Goal: Task Accomplishment & Management: Complete application form

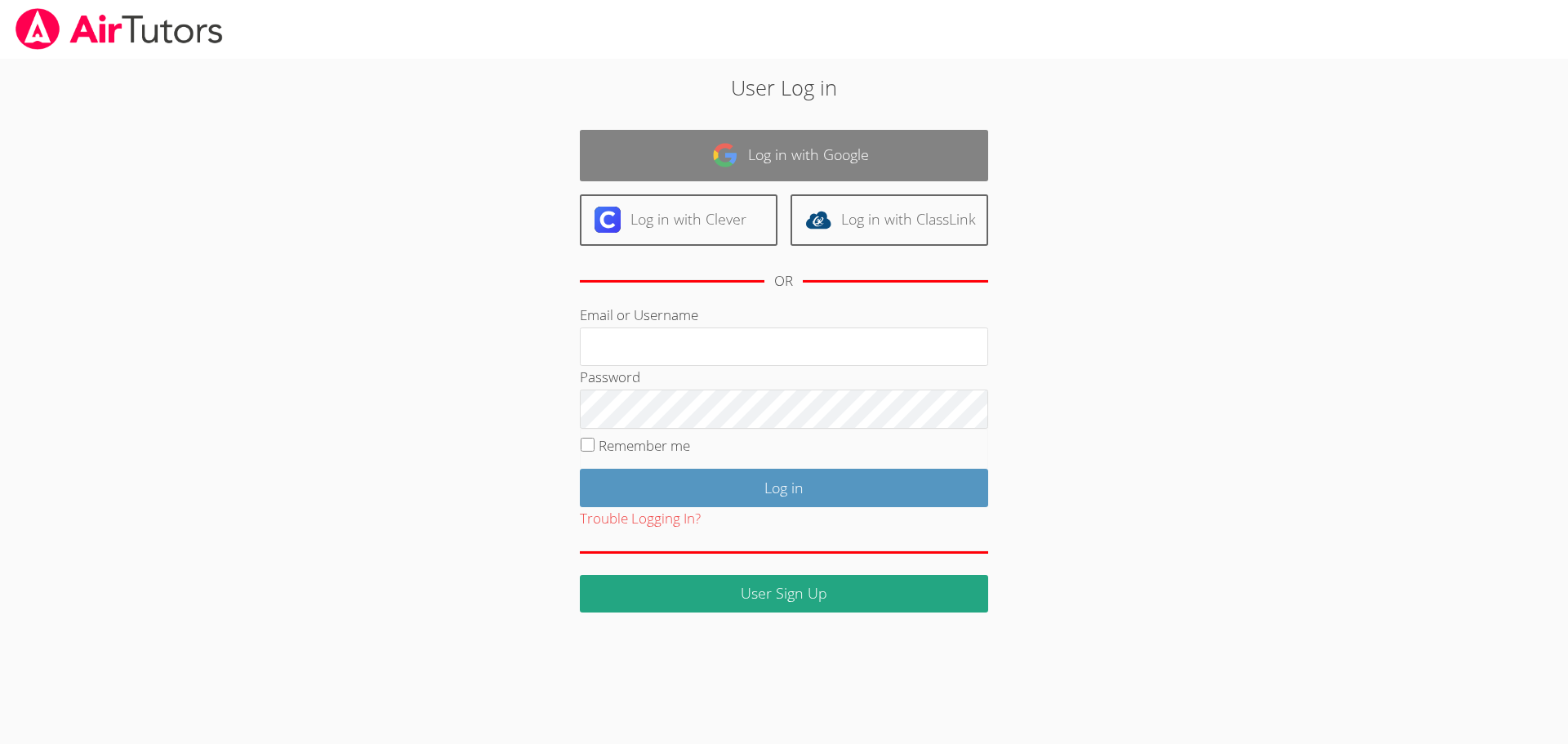
click at [835, 145] on link "Log in with Google" at bounding box center [784, 156] width 408 height 52
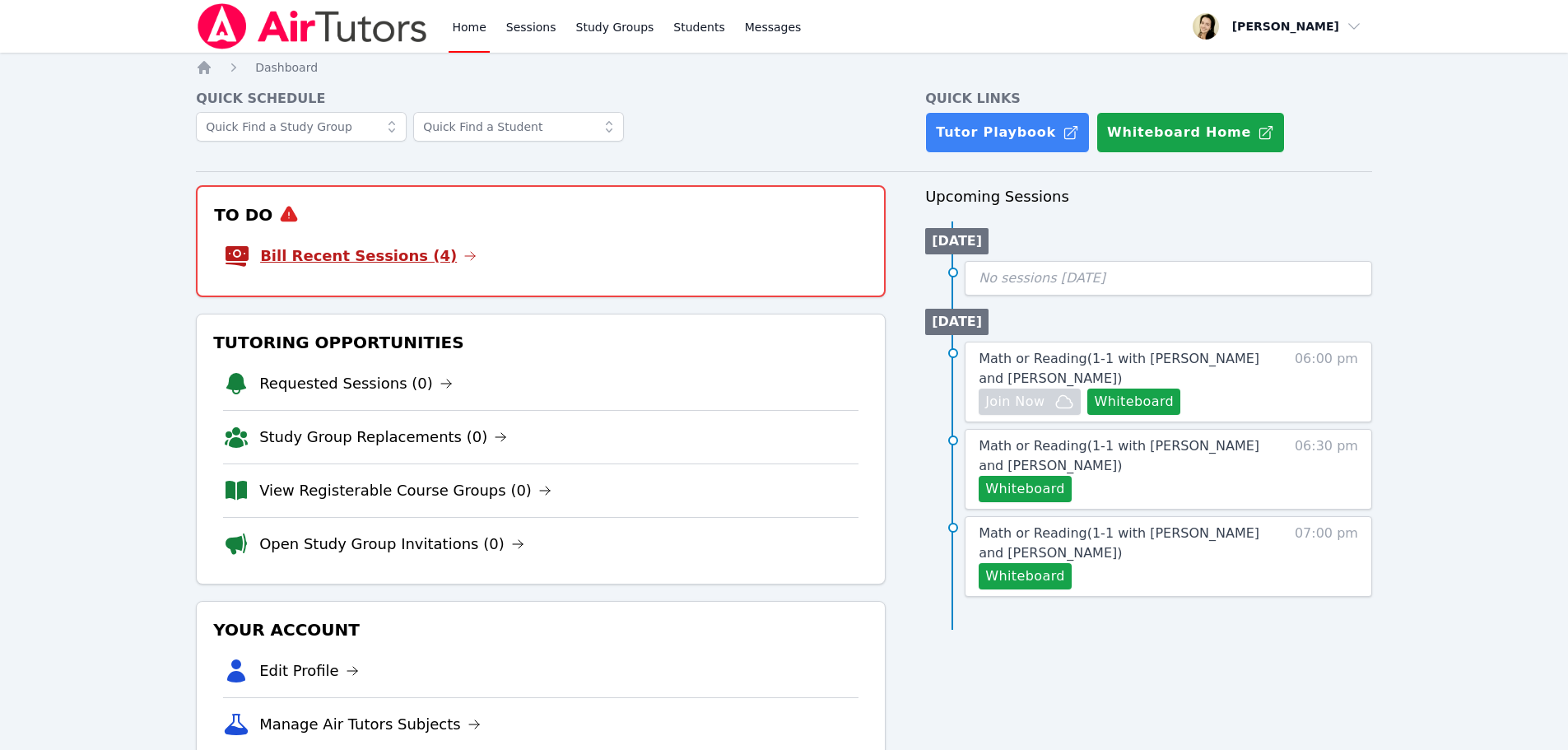
click at [350, 258] on link "Bill Recent Sessions (4)" at bounding box center [368, 255] width 216 height 23
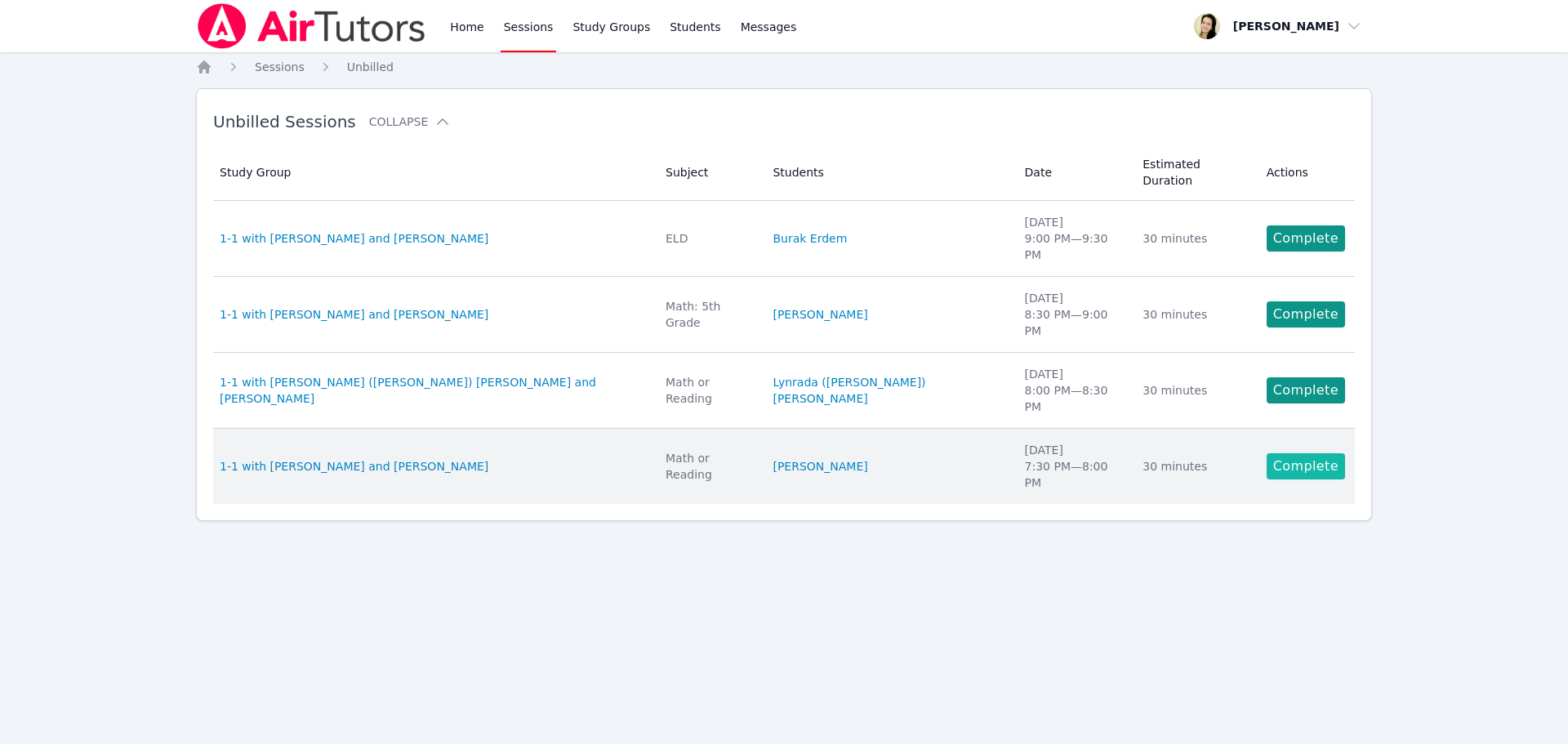
click at [1299, 453] on link "Complete" at bounding box center [1305, 466] width 78 height 26
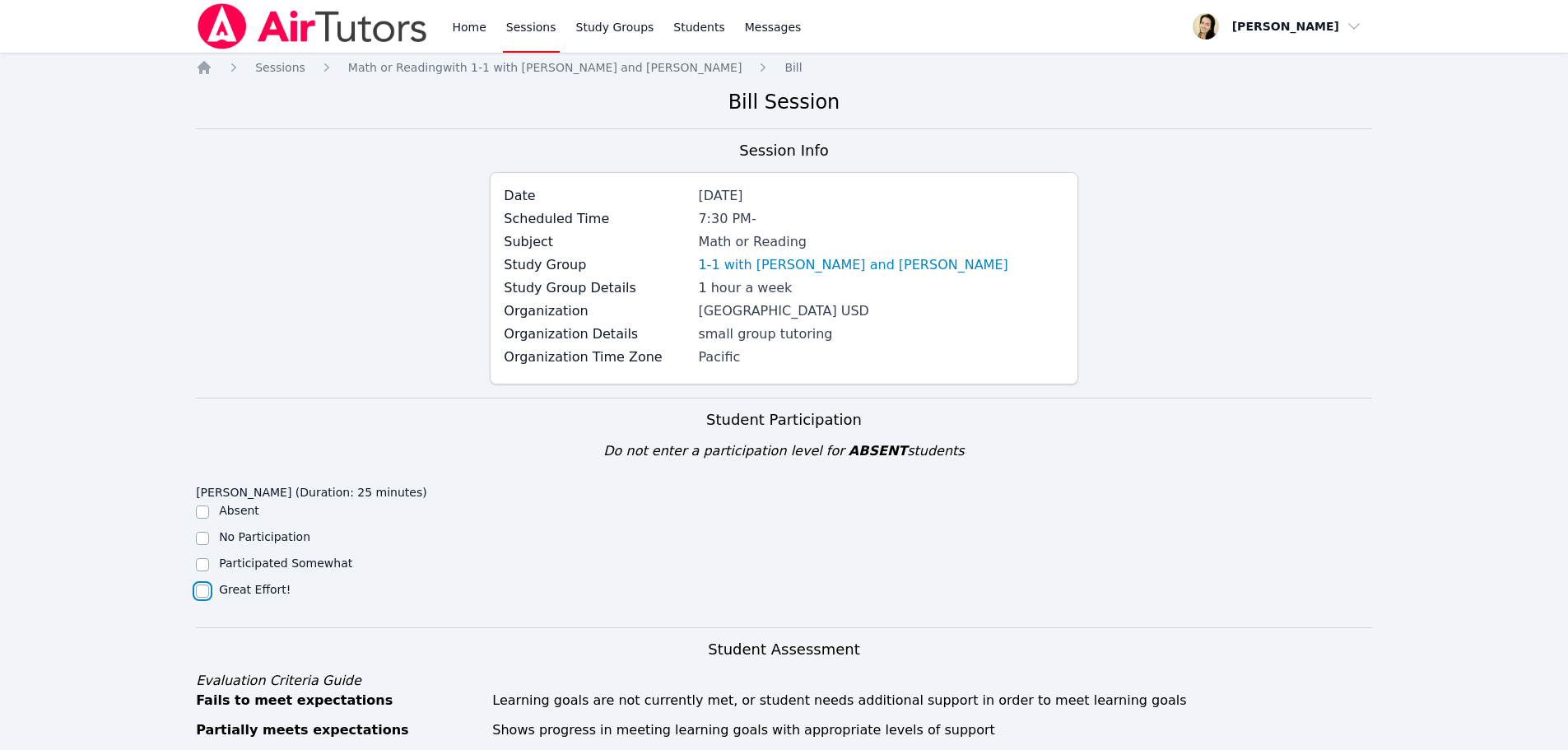
click at [198, 592] on input "Great Effort!" at bounding box center [202, 591] width 13 height 13
checkbox input "true"
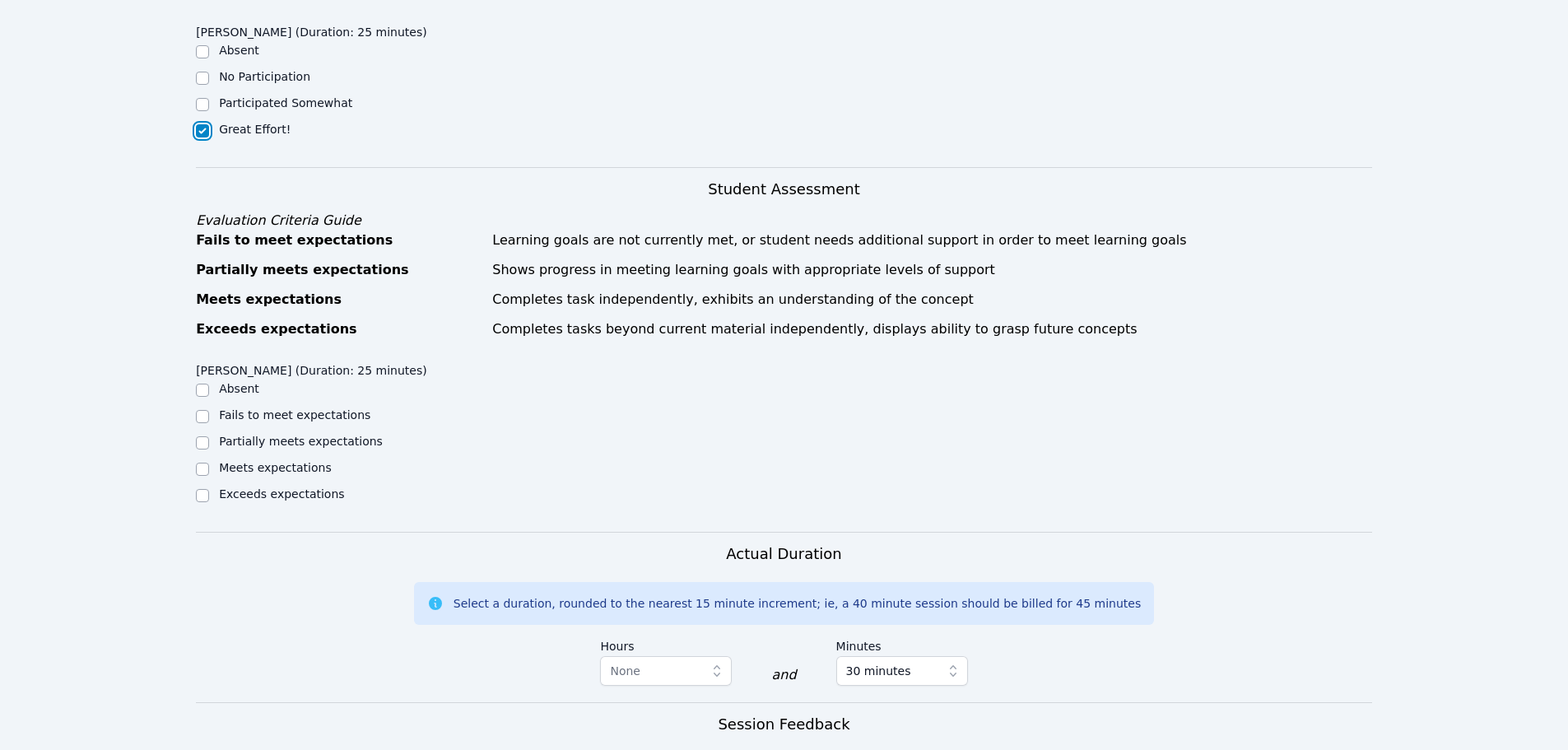
scroll to position [494, 0]
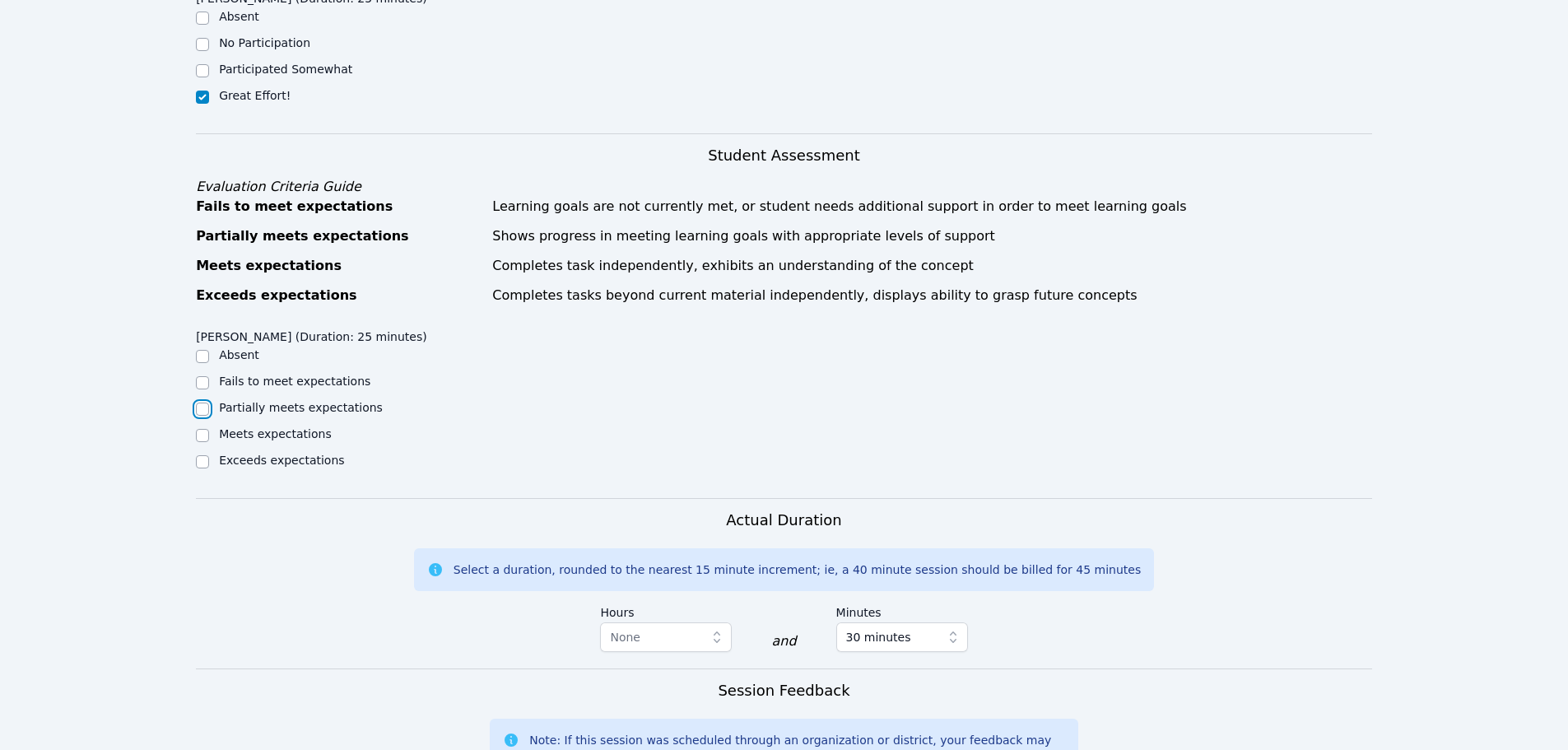
click at [205, 406] on input "Partially meets expectations" at bounding box center [202, 409] width 13 height 13
checkbox input "true"
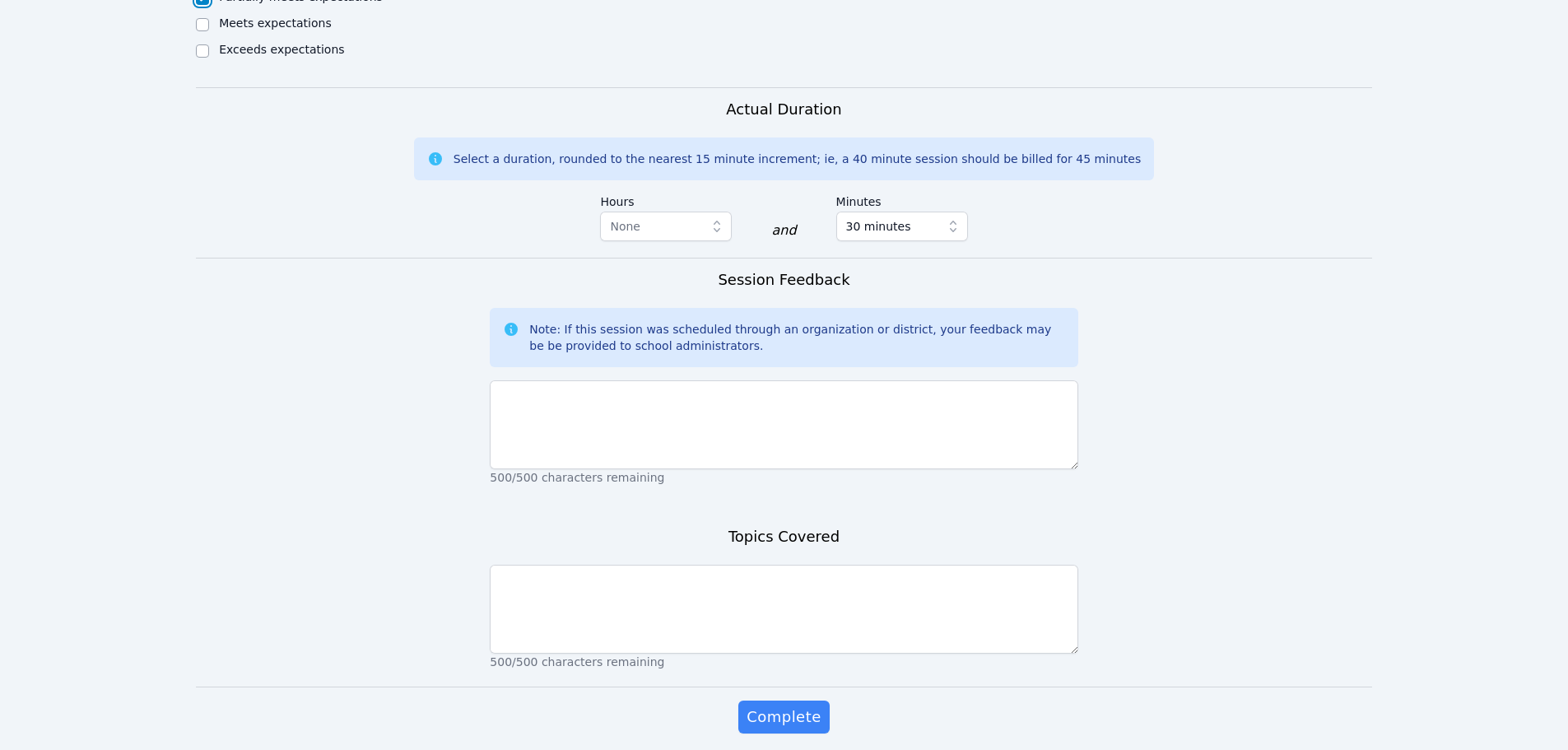
scroll to position [905, 0]
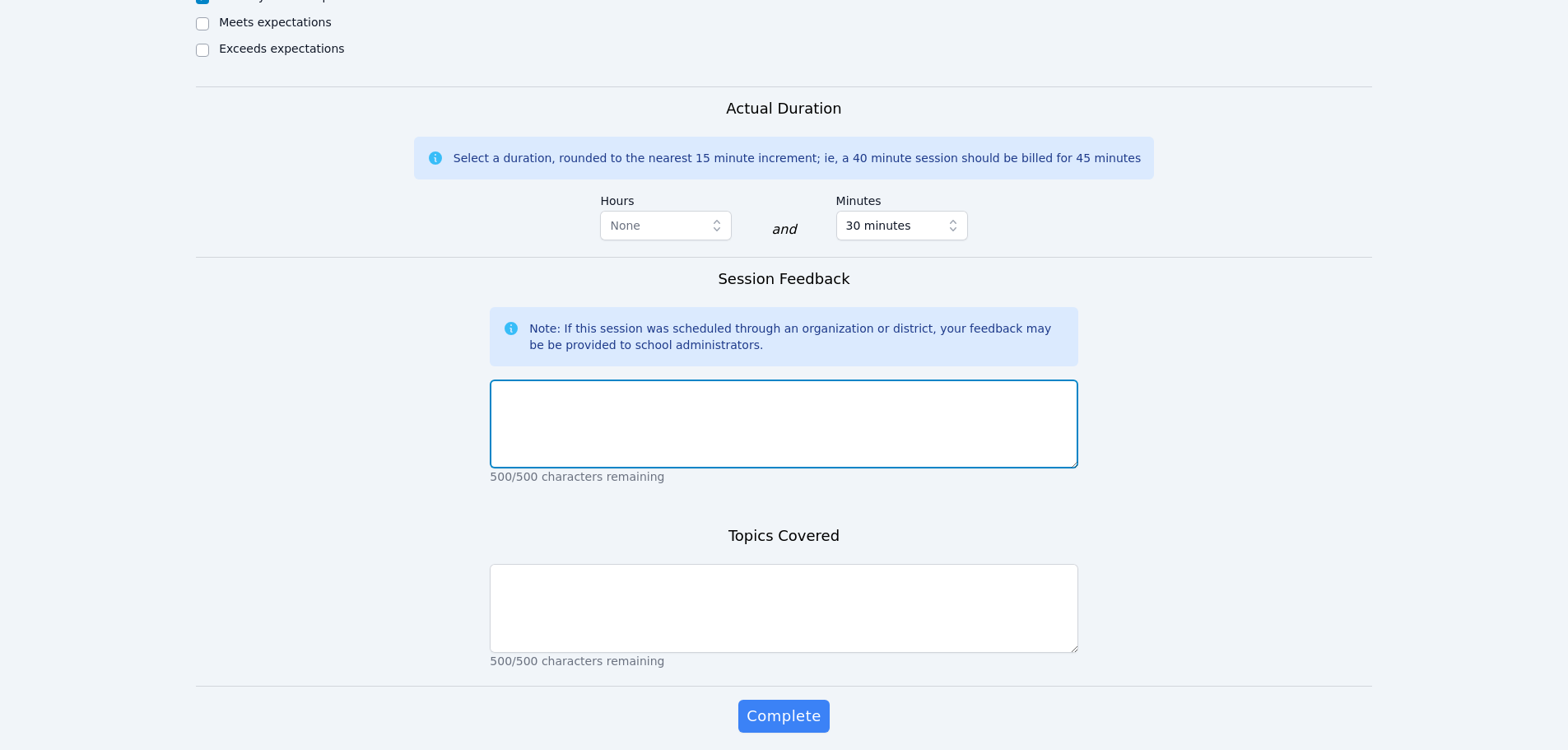
click at [553, 403] on textarea at bounding box center [783, 423] width 588 height 89
paste textarea "[PERSON_NAME] warmed up with a prior experience bellringer, editing for capital…"
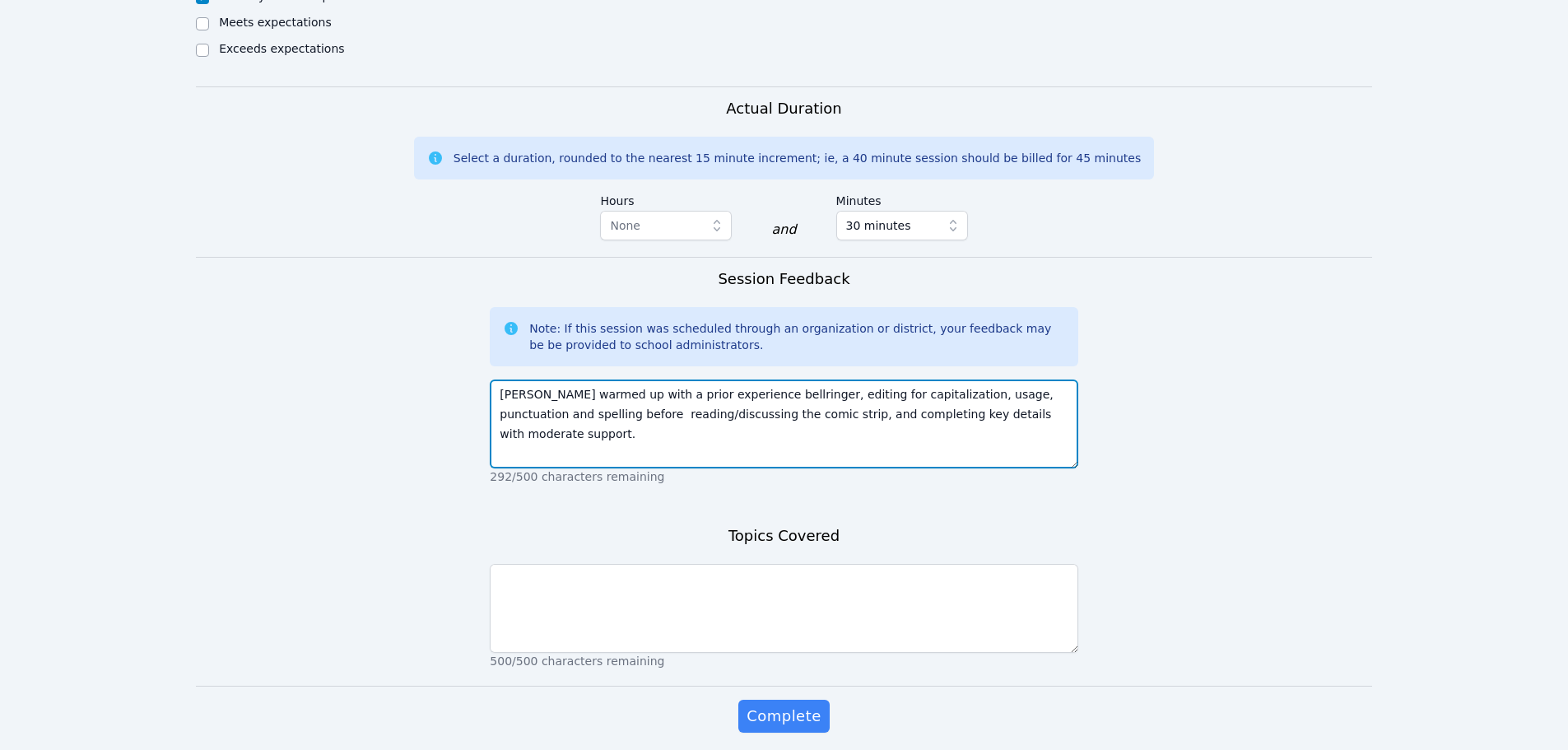
type textarea "[PERSON_NAME] warmed up with a prior experience bellringer, editing for capital…"
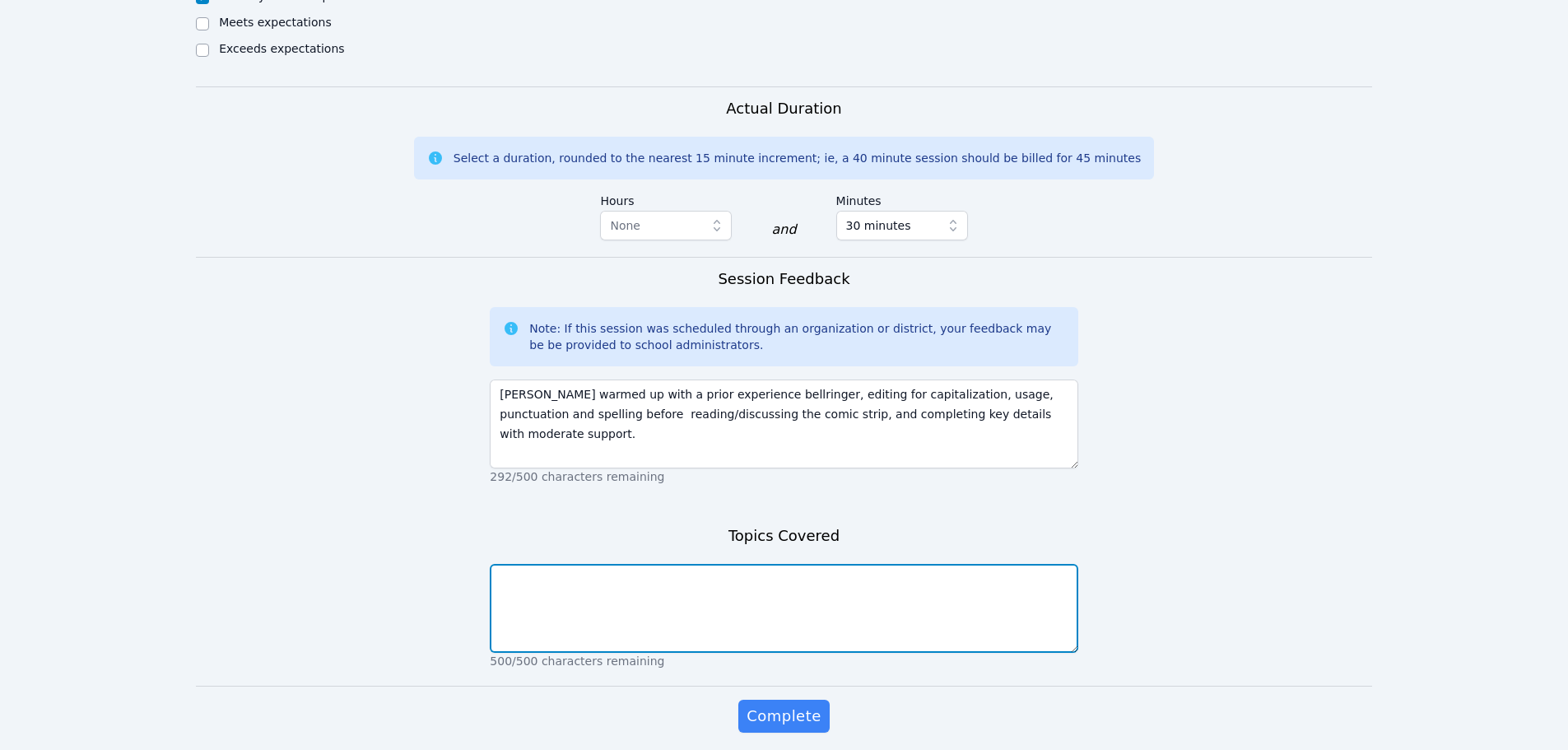
click at [524, 603] on textarea at bounding box center [783, 608] width 588 height 89
paste textarea "Prior experience, capitalization, usage, punctuation and spelling, key details"
type textarea "Prior experience, capitalization, usage, punctuation and spelling, key details"
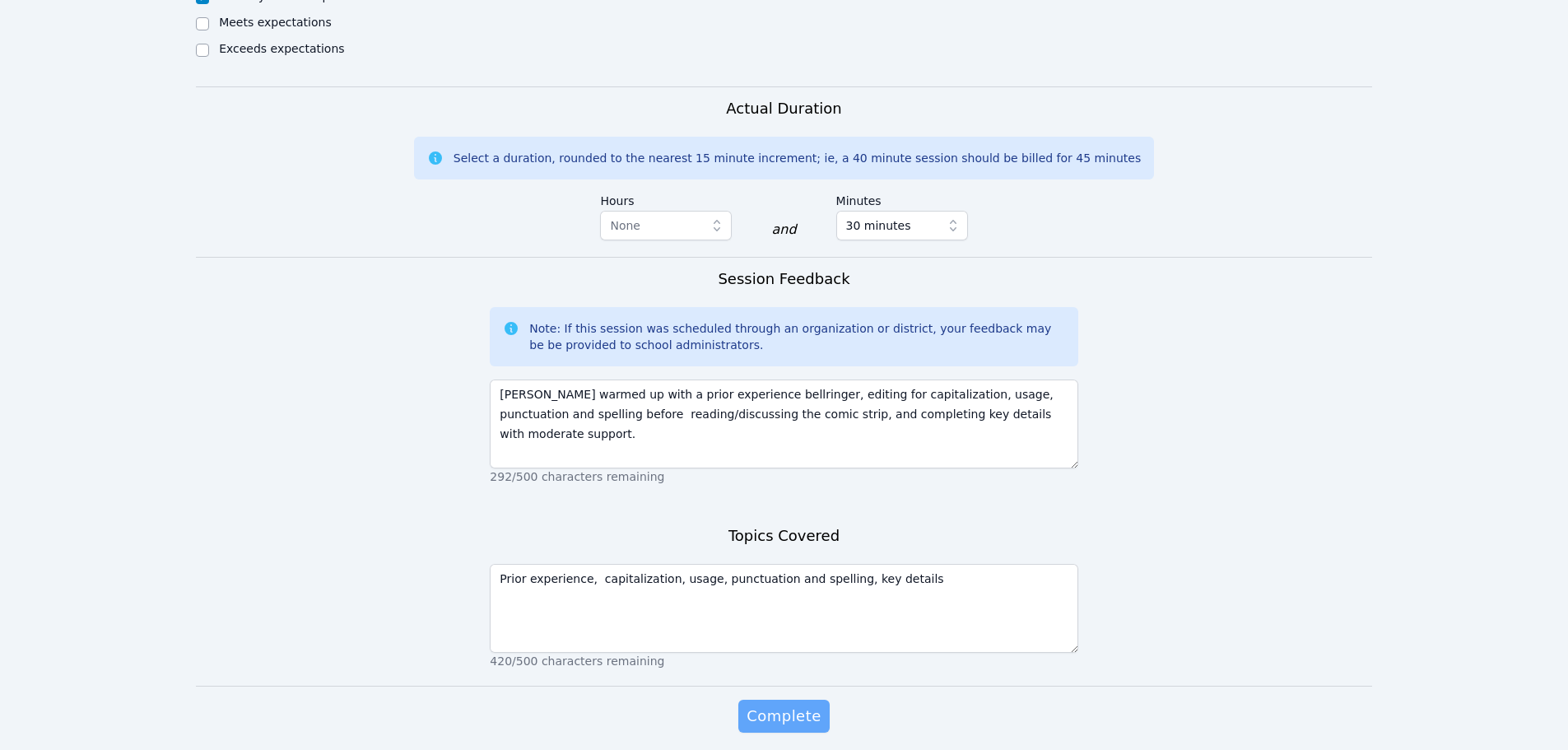
click at [786, 720] on span "Complete" at bounding box center [784, 716] width 74 height 23
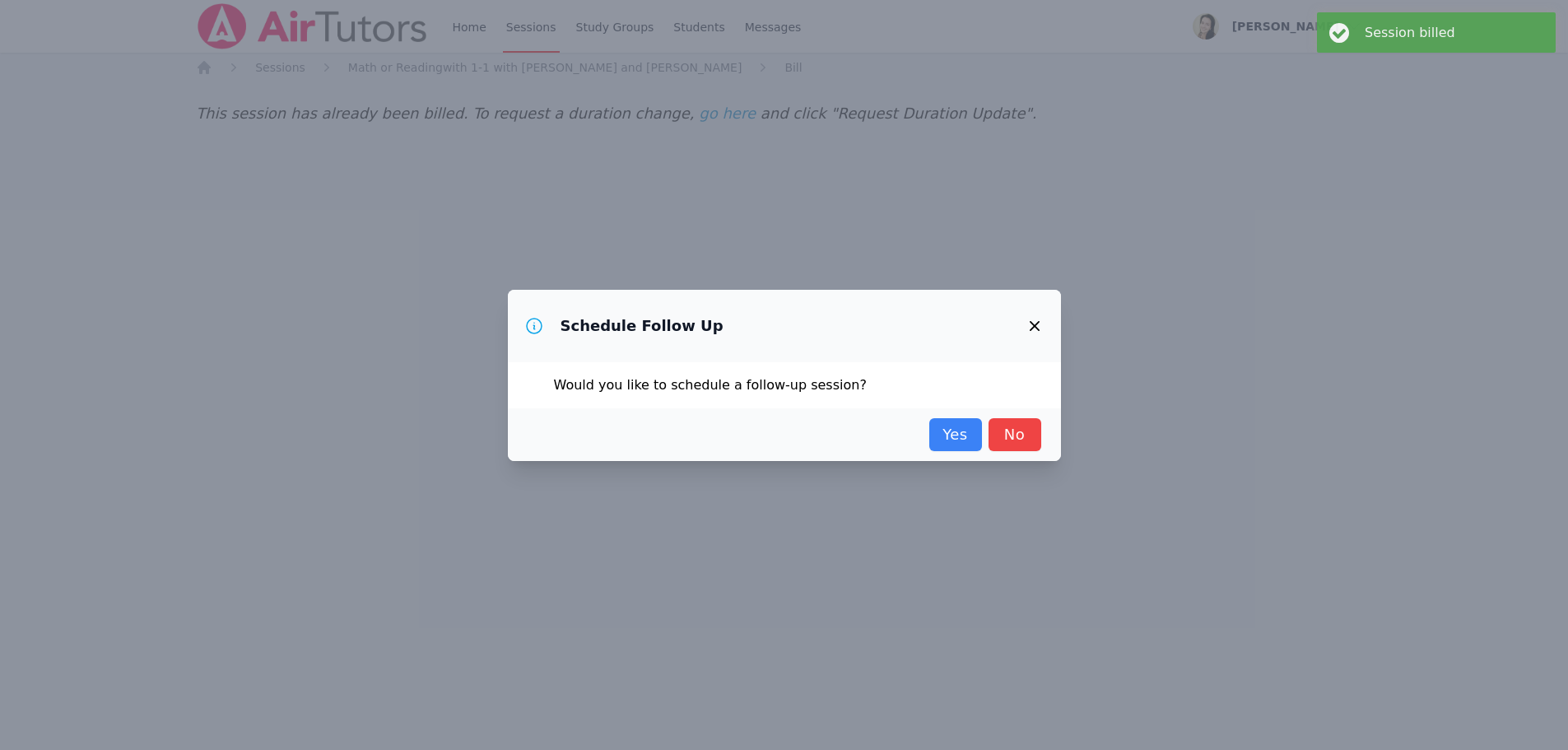
scroll to position [0, 0]
click at [963, 437] on link "Yes" at bounding box center [961, 435] width 53 height 33
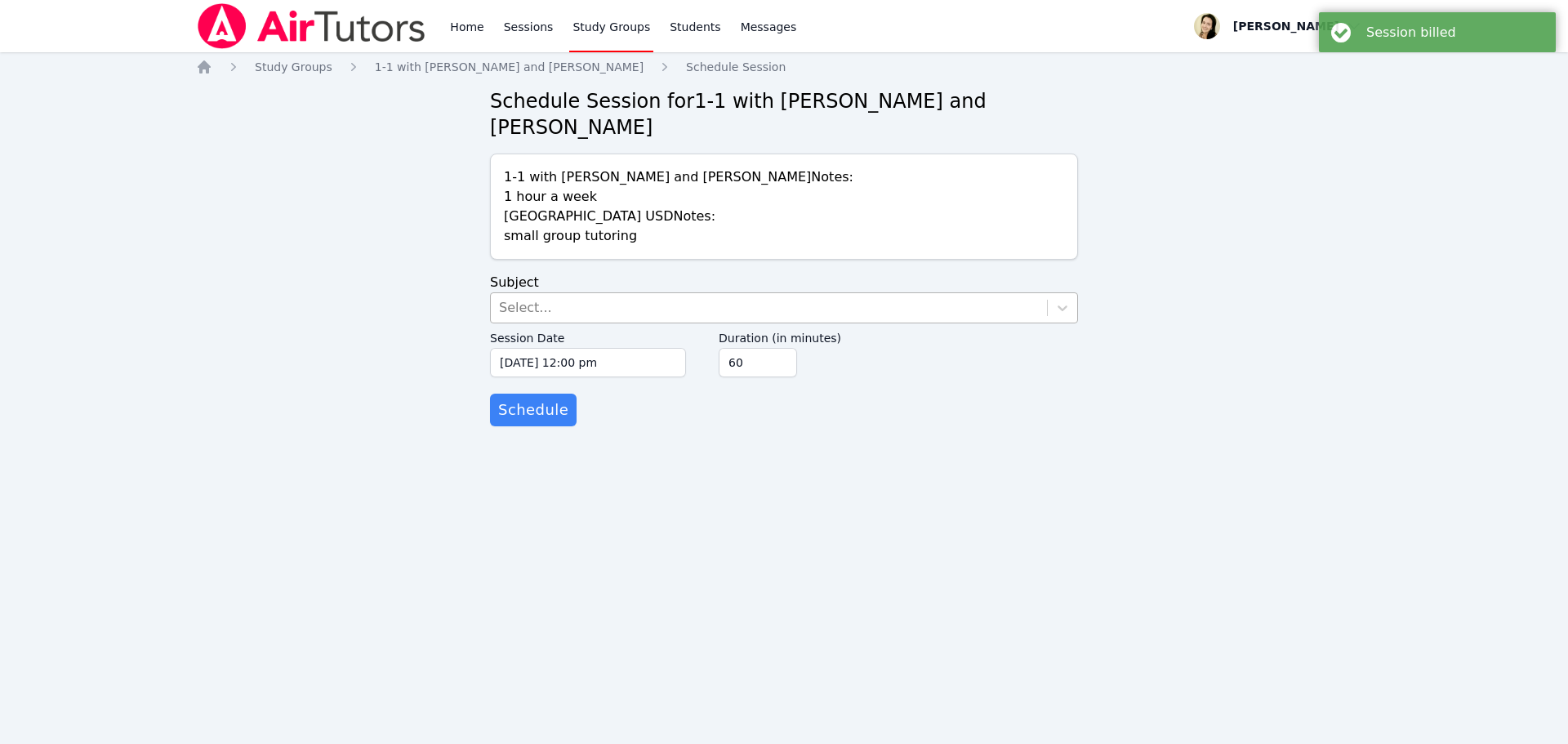
click at [516, 298] on div "Select..." at bounding box center [526, 308] width 53 height 20
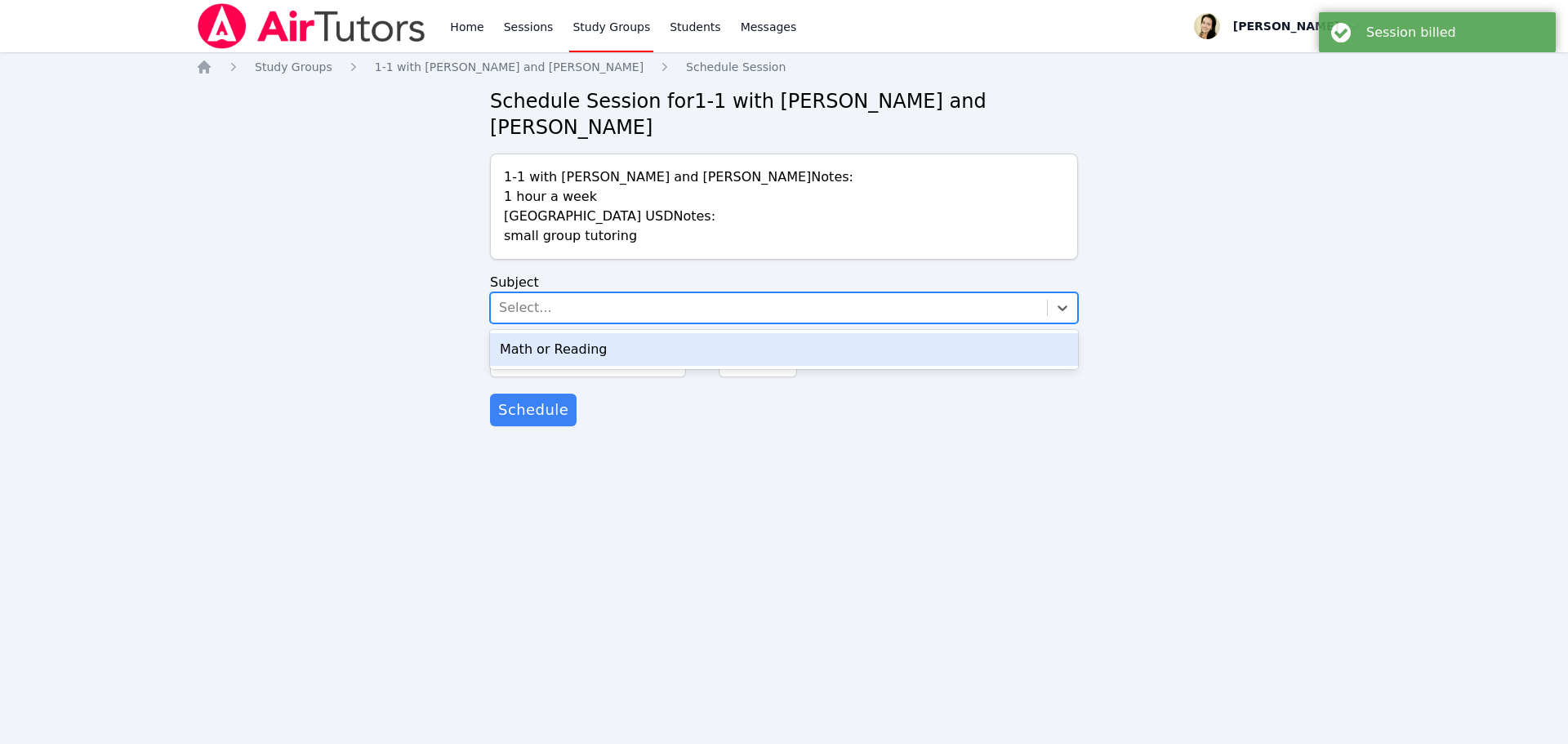
click at [527, 333] on div "Math or Reading" at bounding box center [784, 350] width 588 height 33
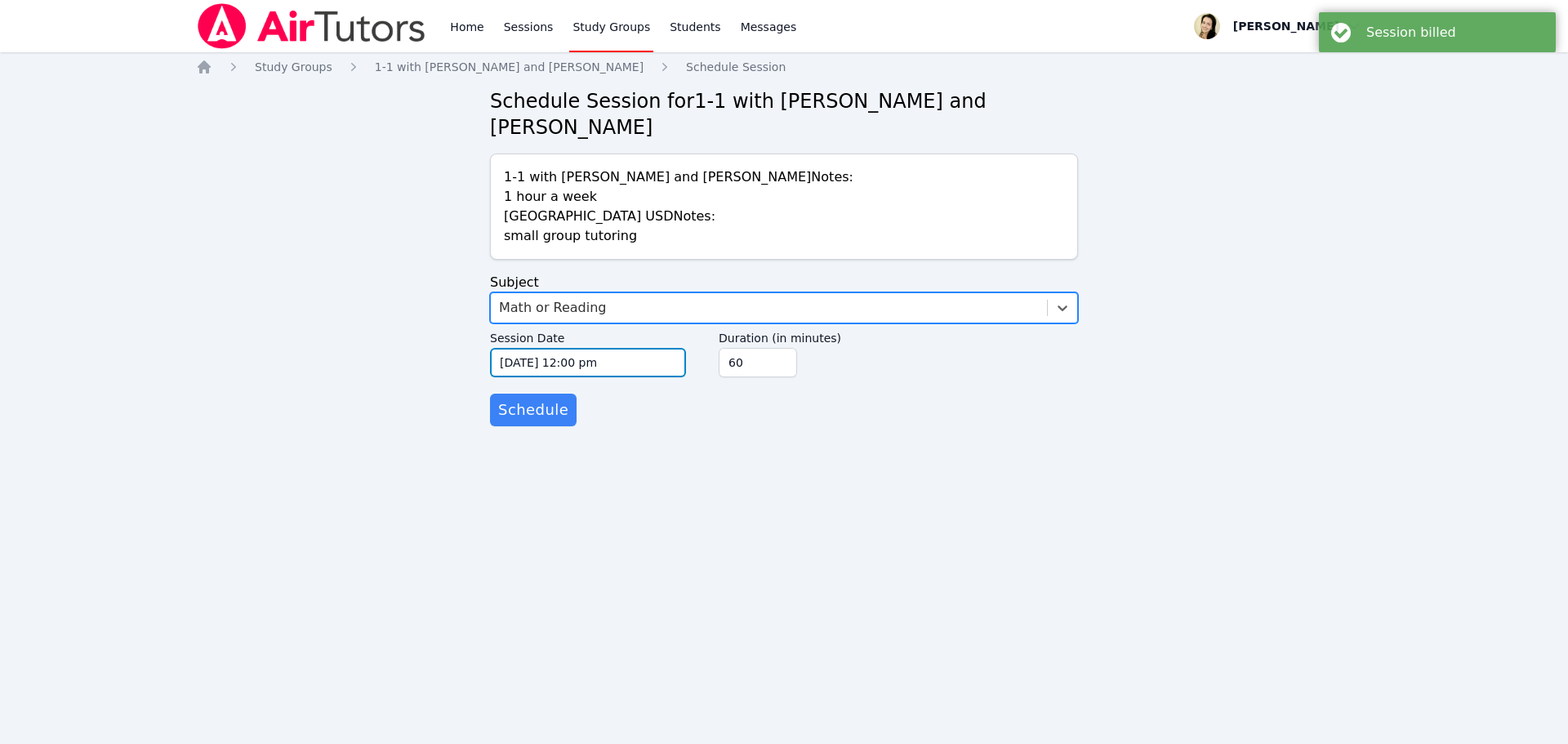
click at [511, 348] on input "[DATE] 12:00 pm" at bounding box center [588, 363] width 196 height 29
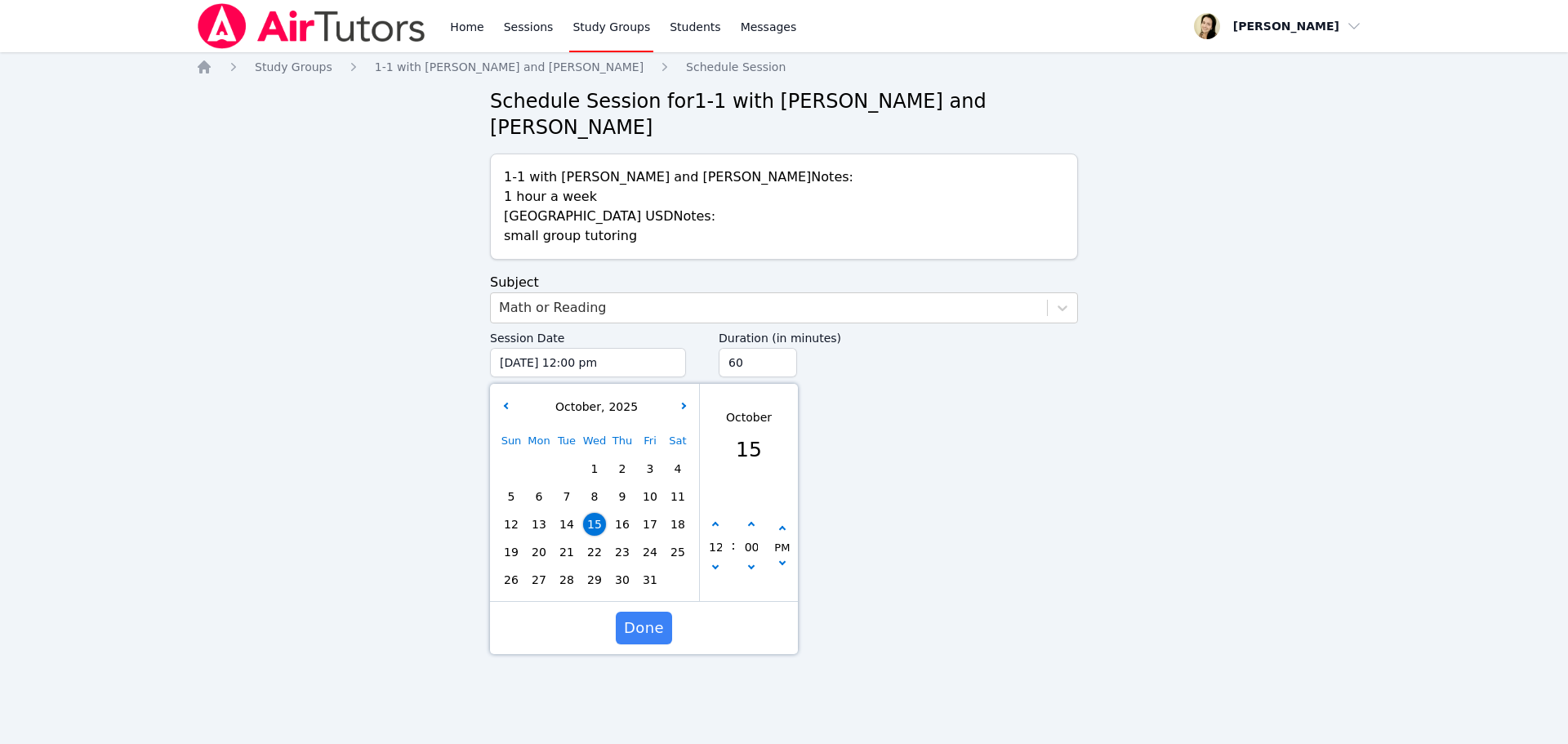
click at [533, 540] on span "20" at bounding box center [539, 552] width 23 height 23
click at [716, 517] on button "button" at bounding box center [715, 525] width 16 height 16
type input "[DATE] 01:00 pm"
type input "01"
click at [716, 517] on button "button" at bounding box center [715, 525] width 16 height 16
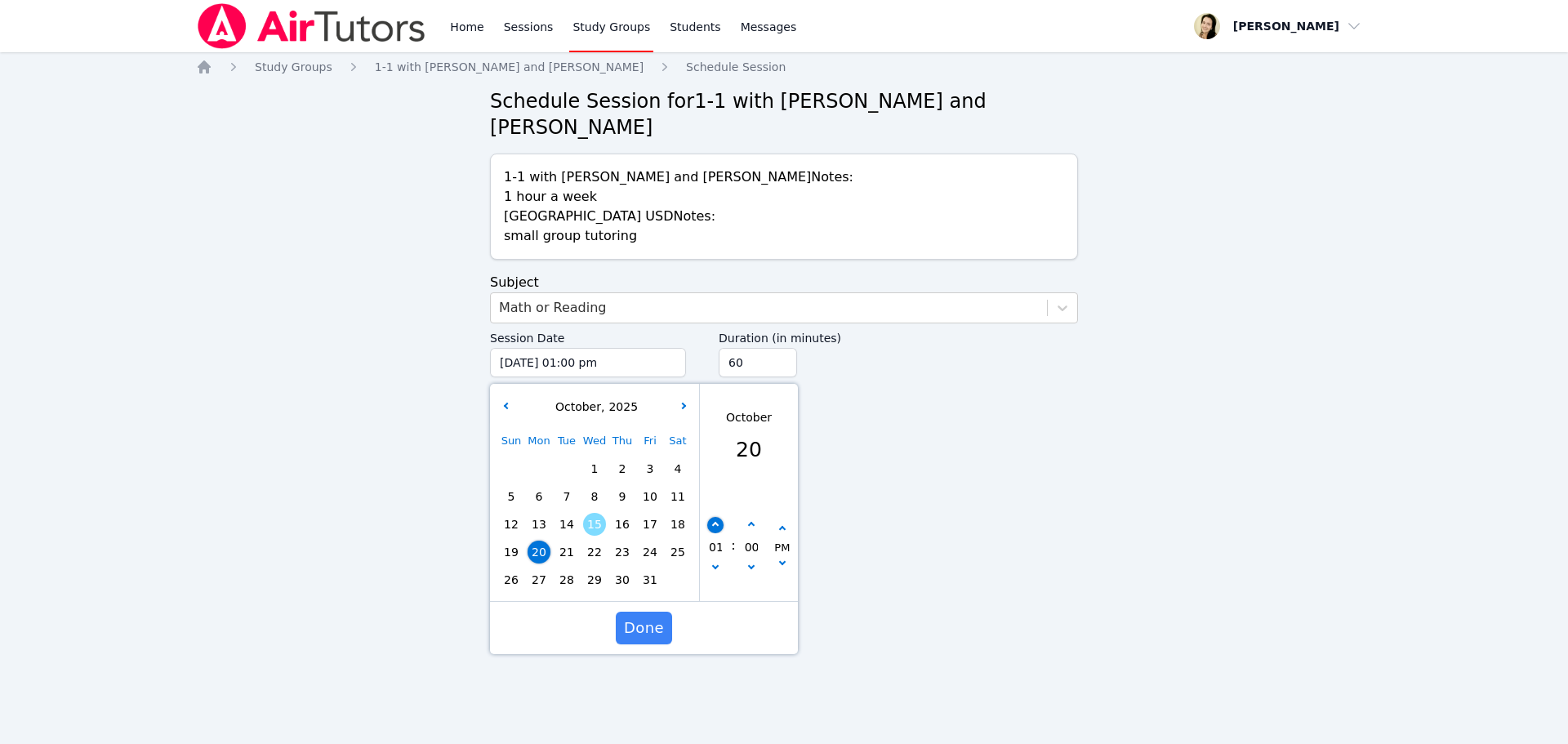
type input "[DATE] 02:00 pm"
type input "02"
click at [716, 517] on button "button" at bounding box center [715, 525] width 16 height 16
type input "[DATE] 03:00 pm"
type input "03"
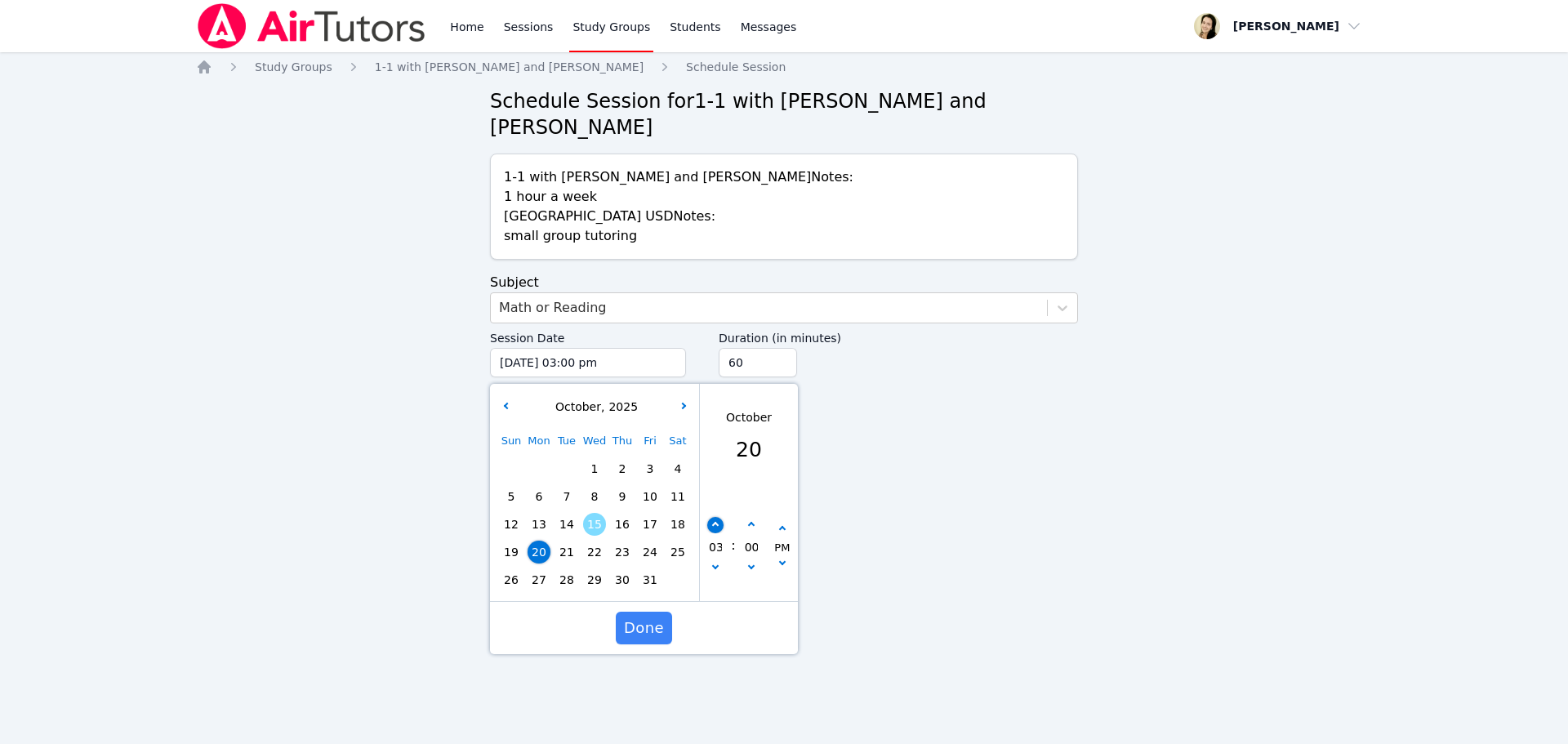
click at [716, 517] on button "button" at bounding box center [715, 525] width 16 height 16
type input "[DATE] 04:00 pm"
type input "04"
click at [716, 517] on button "button" at bounding box center [715, 525] width 16 height 16
type input "[DATE] 05:00 pm"
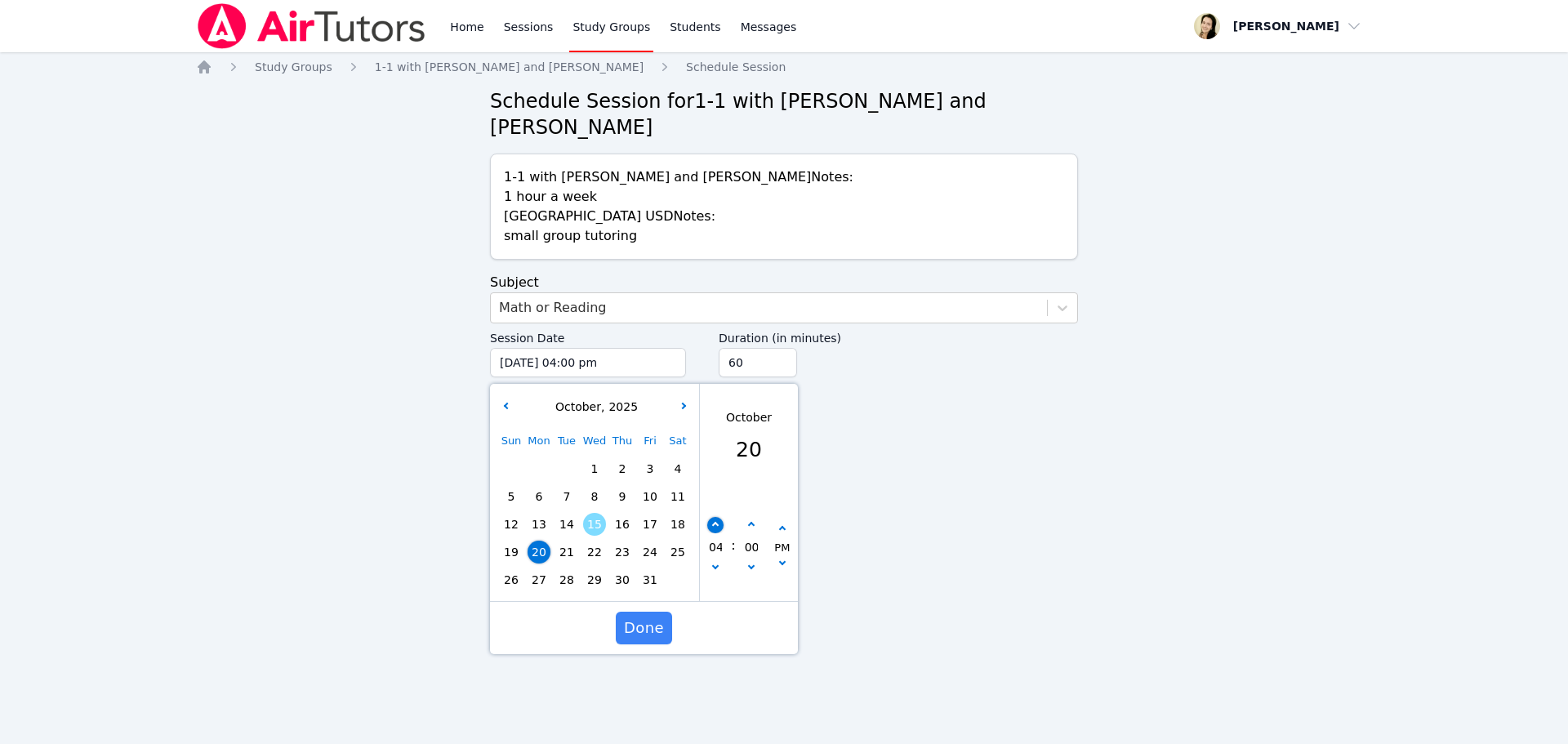
type input "05"
click at [716, 517] on button "button" at bounding box center [715, 525] width 16 height 16
type input "[DATE] 06:00 pm"
type input "06"
click at [716, 517] on button "button" at bounding box center [715, 525] width 16 height 16
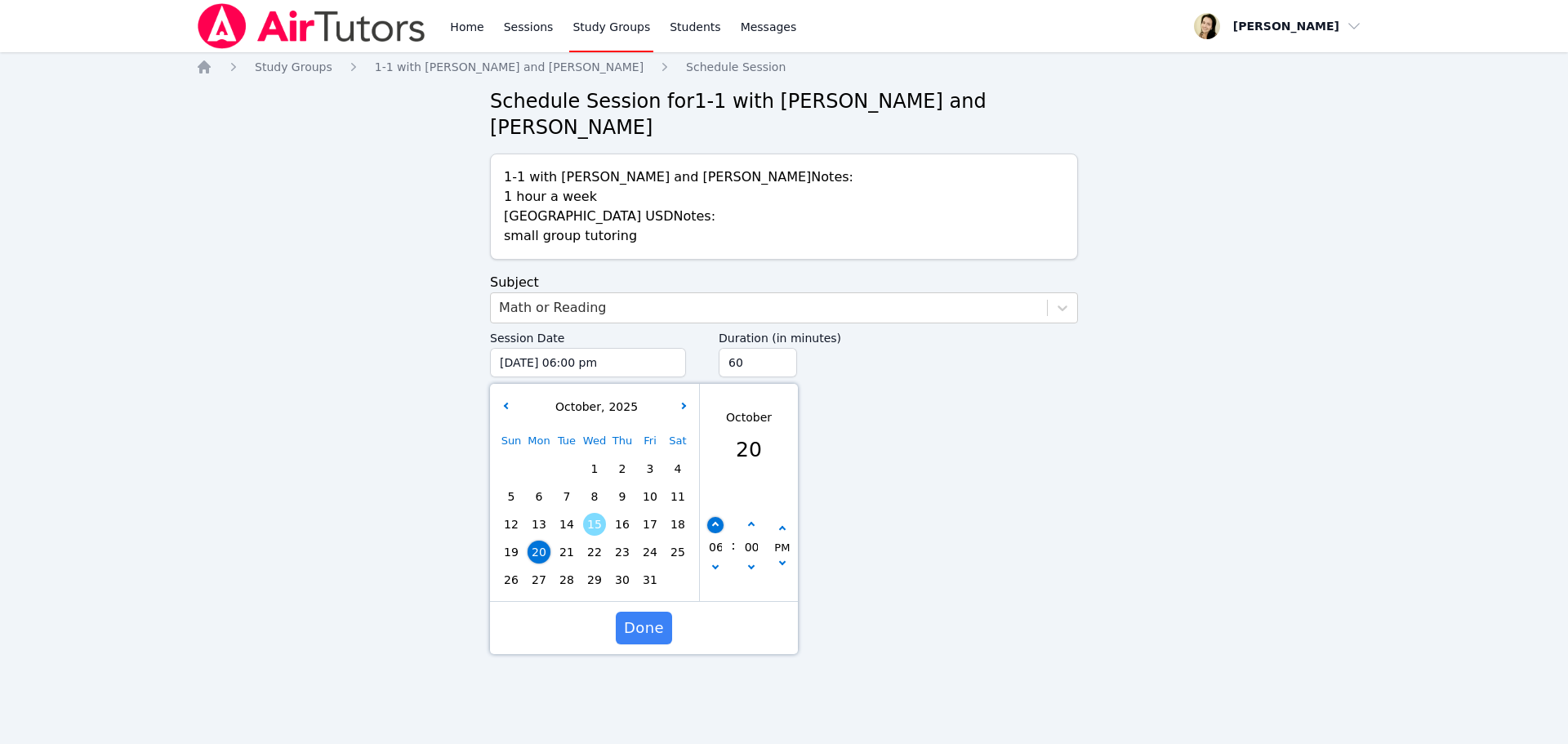
type input "[DATE] 07:00 pm"
type input "07"
click at [716, 517] on button "button" at bounding box center [715, 525] width 16 height 16
type input "[DATE] 08:00 pm"
type input "08"
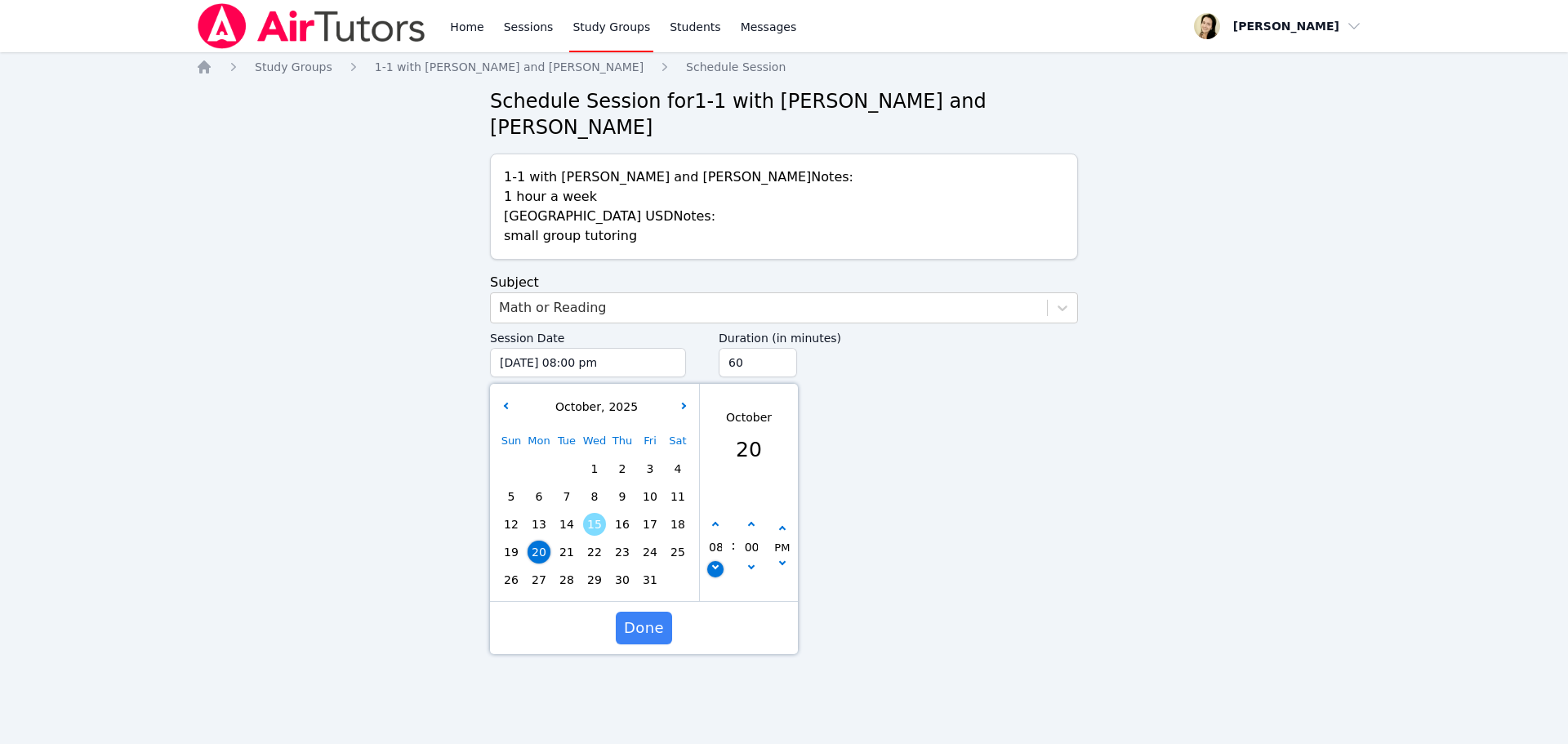
click at [719, 561] on button "button" at bounding box center [715, 569] width 16 height 16
type input "[DATE] 07:00 pm"
type input "07"
click at [749, 521] on icon "button" at bounding box center [751, 525] width 7 height 7
type input "[DATE] 07:05 pm"
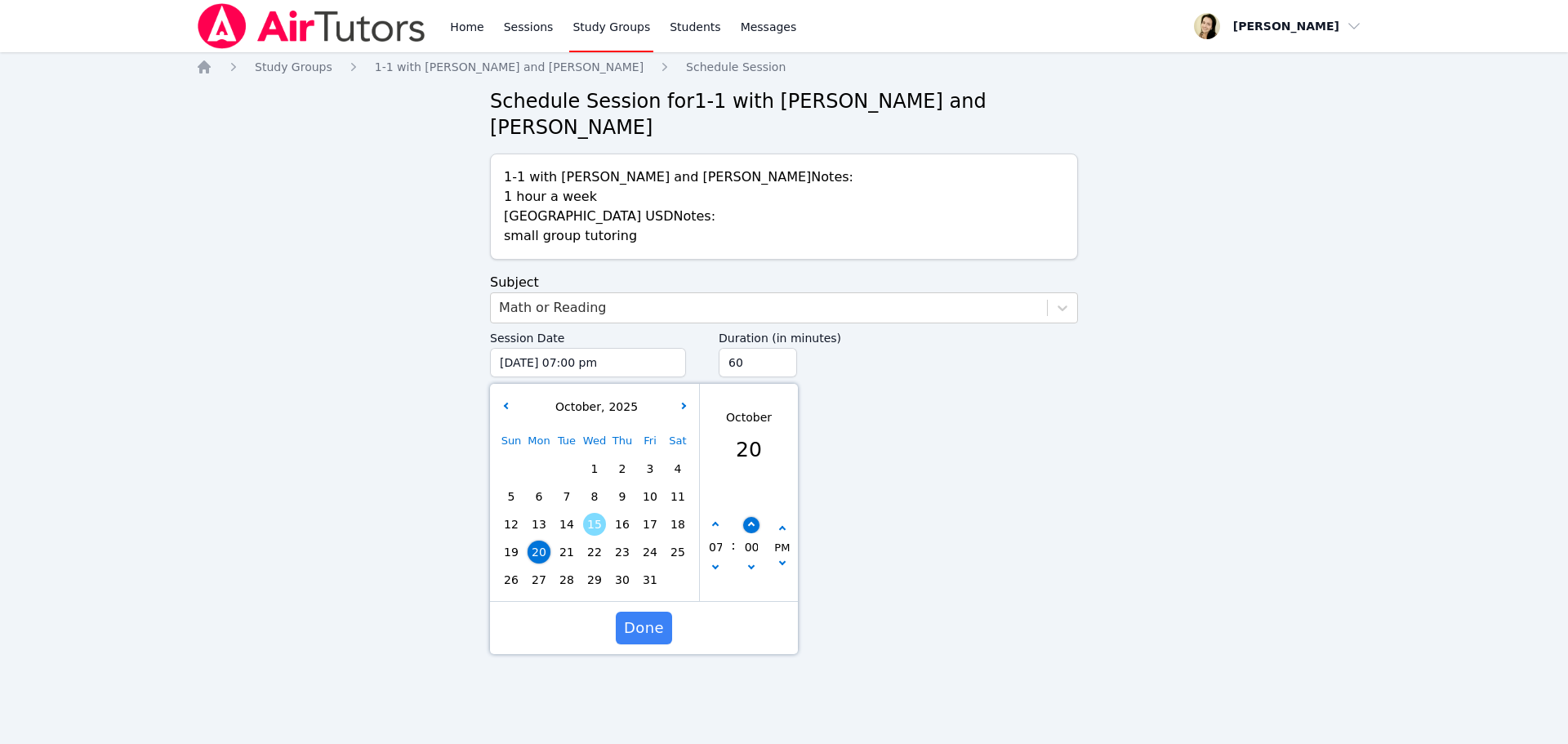
type input "05"
click at [749, 521] on icon "button" at bounding box center [751, 525] width 7 height 7
type input "[DATE] 07:10 pm"
type input "10"
click at [749, 521] on icon "button" at bounding box center [751, 525] width 7 height 7
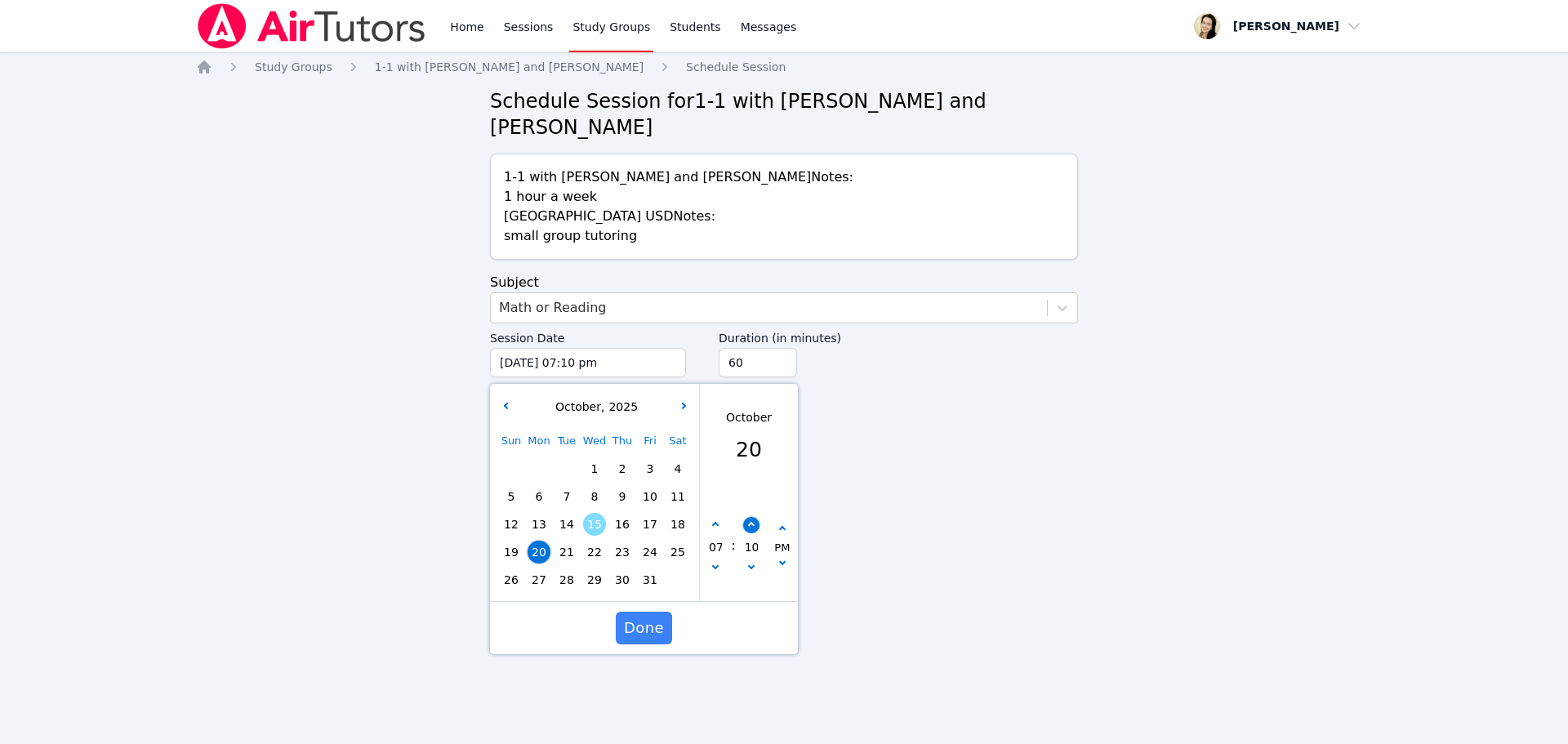
type input "[DATE] 07:15 pm"
type input "15"
click at [749, 521] on icon "button" at bounding box center [751, 525] width 7 height 7
type input "[DATE] 07:20 pm"
type input "20"
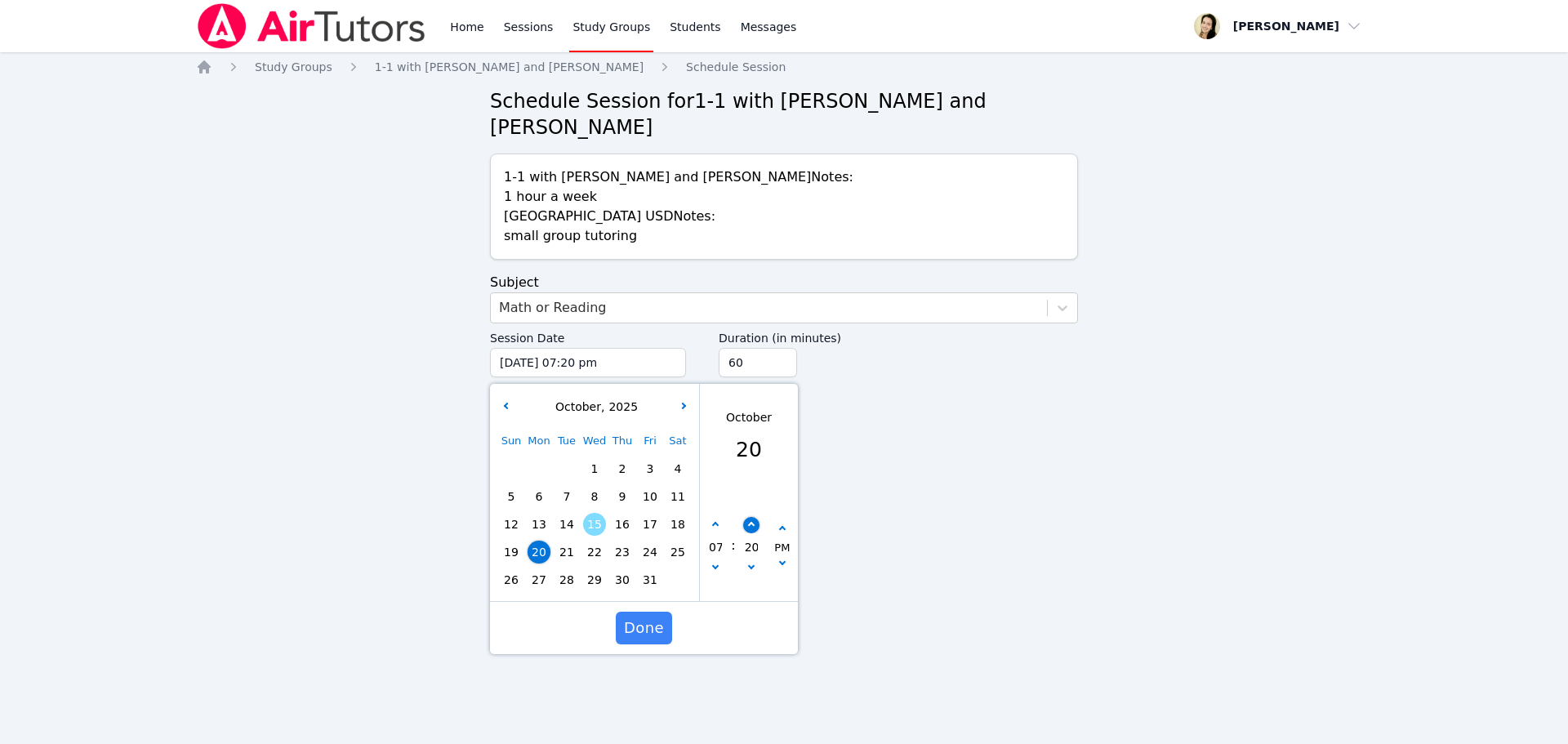
click at [749, 521] on icon "button" at bounding box center [751, 525] width 7 height 7
type input "[DATE] 07:25 pm"
type input "25"
click at [749, 521] on icon "button" at bounding box center [751, 525] width 7 height 7
type input "[DATE] 07:30 pm"
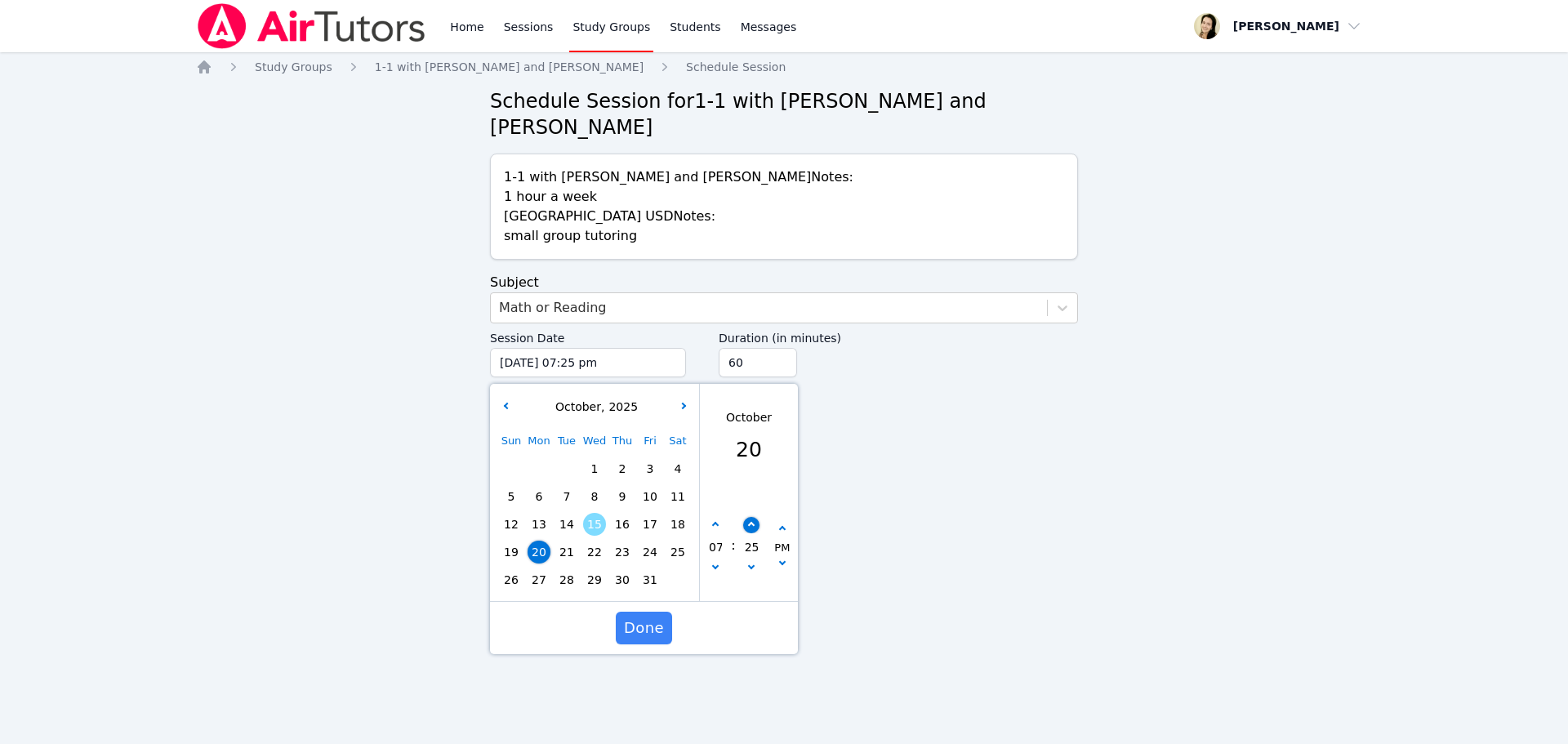
type input "30"
click at [781, 348] on input "45" at bounding box center [757, 363] width 78 height 29
type input "30"
click at [782, 348] on input "30" at bounding box center [757, 363] width 78 height 29
click at [638, 617] on span "Done" at bounding box center [644, 628] width 40 height 23
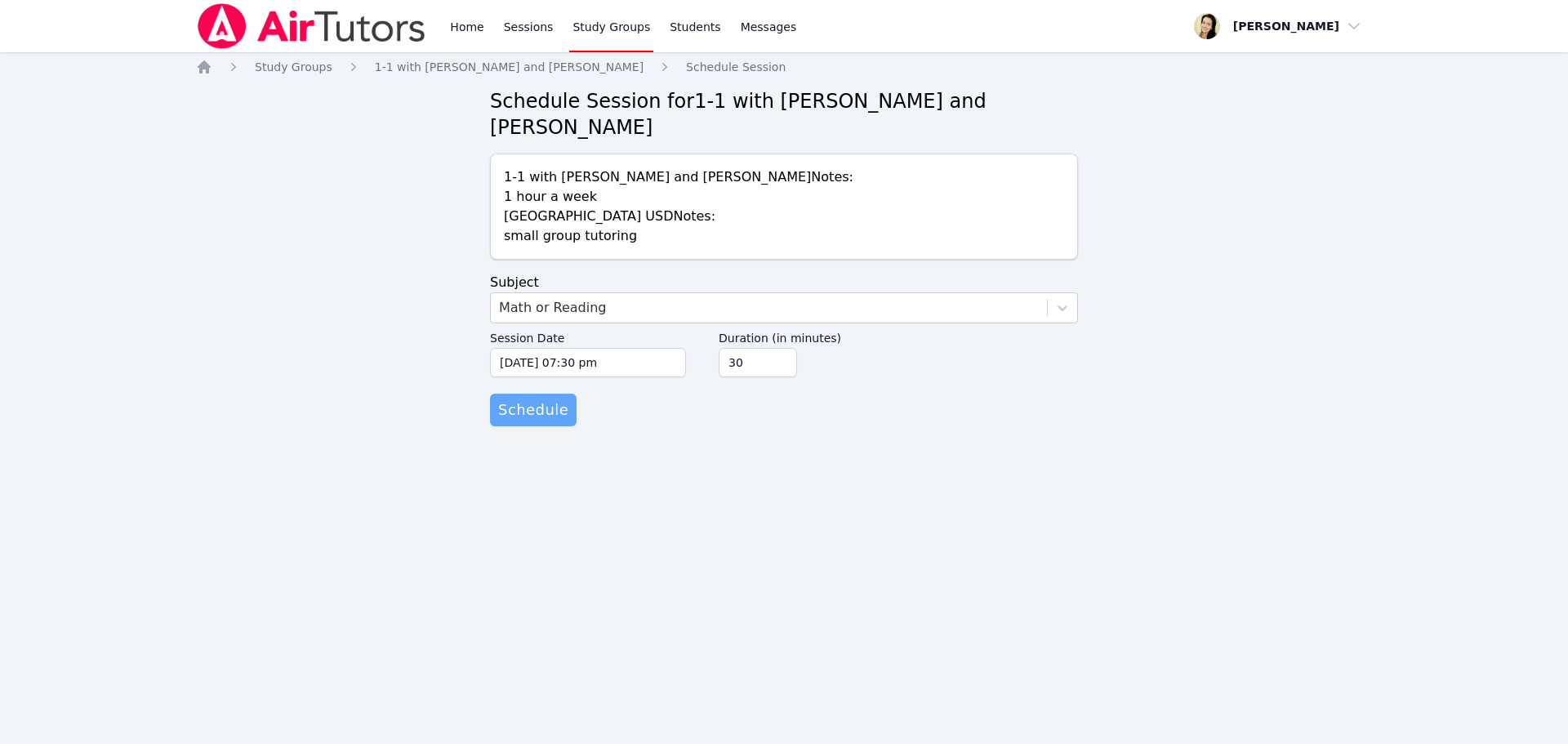
click at [540, 399] on span "Schedule" at bounding box center [534, 410] width 70 height 23
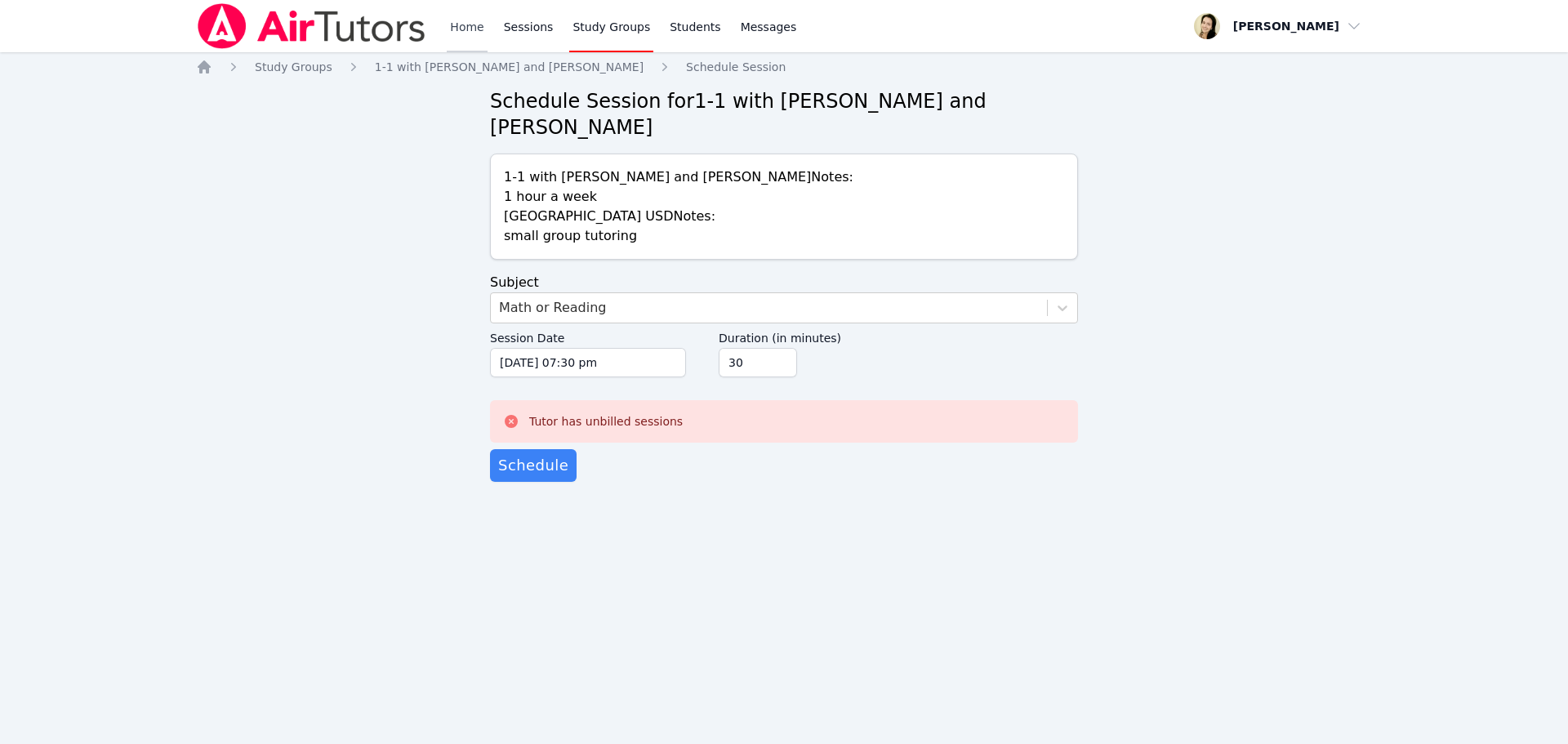
click at [463, 28] on link "Home" at bounding box center [467, 26] width 40 height 52
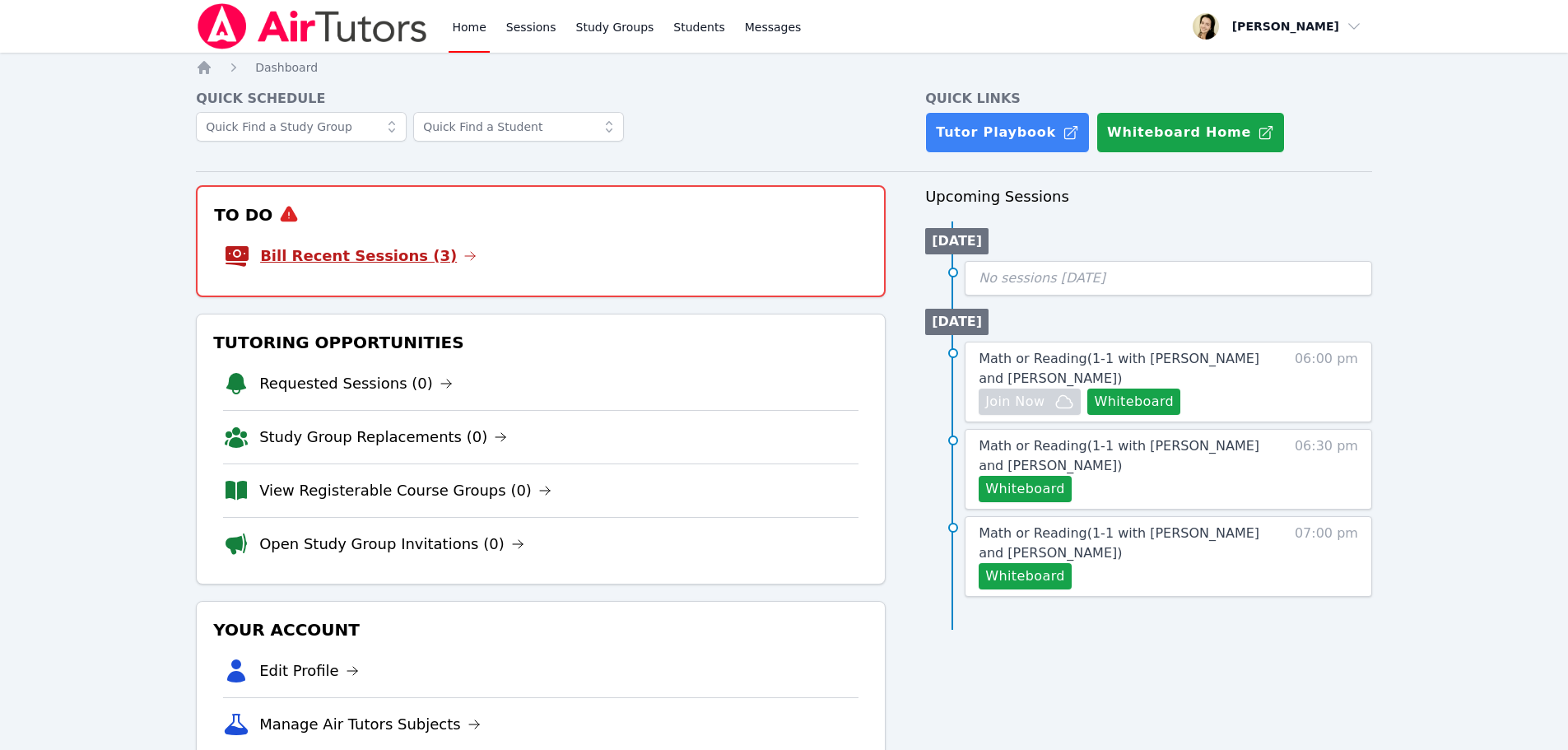
click at [289, 258] on link "Bill Recent Sessions (3)" at bounding box center [368, 255] width 216 height 23
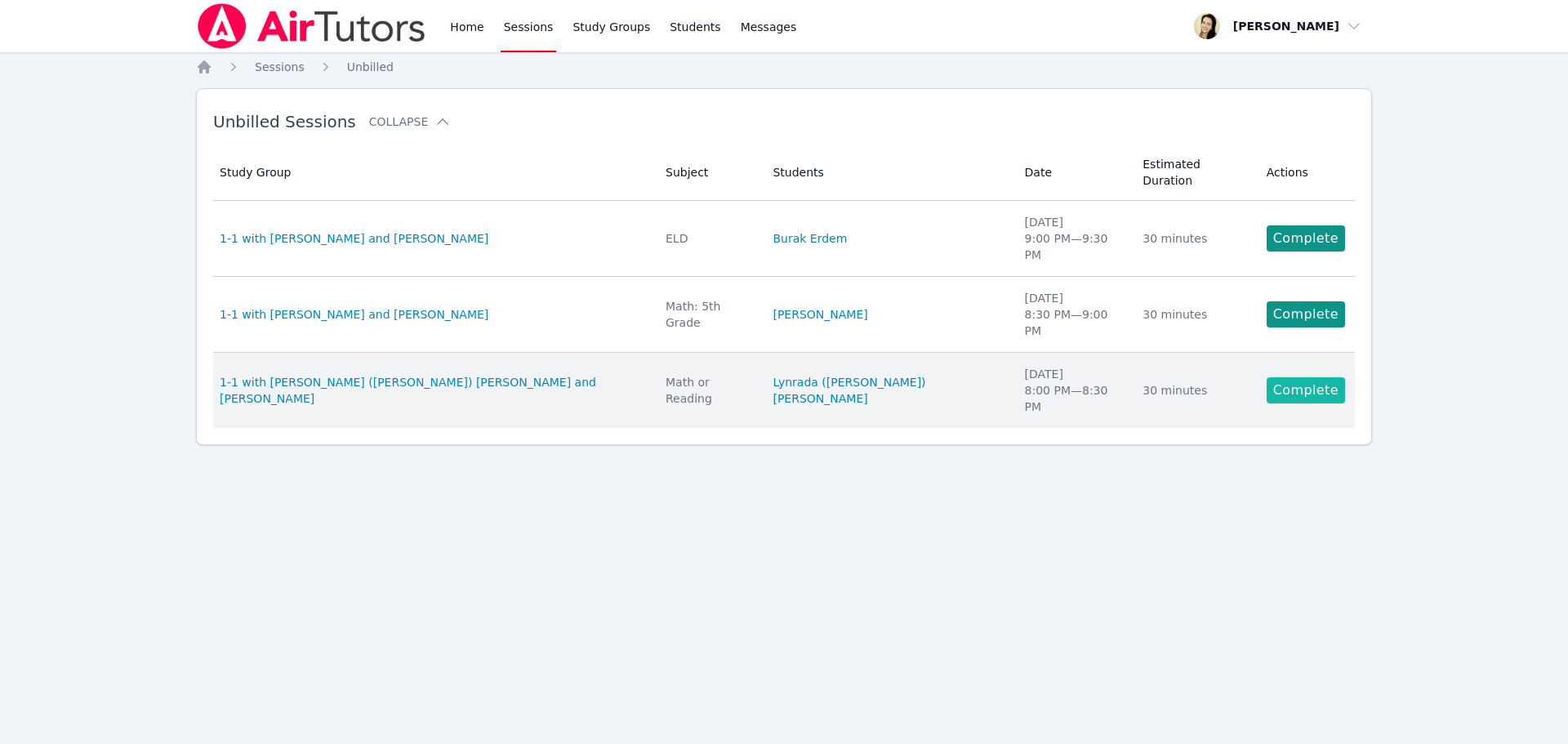
click at [1294, 377] on link "Complete" at bounding box center [1305, 390] width 78 height 26
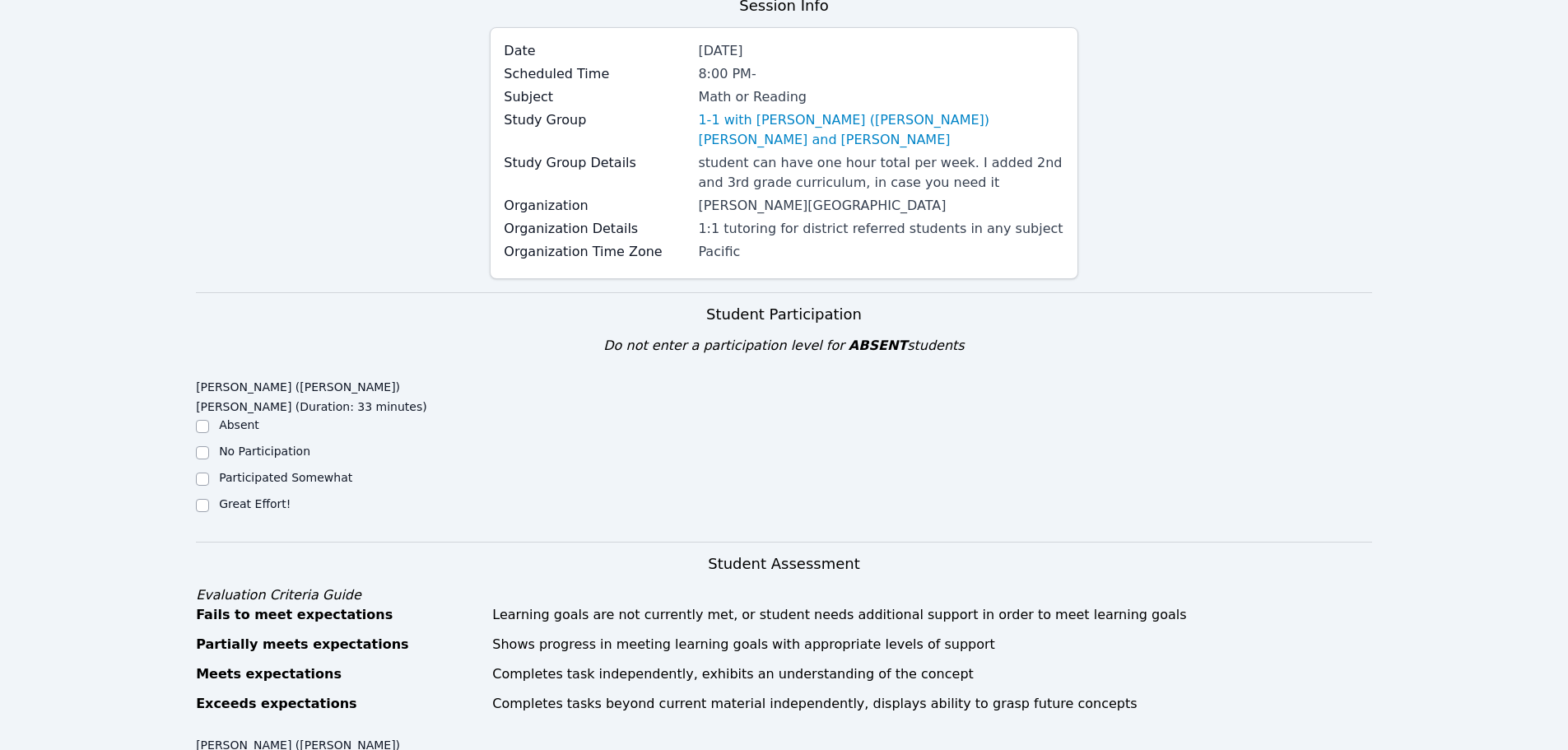
scroll to position [165, 0]
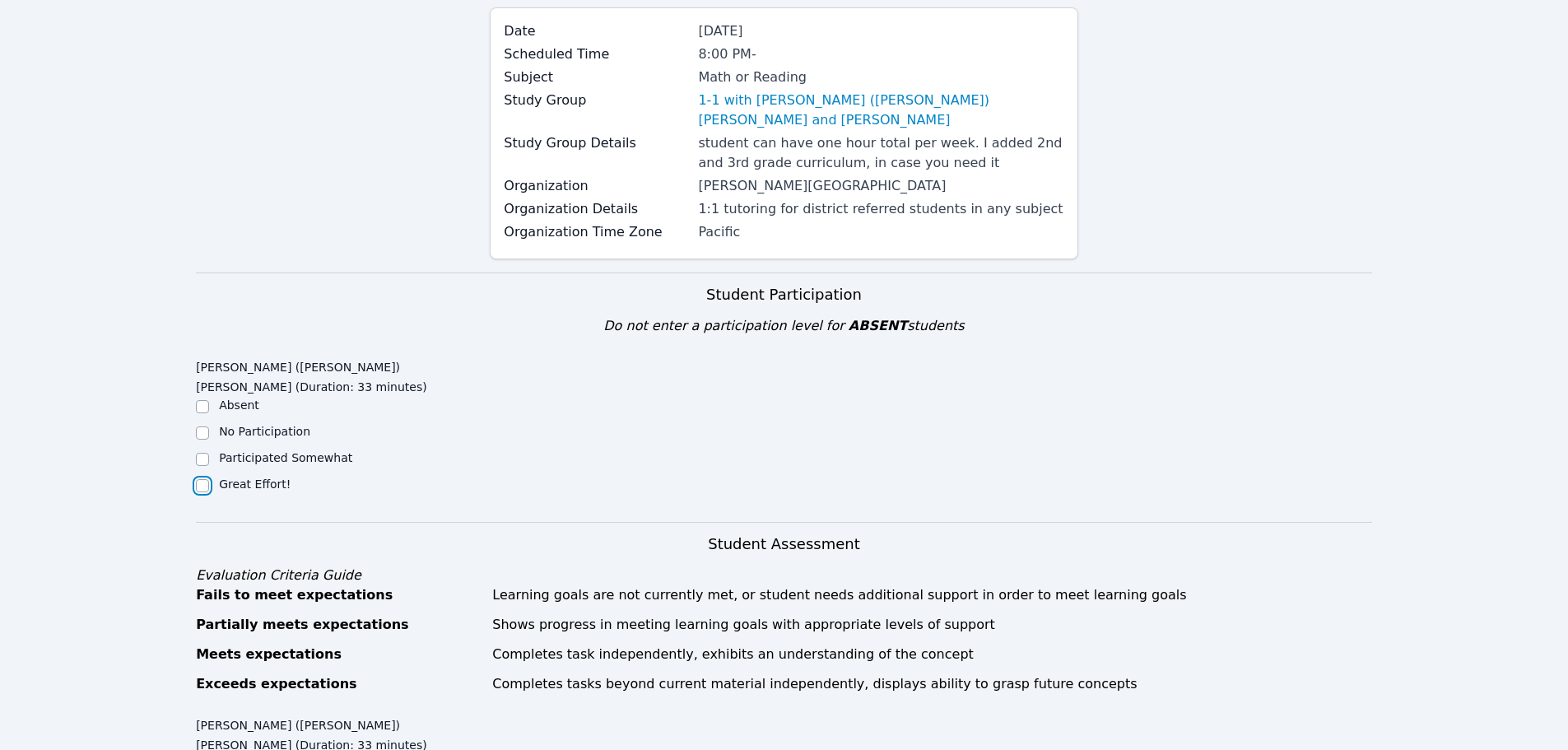
click at [203, 479] on input "Great Effort!" at bounding box center [202, 485] width 13 height 13
checkbox input "true"
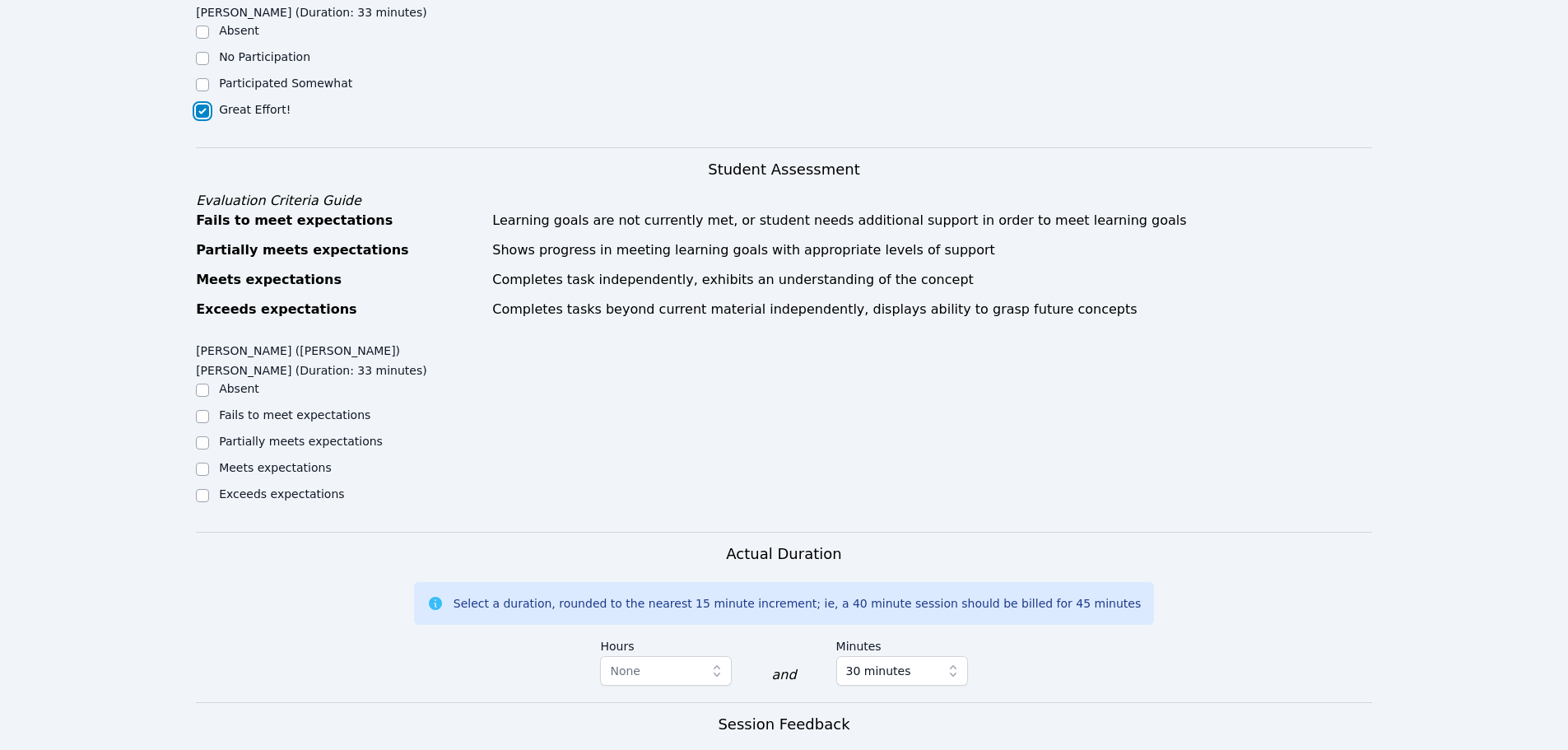
scroll to position [576, 0]
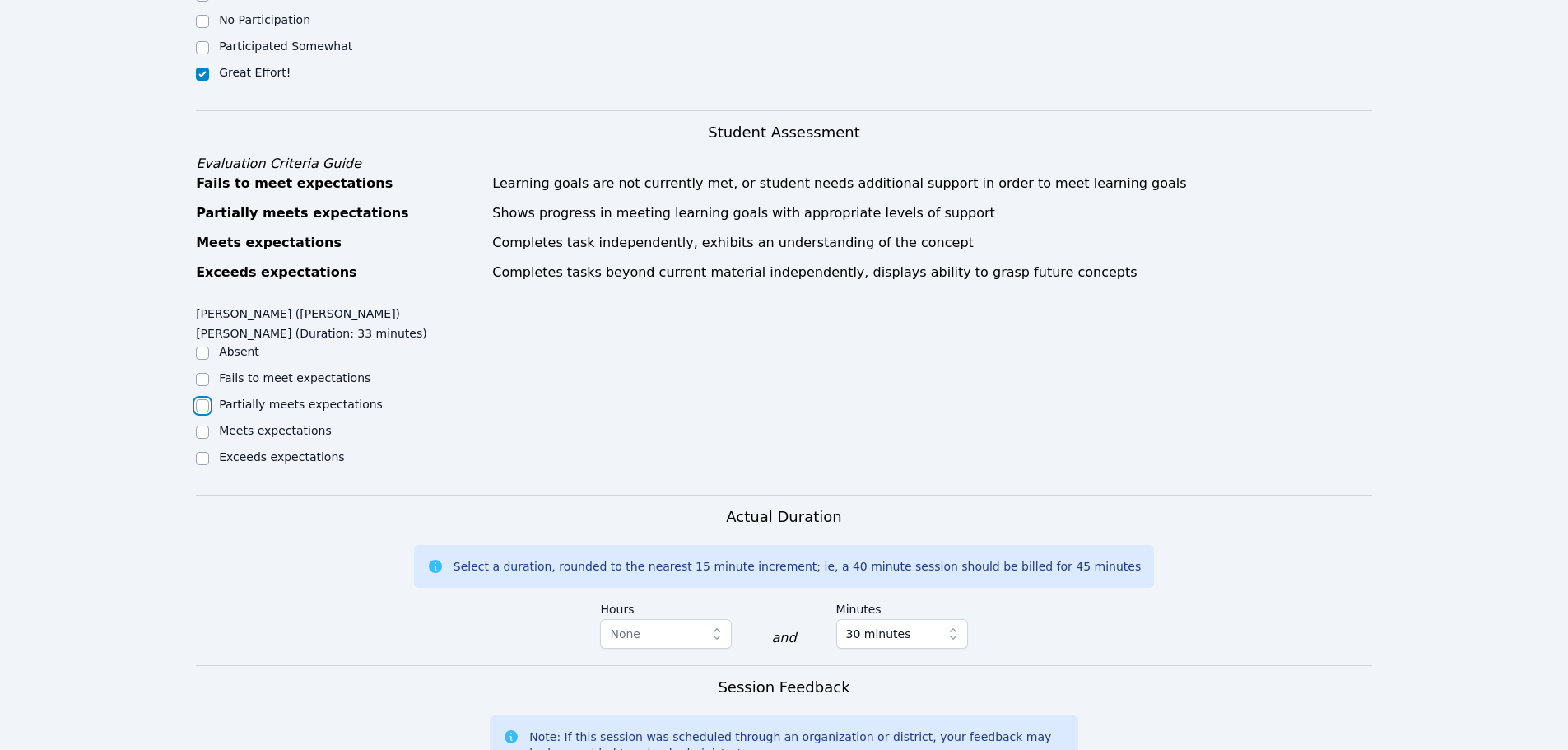
click at [203, 399] on input "Partially meets expectations" at bounding box center [202, 405] width 13 height 13
checkbox input "true"
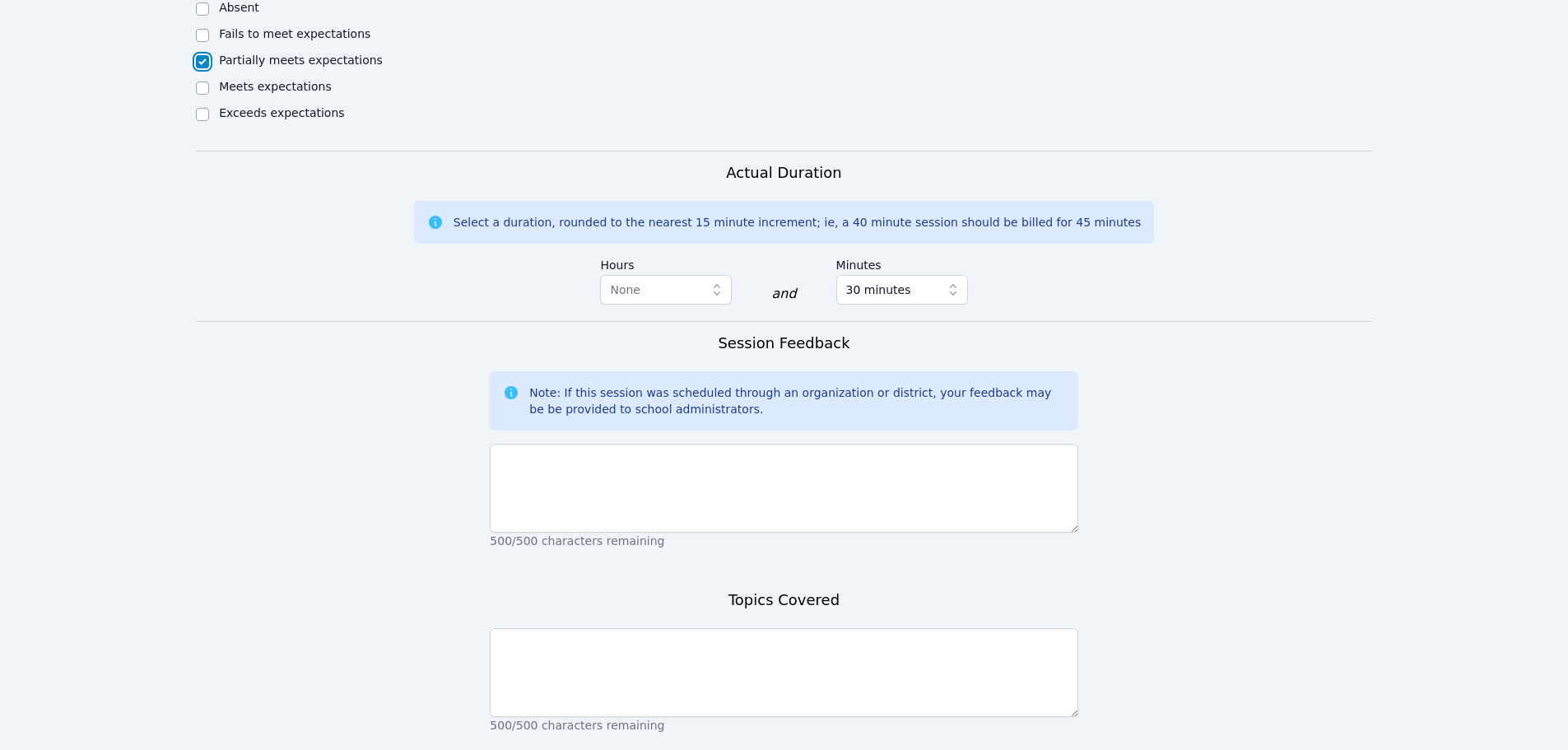
scroll to position [987, 0]
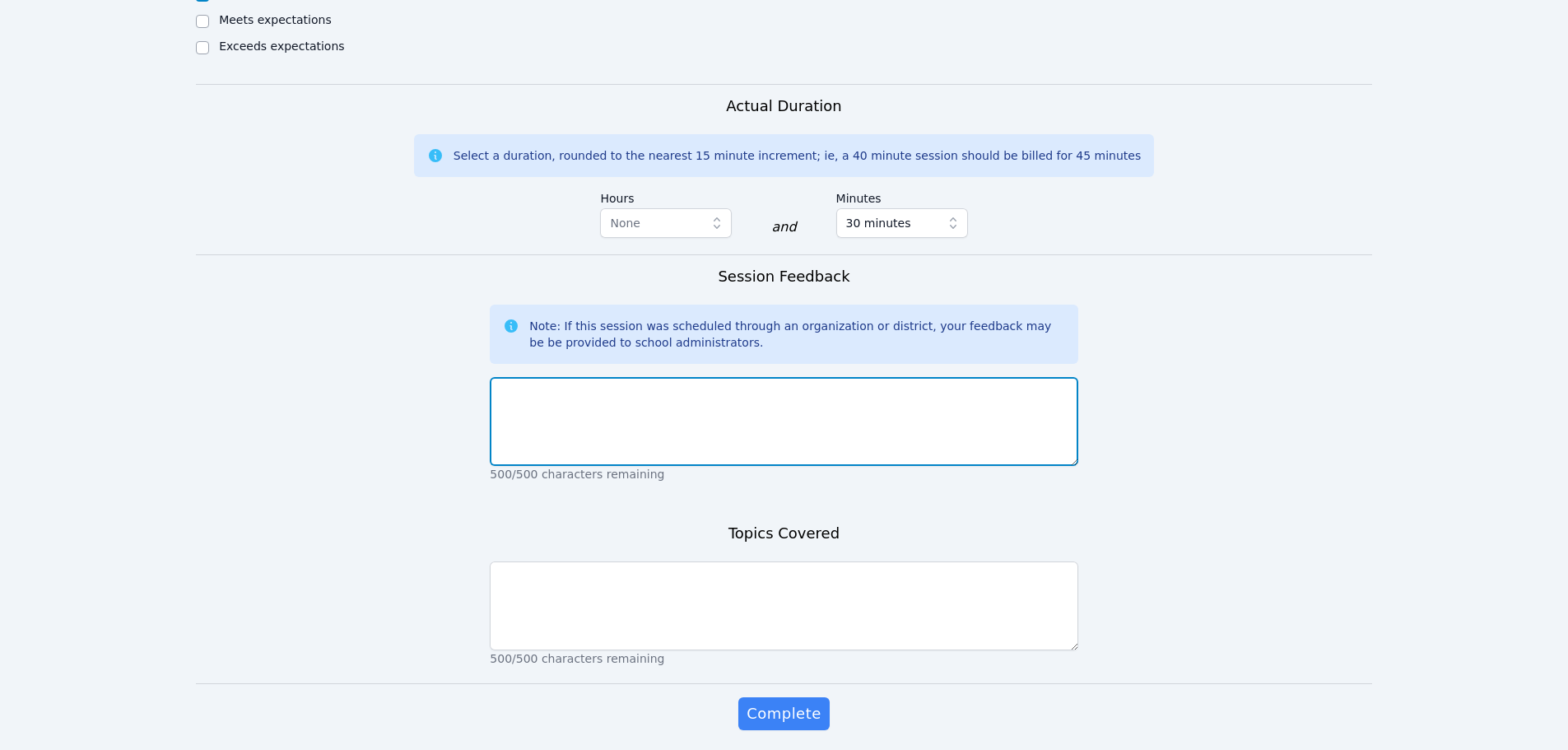
click at [528, 377] on textarea at bounding box center [783, 421] width 588 height 89
paste textarea "After warming up with a review of multiplies of 3, [PERSON_NAME] completed a co…"
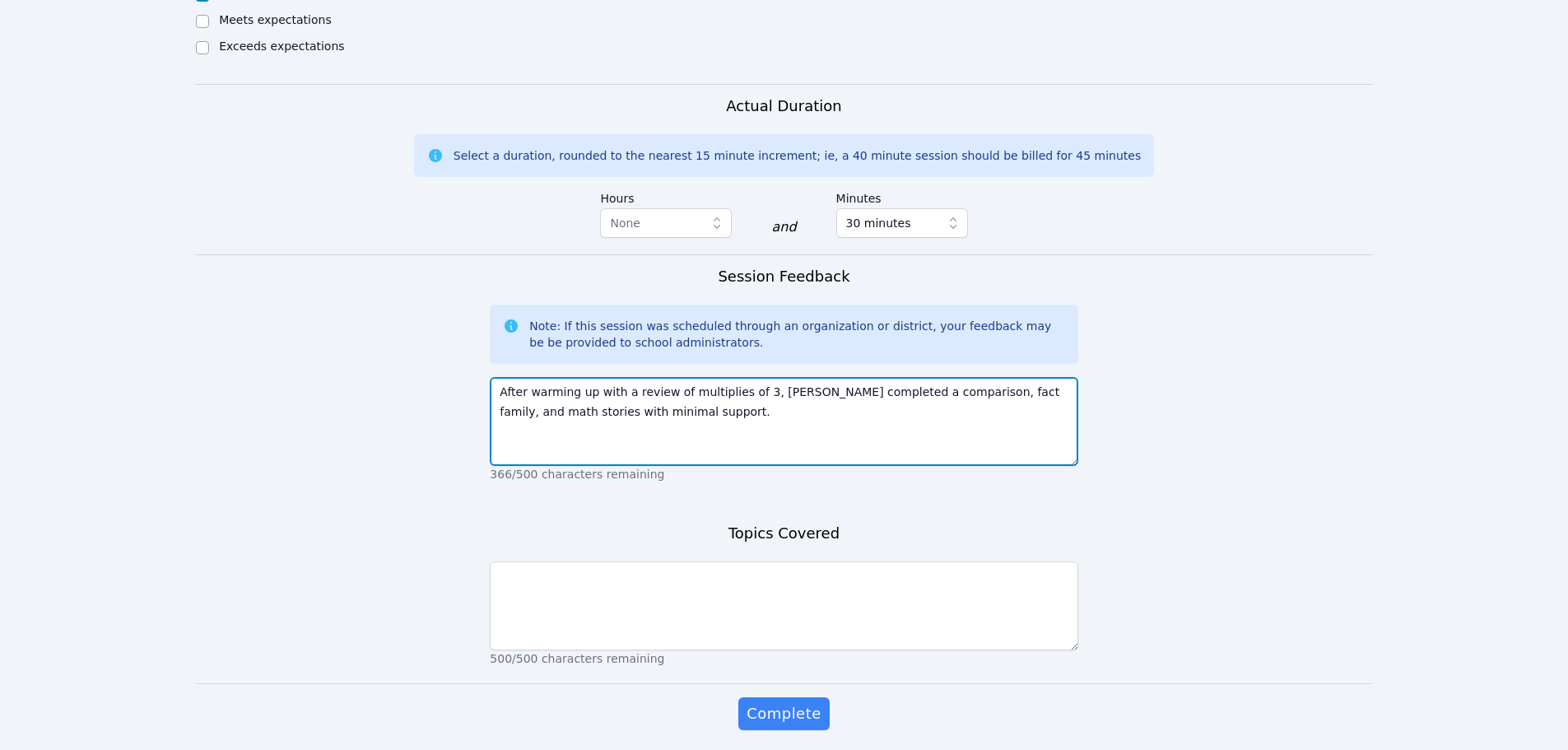
type textarea "After warming up with a review of multiplies of 3, [PERSON_NAME] completed a co…"
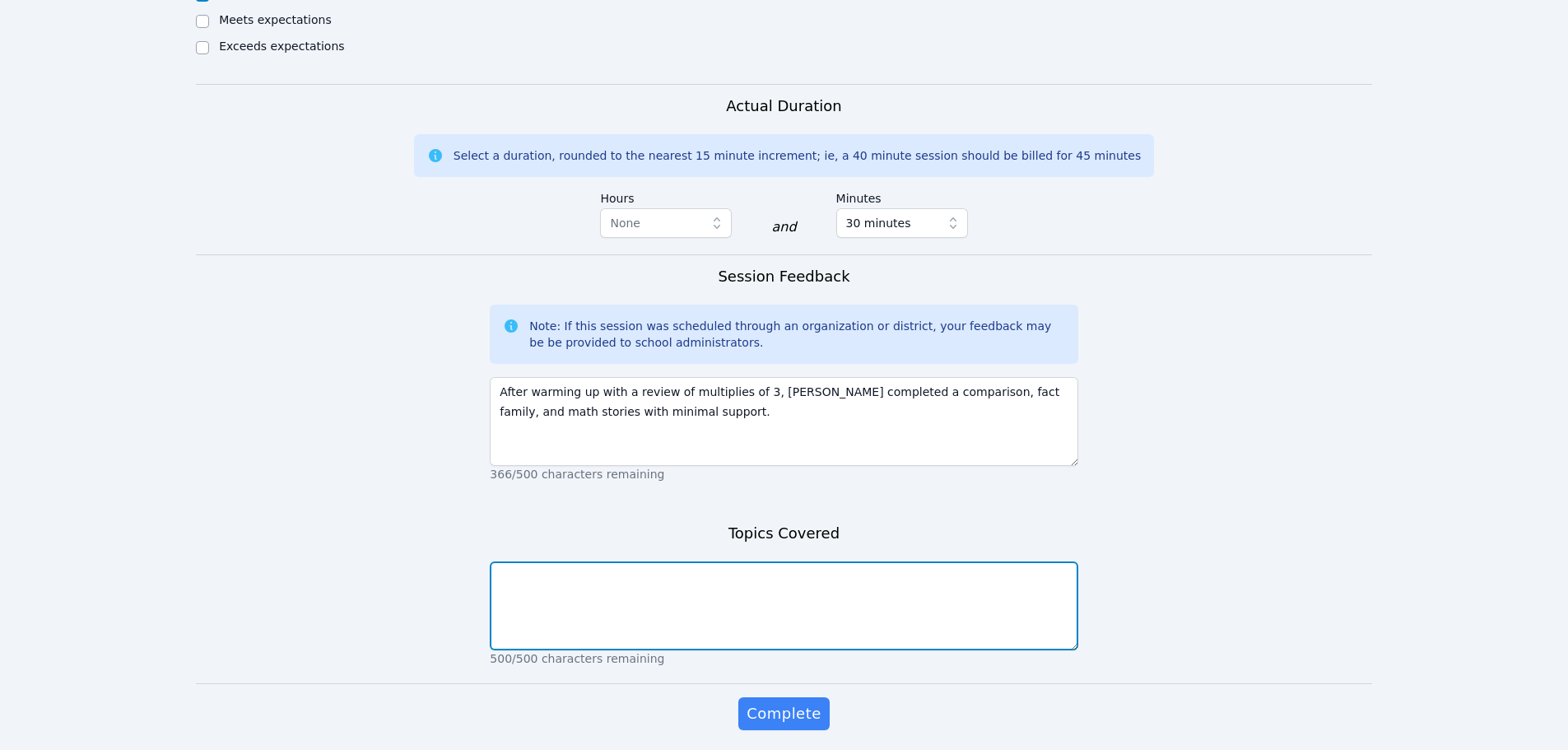
click at [523, 561] on textarea at bounding box center [783, 605] width 588 height 89
click at [563, 561] on textarea at bounding box center [783, 605] width 588 height 89
paste textarea "multiplies of 3, arrays, fact families, math vocabulary, problem-solving"
type textarea "multiplies of 3, arrays, fact families, math vocabulary, problem-solving"
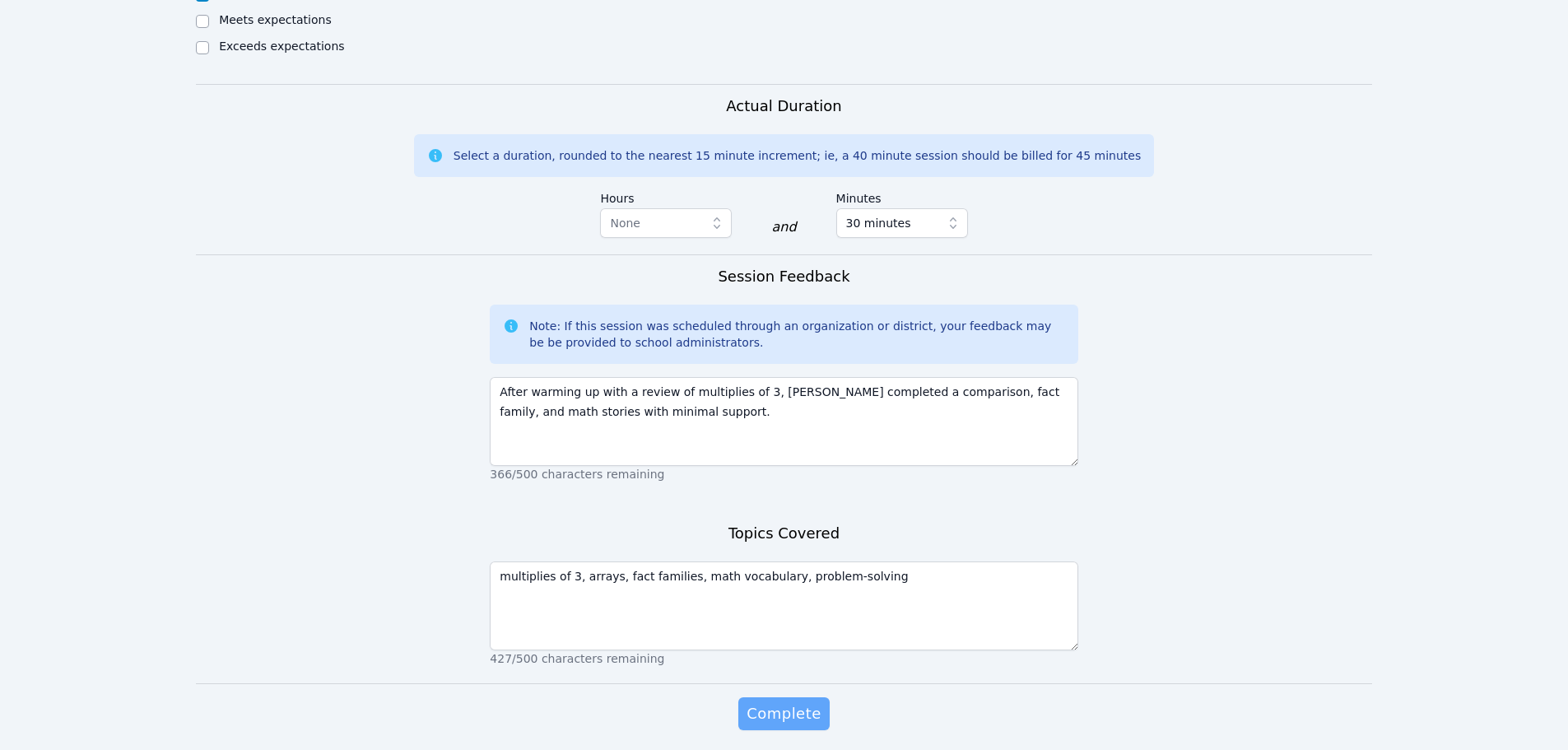
click at [762, 702] on span "Complete" at bounding box center [784, 714] width 74 height 23
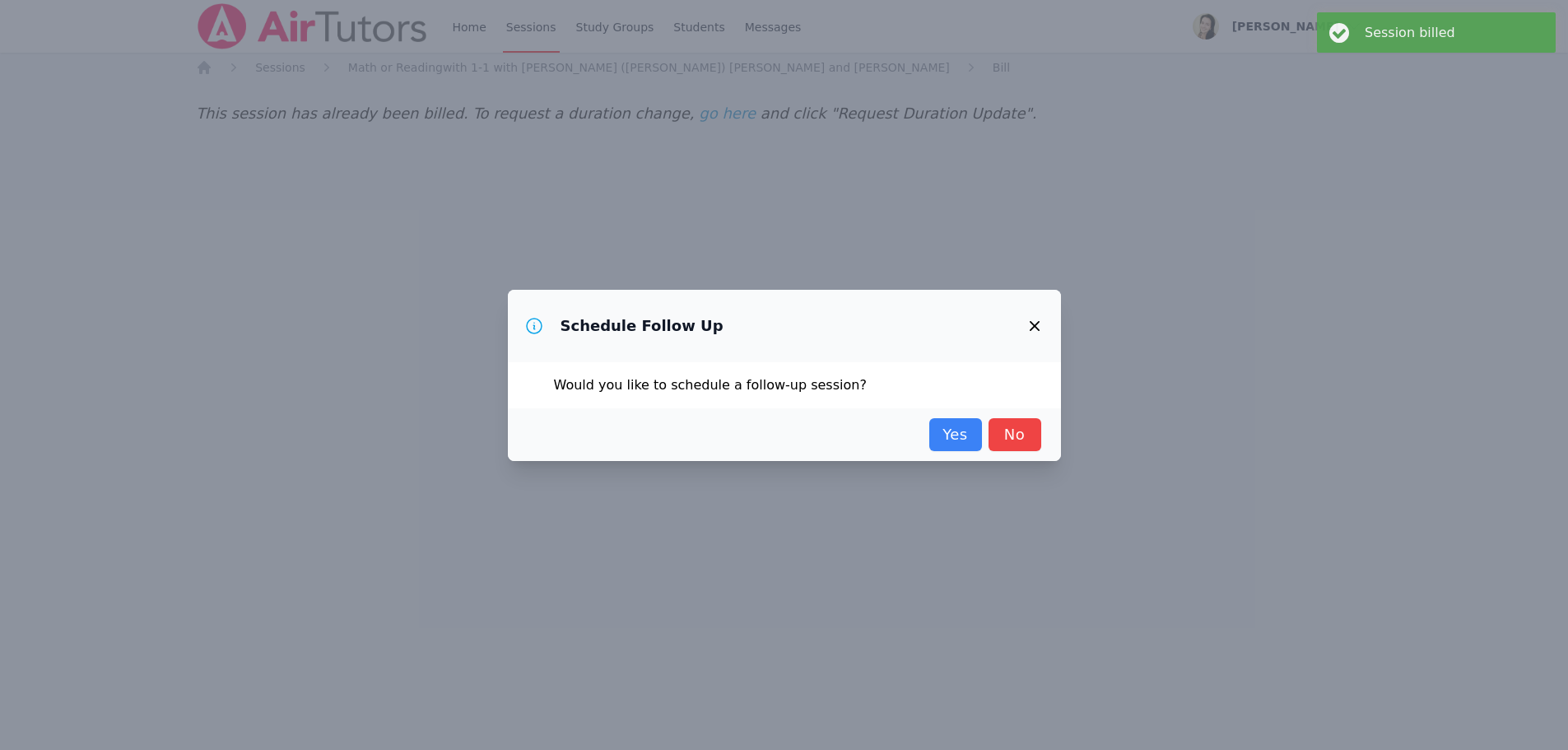
scroll to position [0, 0]
click at [1027, 437] on link "No" at bounding box center [1020, 435] width 53 height 33
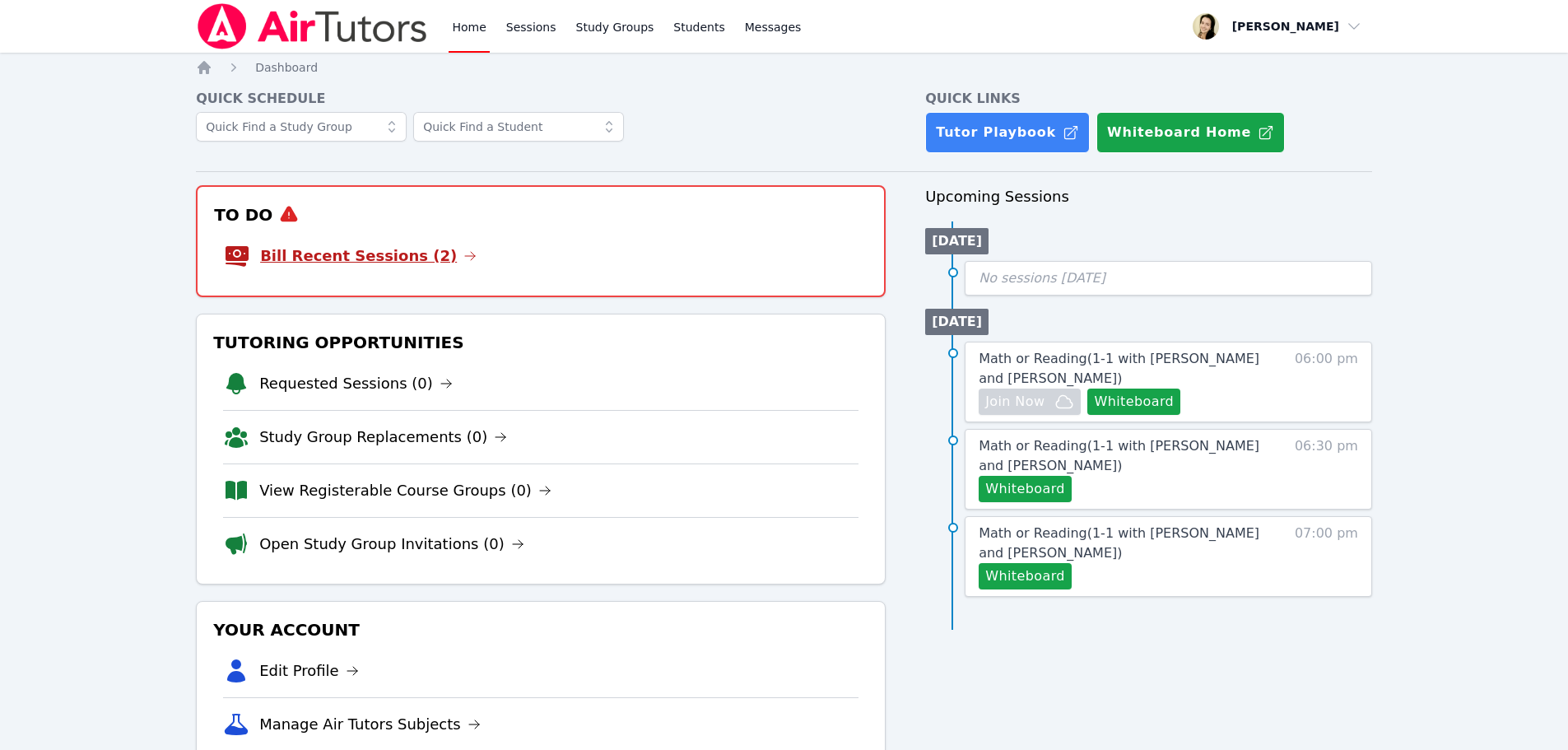
click at [396, 258] on link "Bill Recent Sessions (2)" at bounding box center [368, 255] width 216 height 23
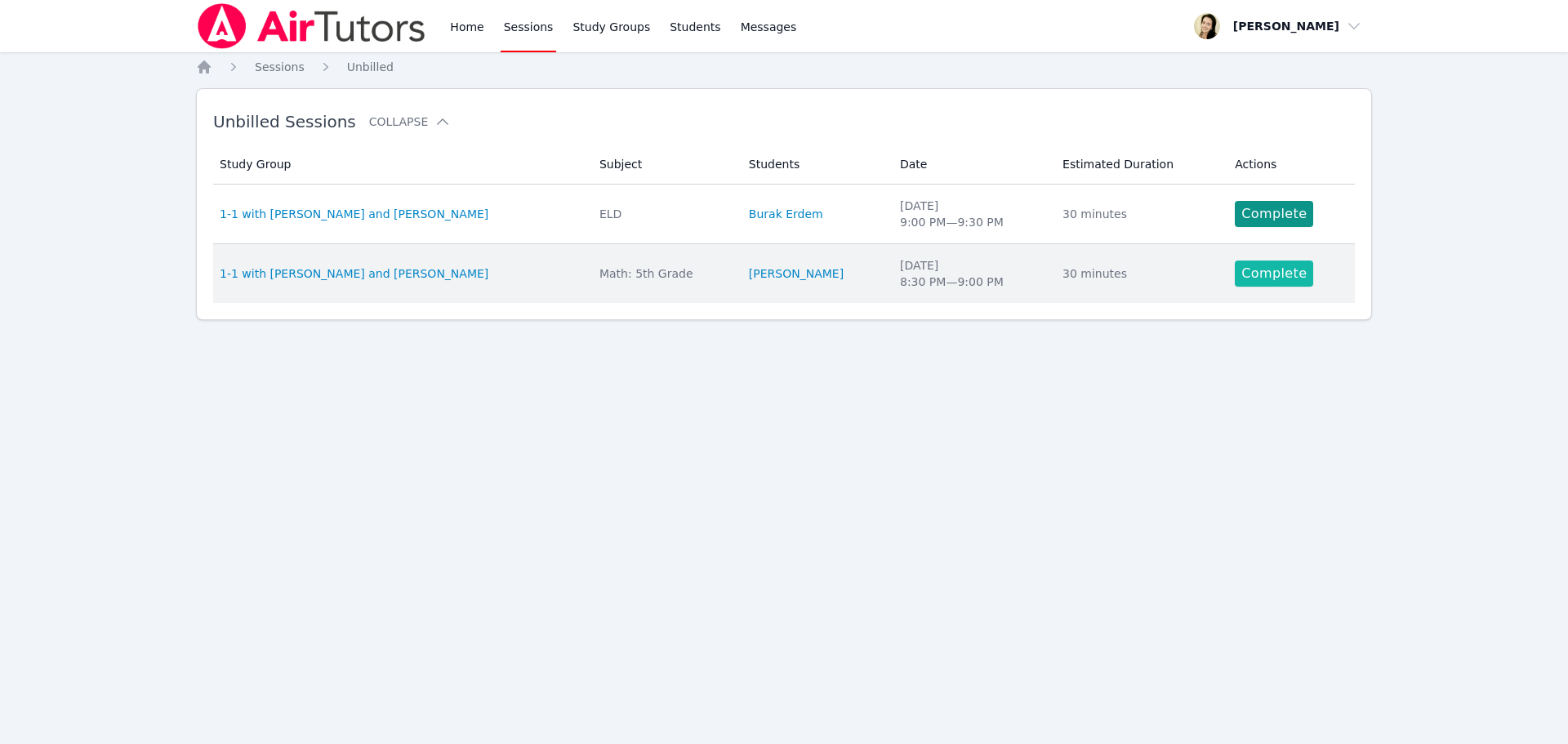
click at [1251, 272] on link "Complete" at bounding box center [1273, 273] width 78 height 26
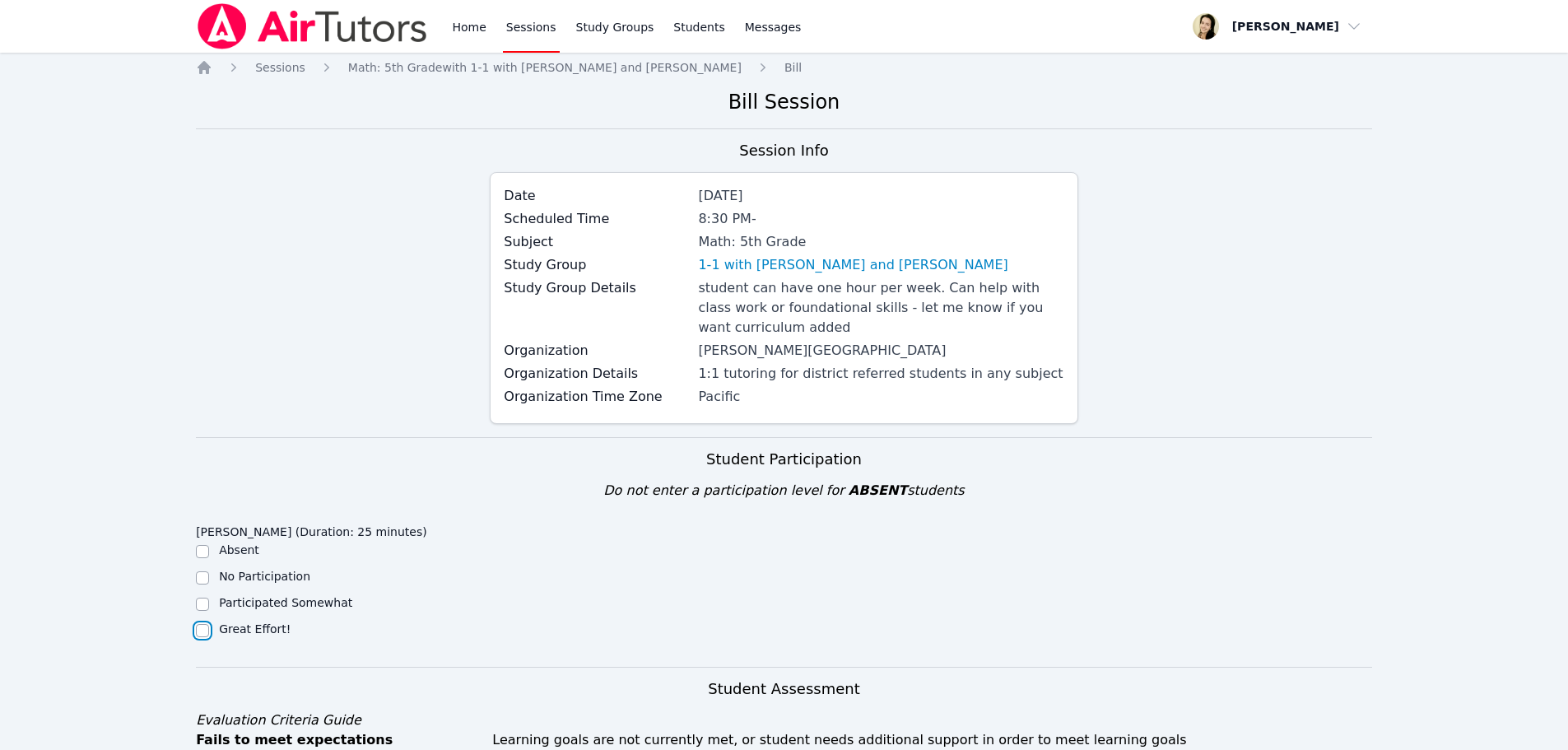
click at [202, 630] on input "Great Effort!" at bounding box center [202, 630] width 13 height 13
checkbox input "true"
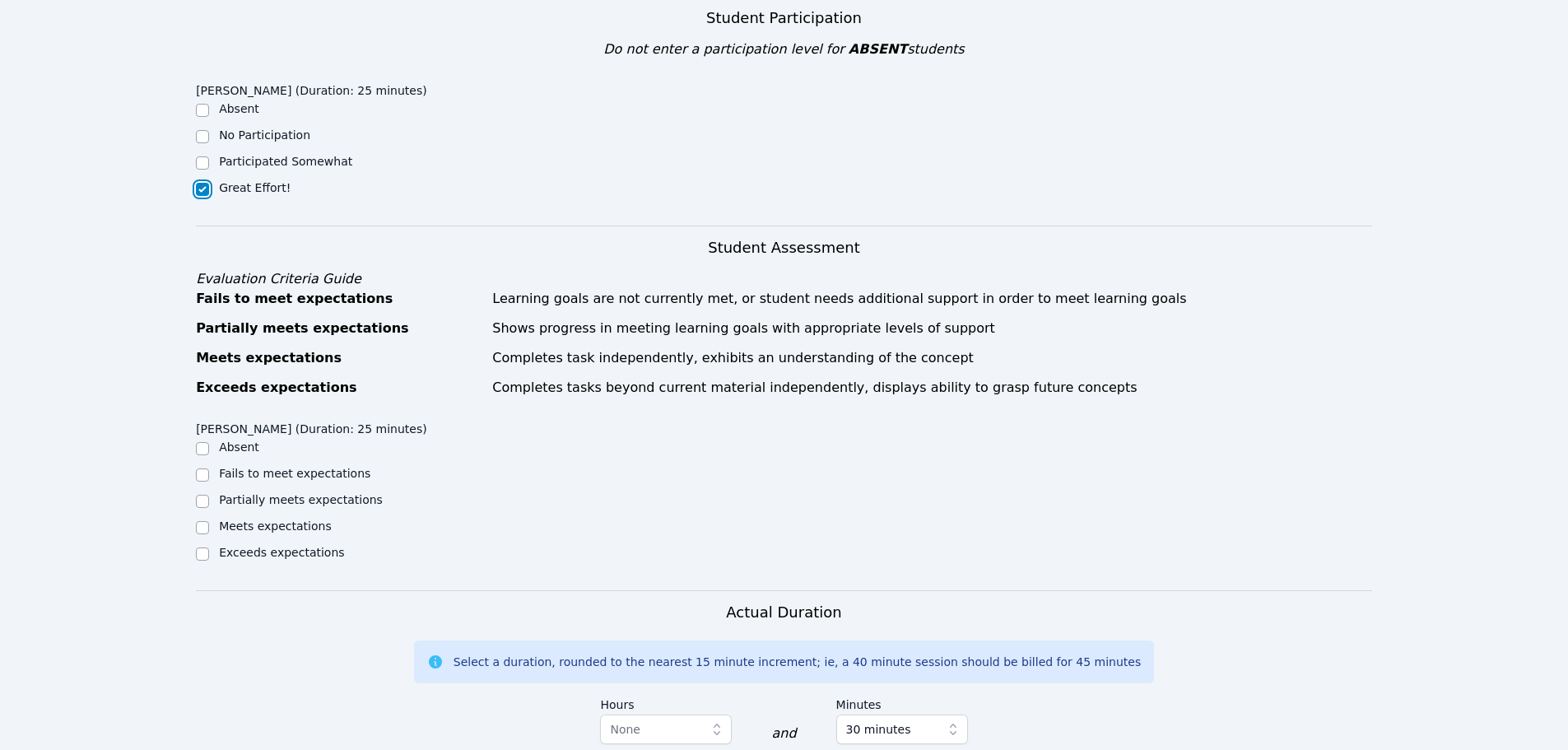
scroll to position [576, 0]
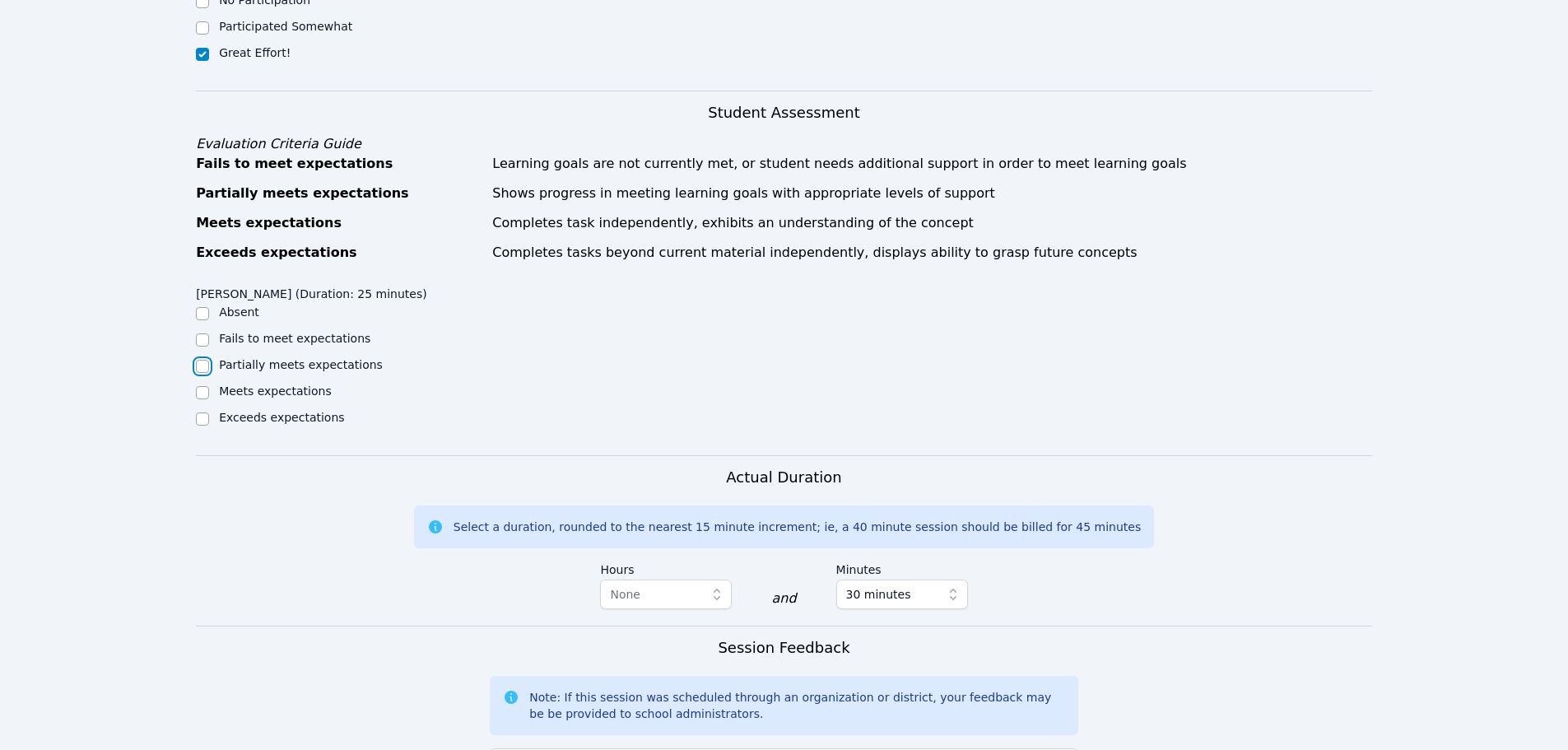
click at [203, 361] on input "Partially meets expectations" at bounding box center [202, 365] width 13 height 13
checkbox input "true"
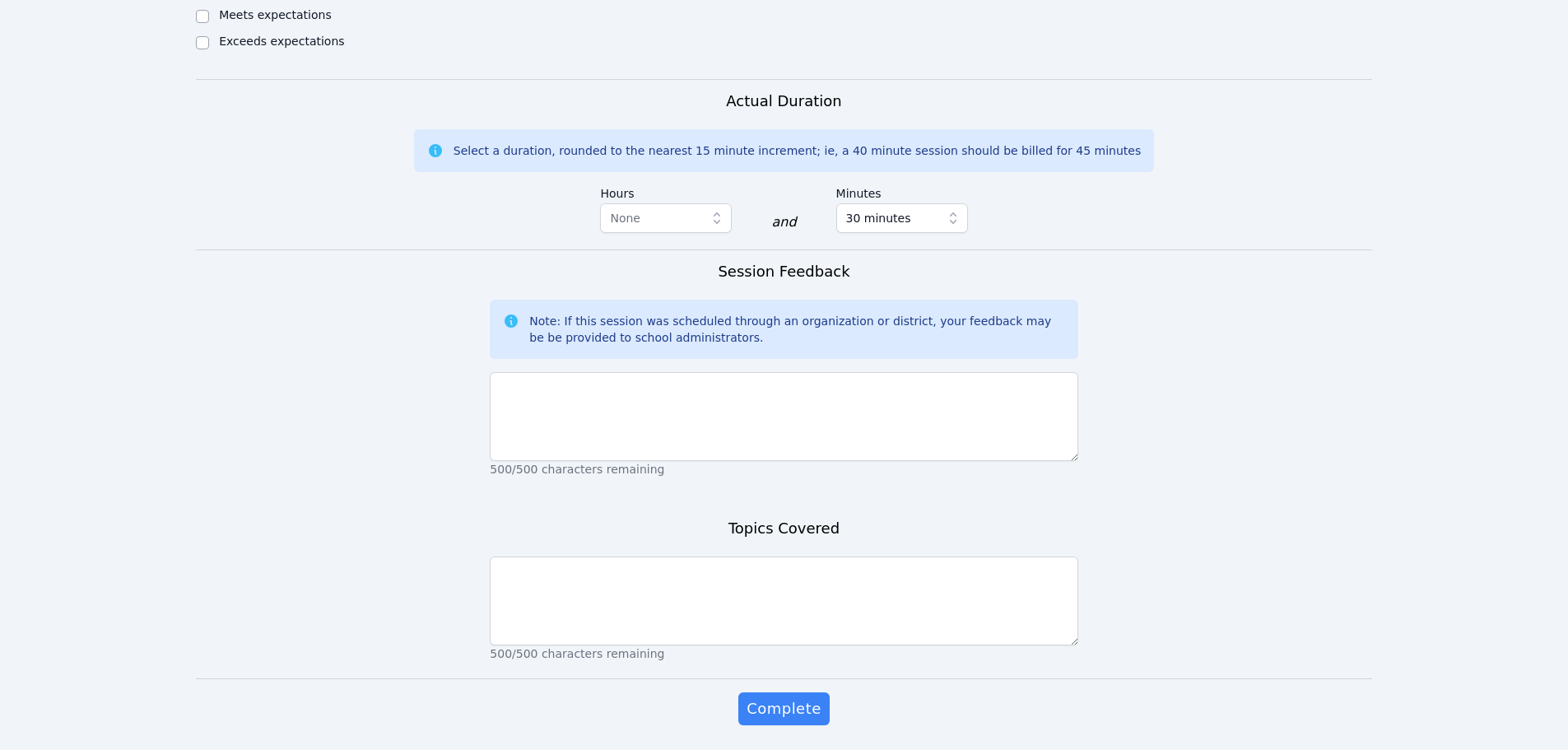
scroll to position [987, 0]
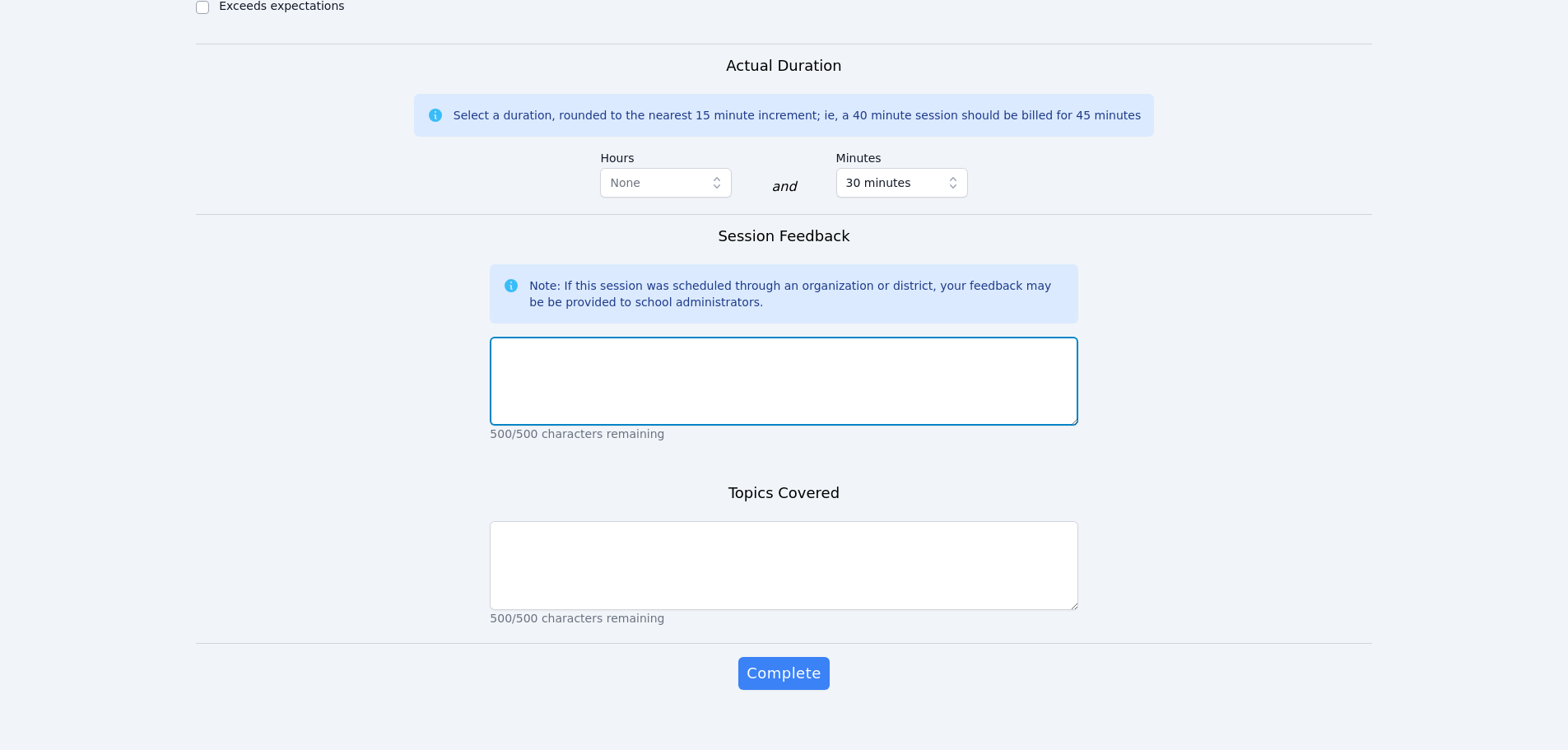
click at [534, 355] on textarea at bounding box center [783, 381] width 588 height 89
paste textarea "After warming up with a bellringer on multiplies of 6, arrays, fact families, m…"
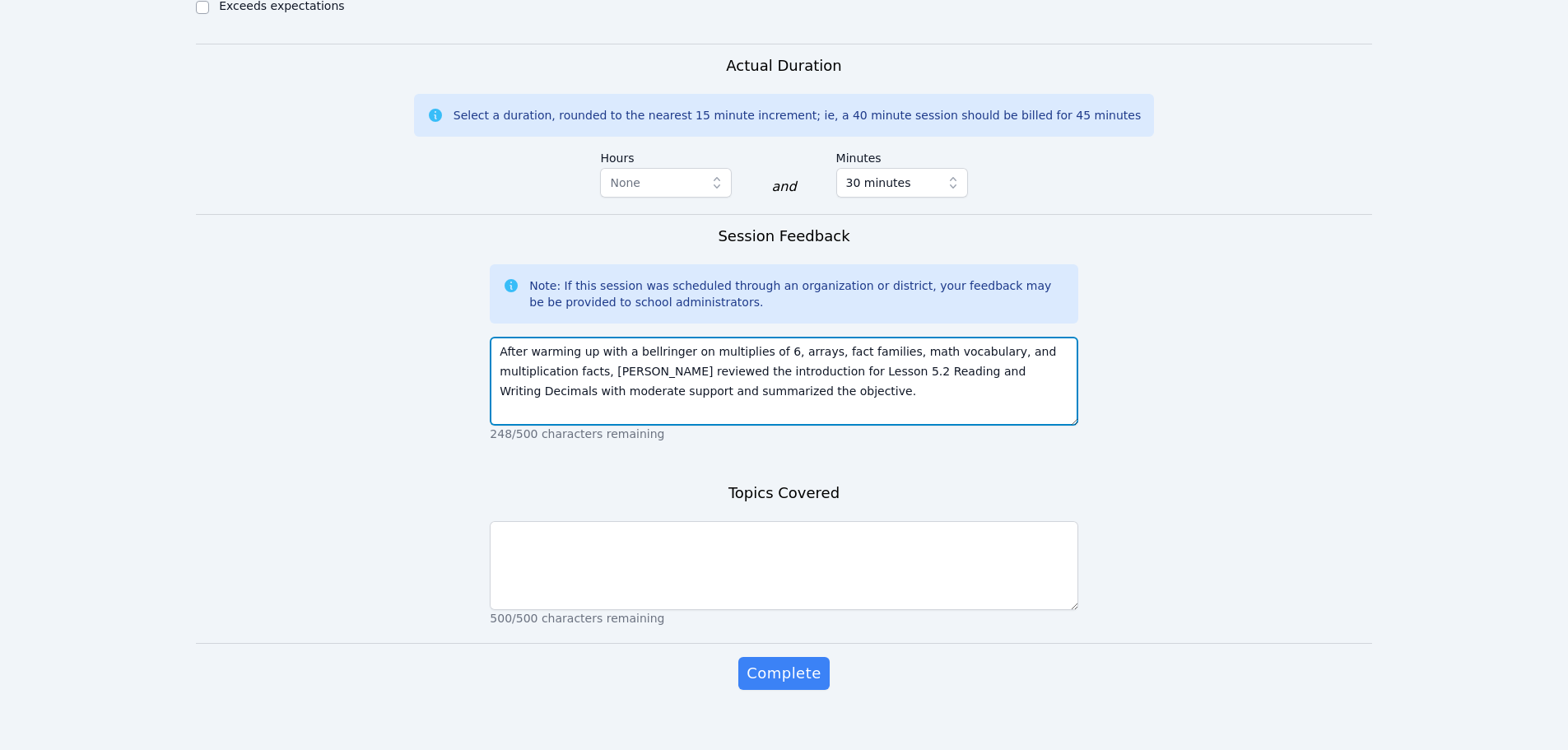
scroll to position [12, 0]
type textarea "After warming up with a bellringer on multiplies of 6, arrays, fact families, m…"
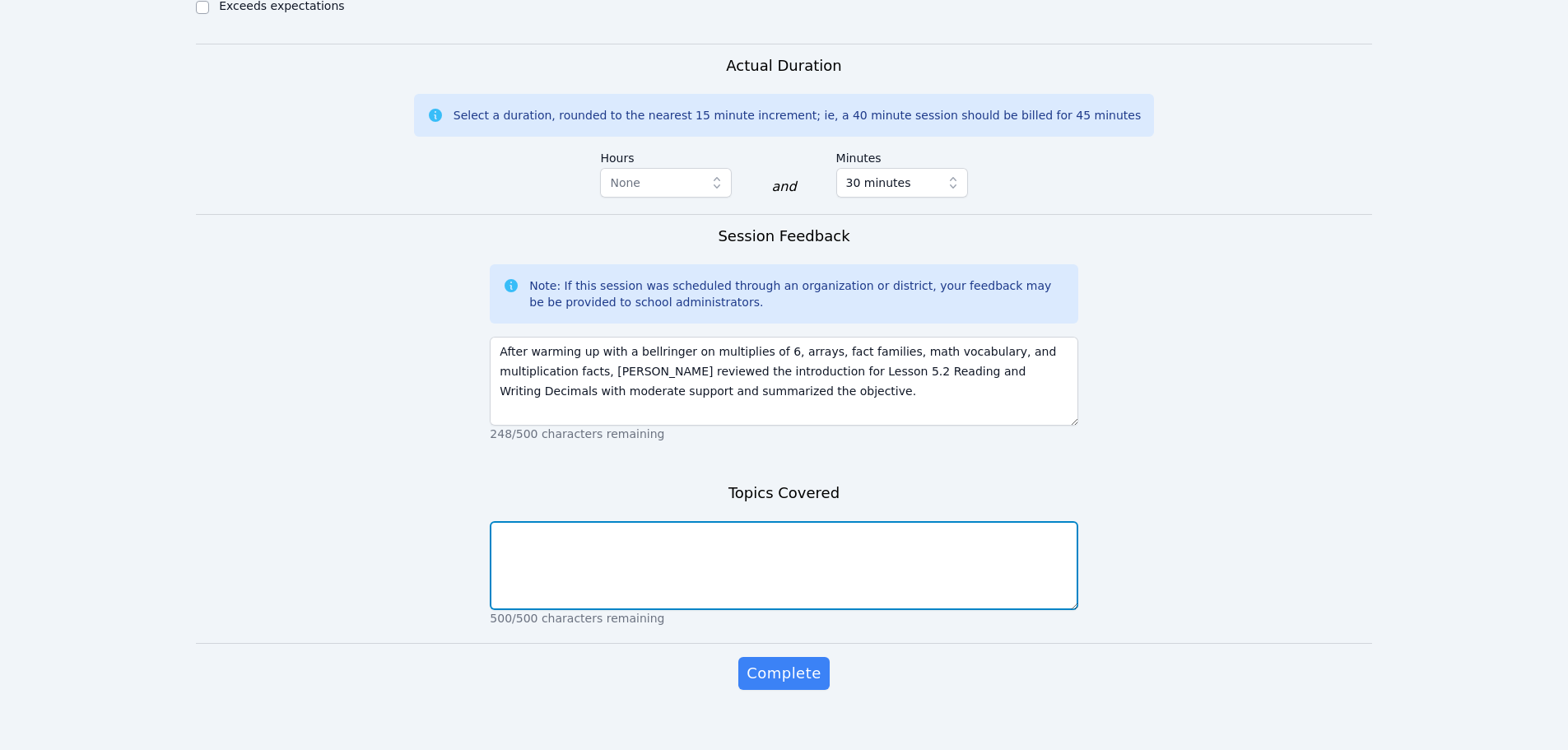
click at [531, 554] on textarea at bounding box center [783, 566] width 588 height 89
paste textarea "multiplies of 6, arrays, fact families, math vocabulary, multiplication facts, …"
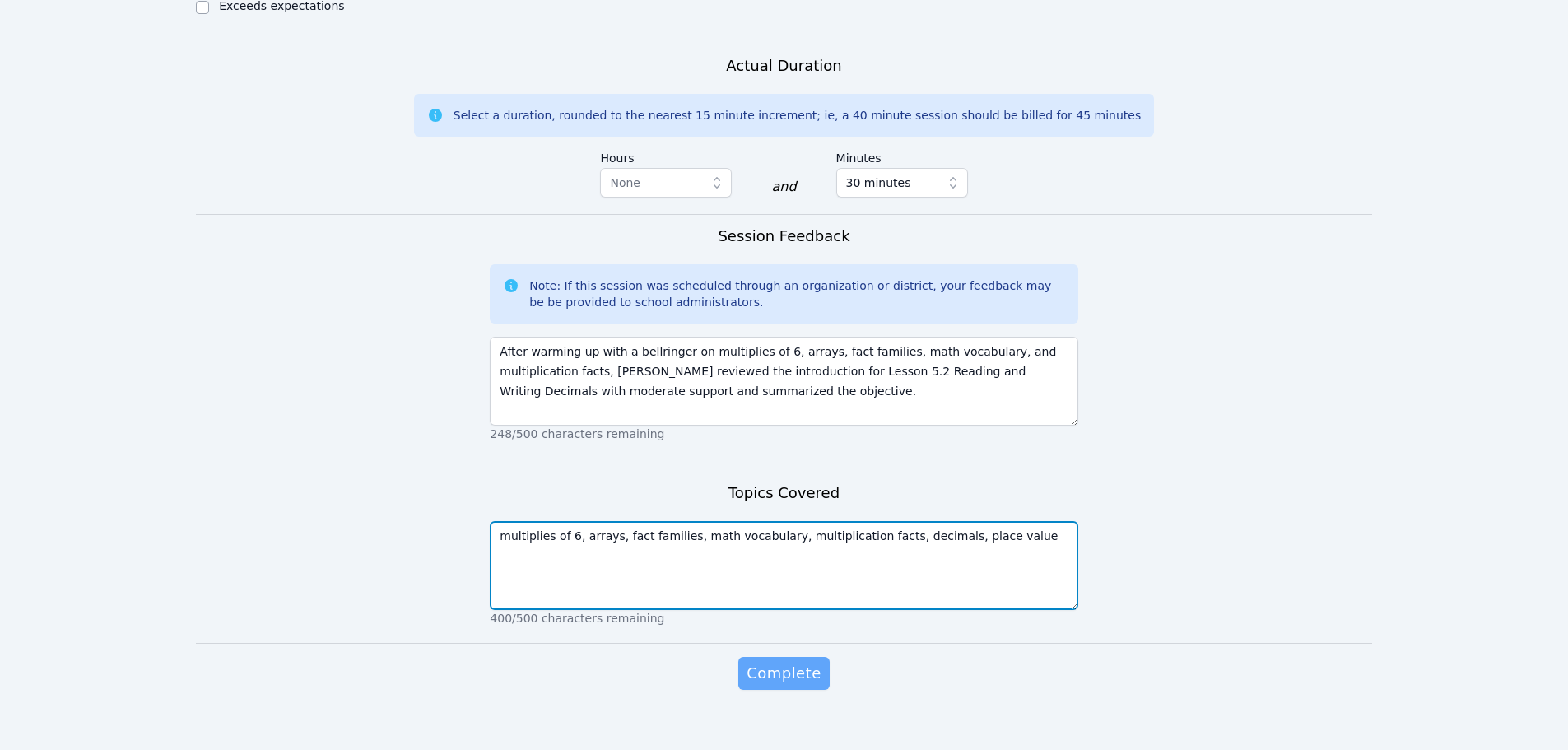
type textarea "multiplies of 6, arrays, fact families, math vocabulary, multiplication facts, …"
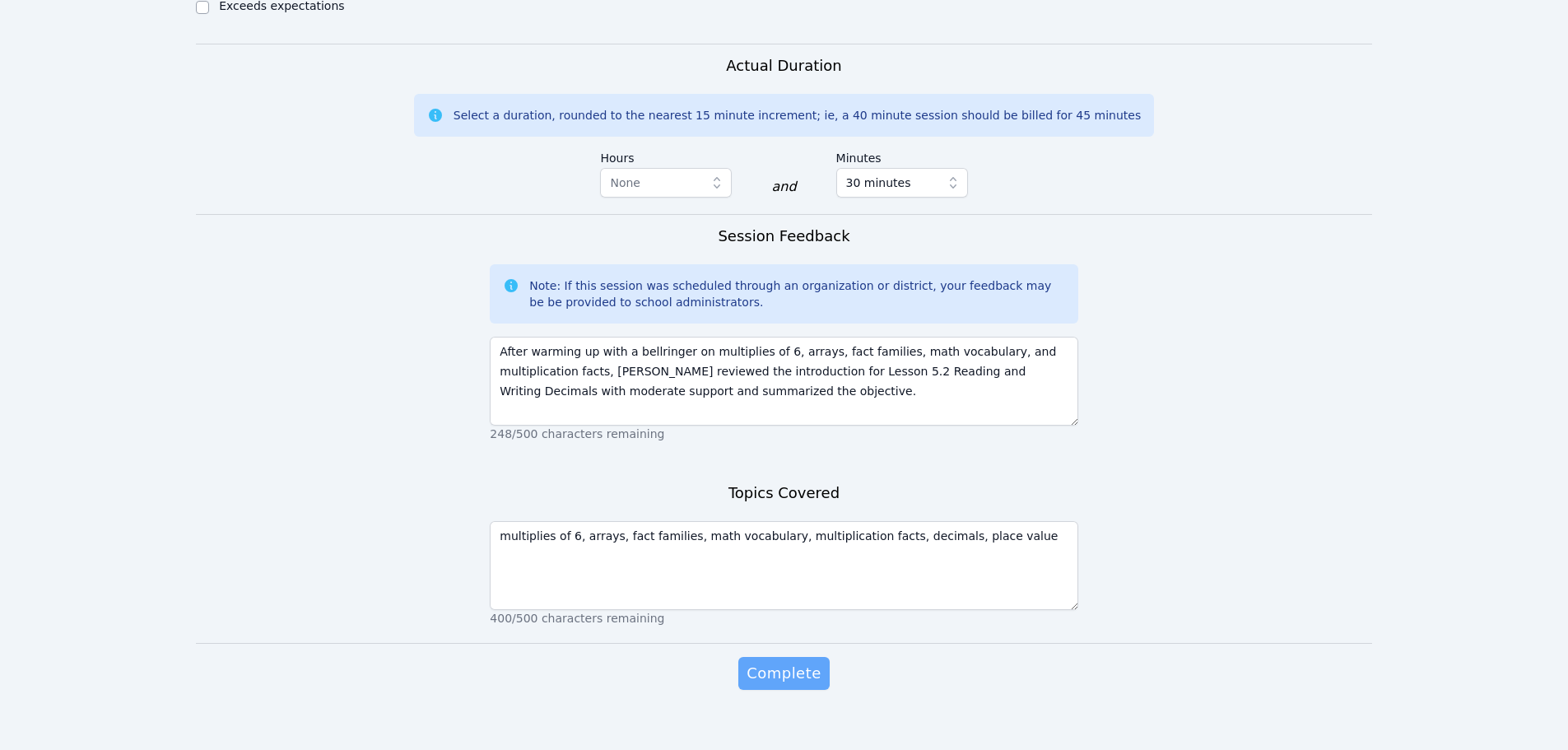
click at [778, 667] on span "Complete" at bounding box center [784, 673] width 74 height 23
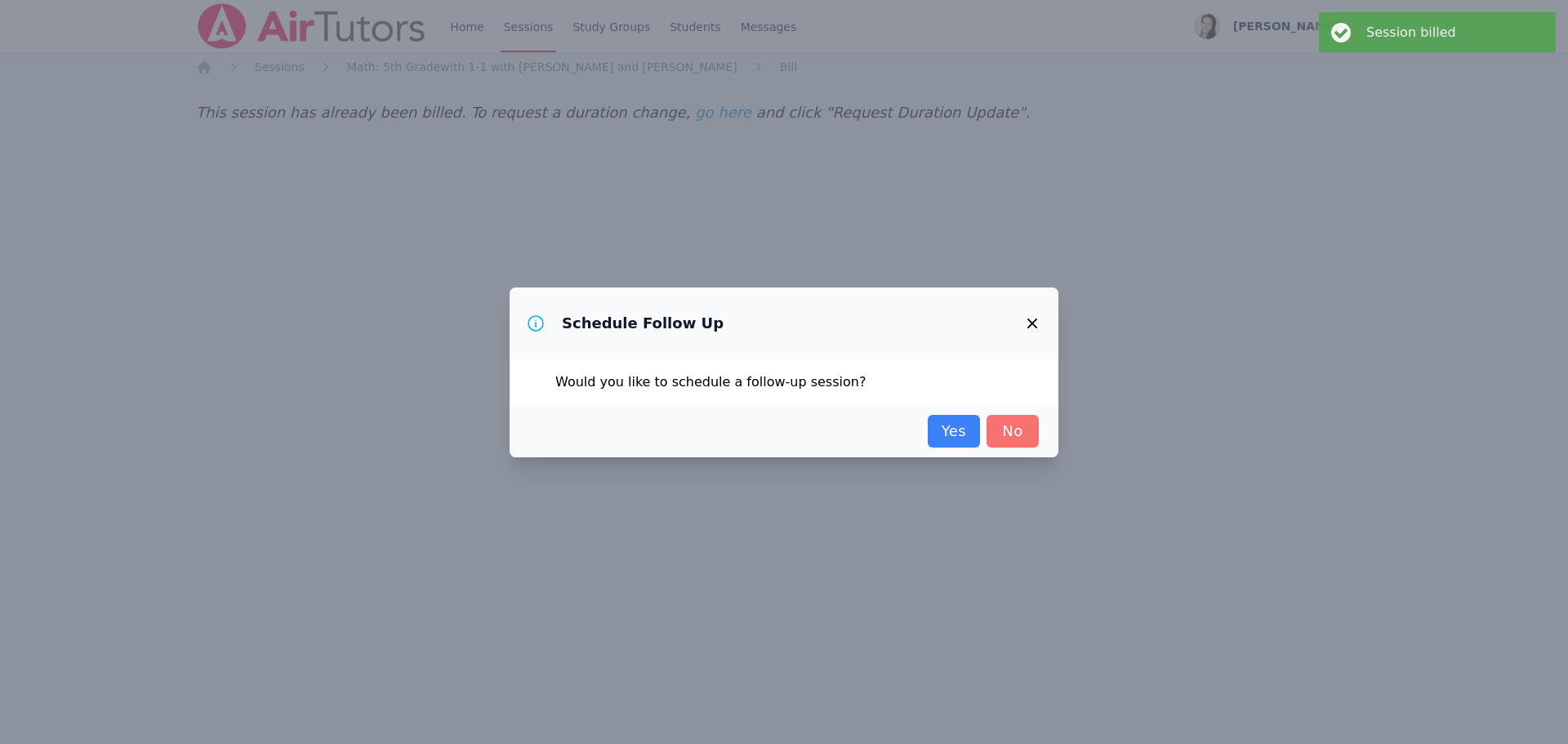
click at [1019, 429] on link "No" at bounding box center [1012, 431] width 52 height 33
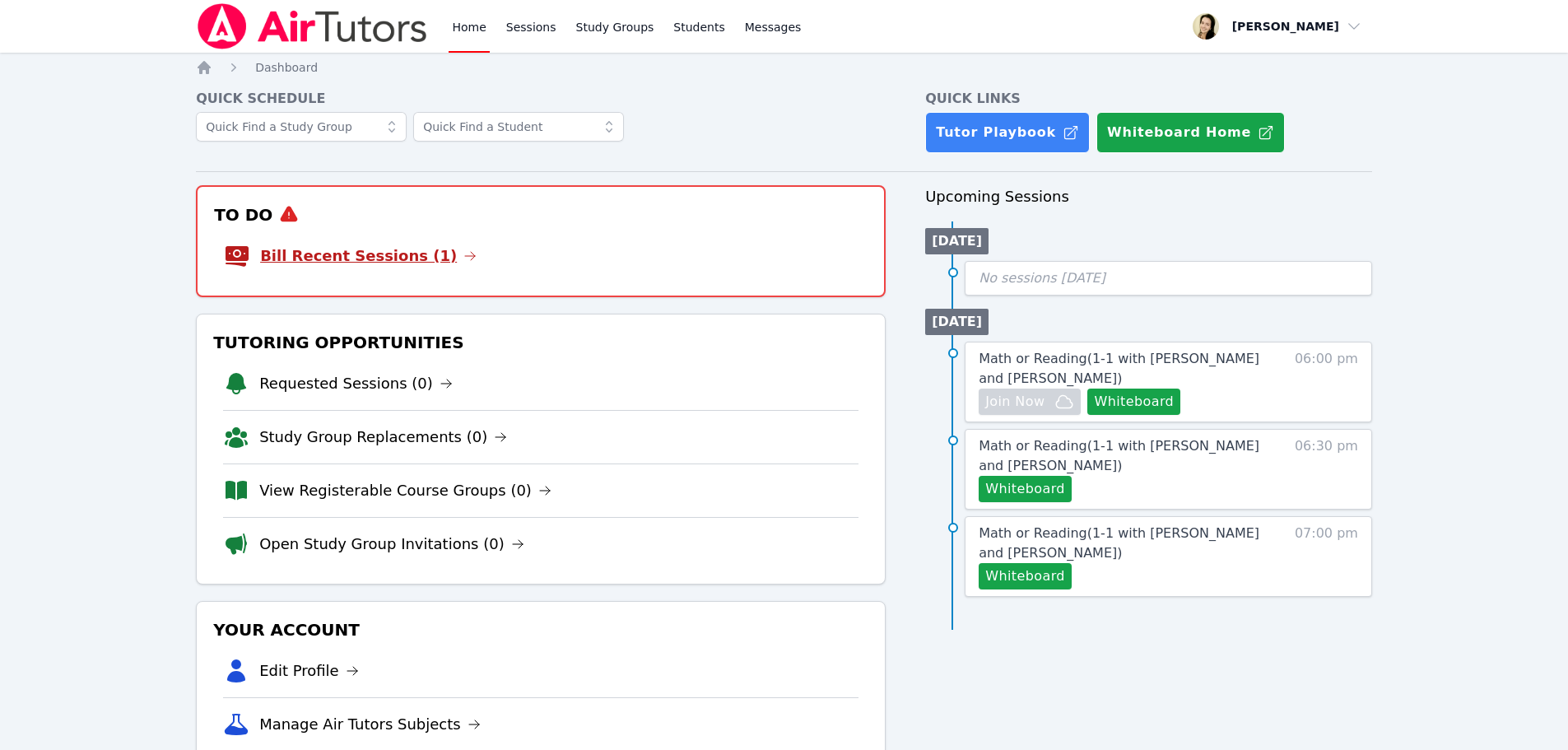
click at [325, 249] on link "Bill Recent Sessions (1)" at bounding box center [368, 255] width 216 height 23
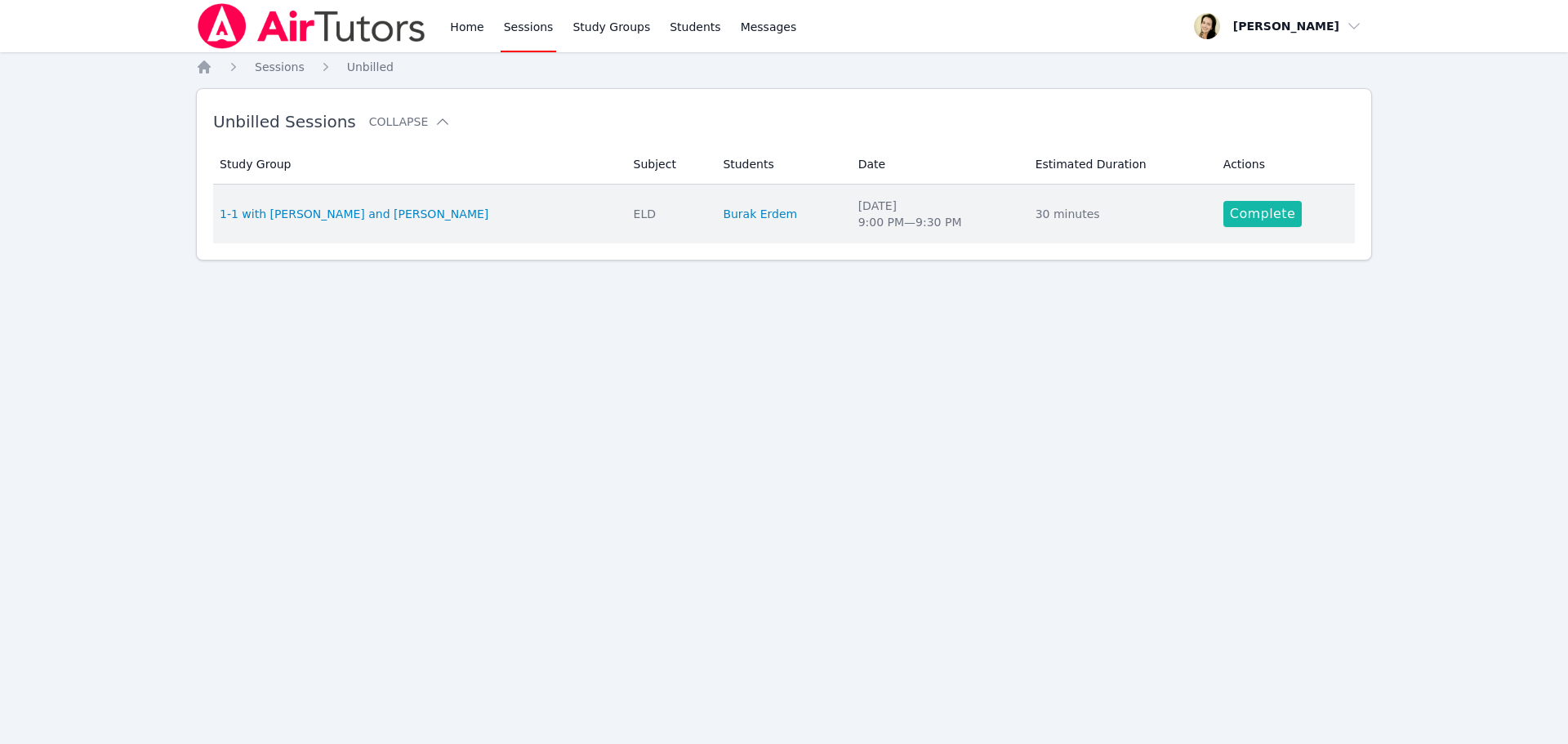
click at [1233, 218] on link "Complete" at bounding box center [1262, 214] width 78 height 26
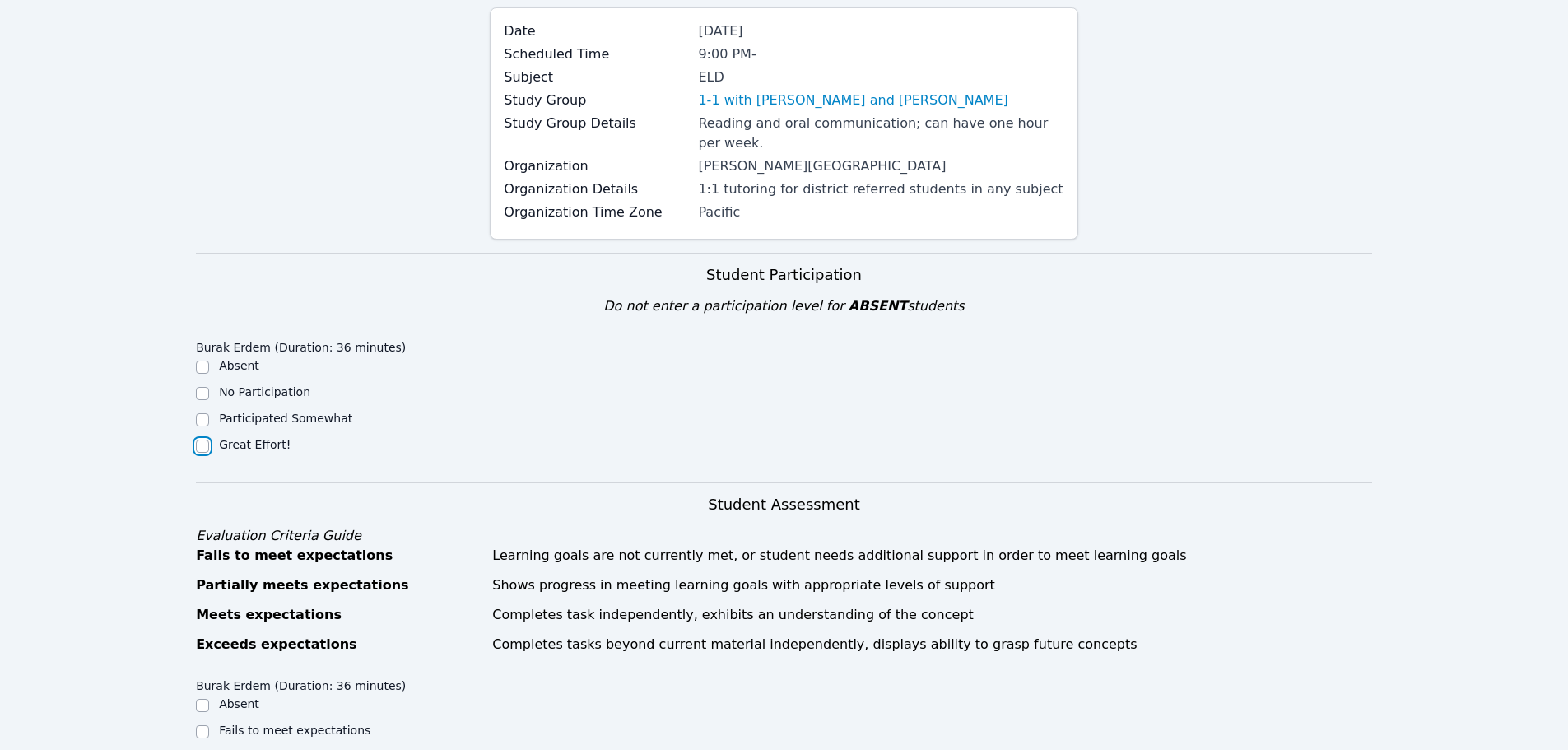
click at [205, 440] on input "Great Effort!" at bounding box center [202, 446] width 13 height 13
checkbox input "true"
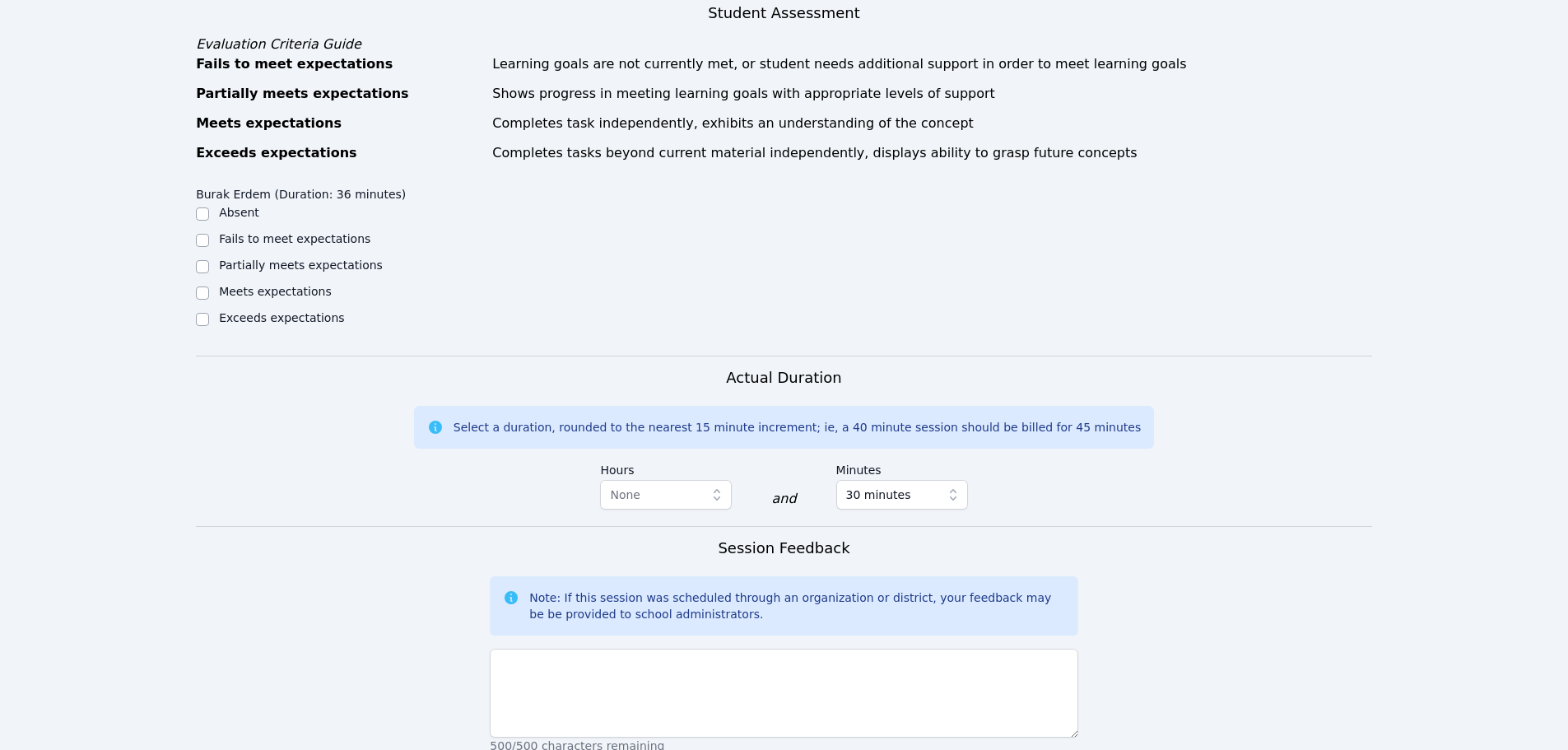
scroll to position [658, 0]
click at [203, 257] on input "Partially meets expectations" at bounding box center [202, 263] width 13 height 13
checkbox input "true"
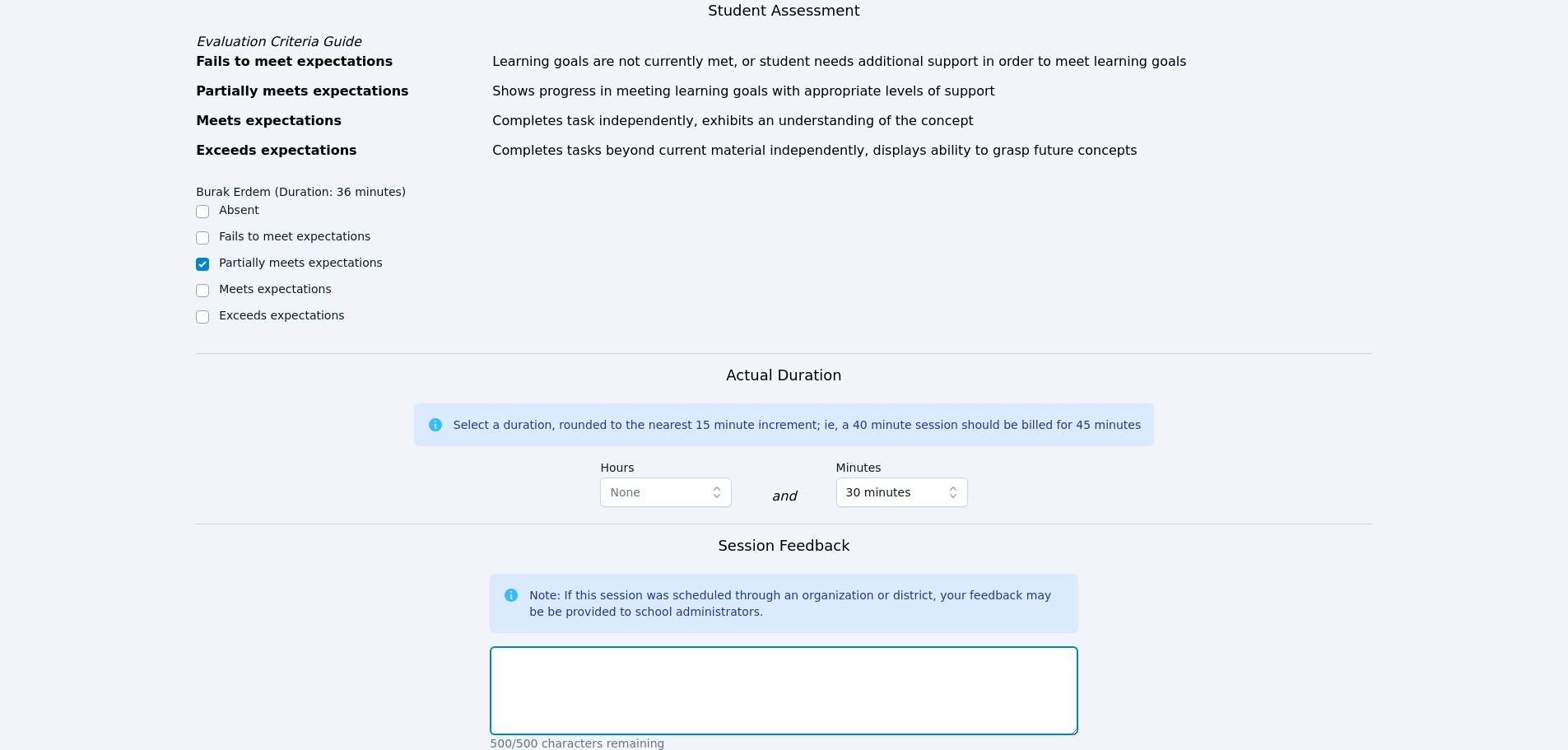
click at [547, 646] on textarea at bounding box center [783, 690] width 588 height 89
paste textarea "Burak warmed up with a bellringer initiating recall, and read his answer for fl…"
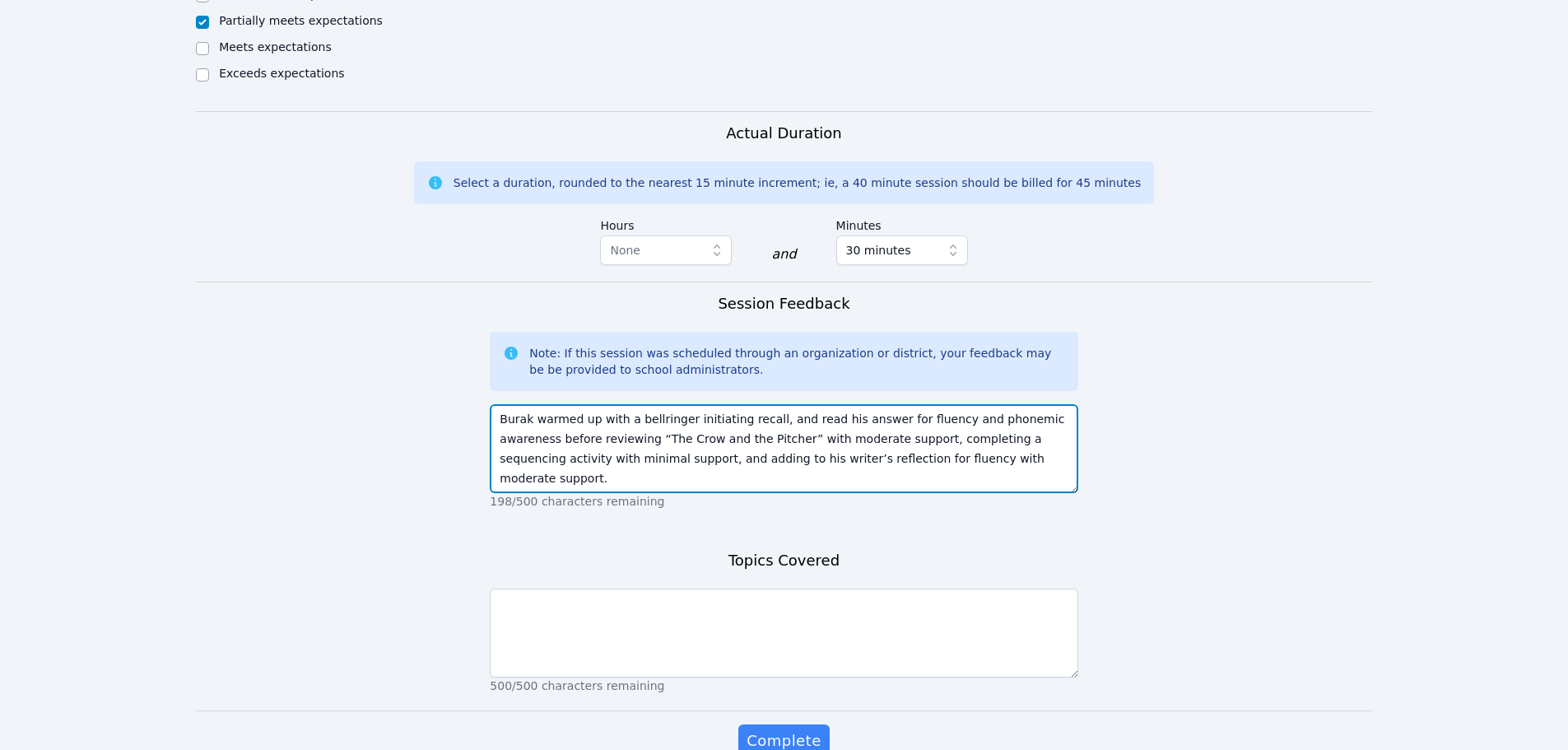
scroll to position [905, 0]
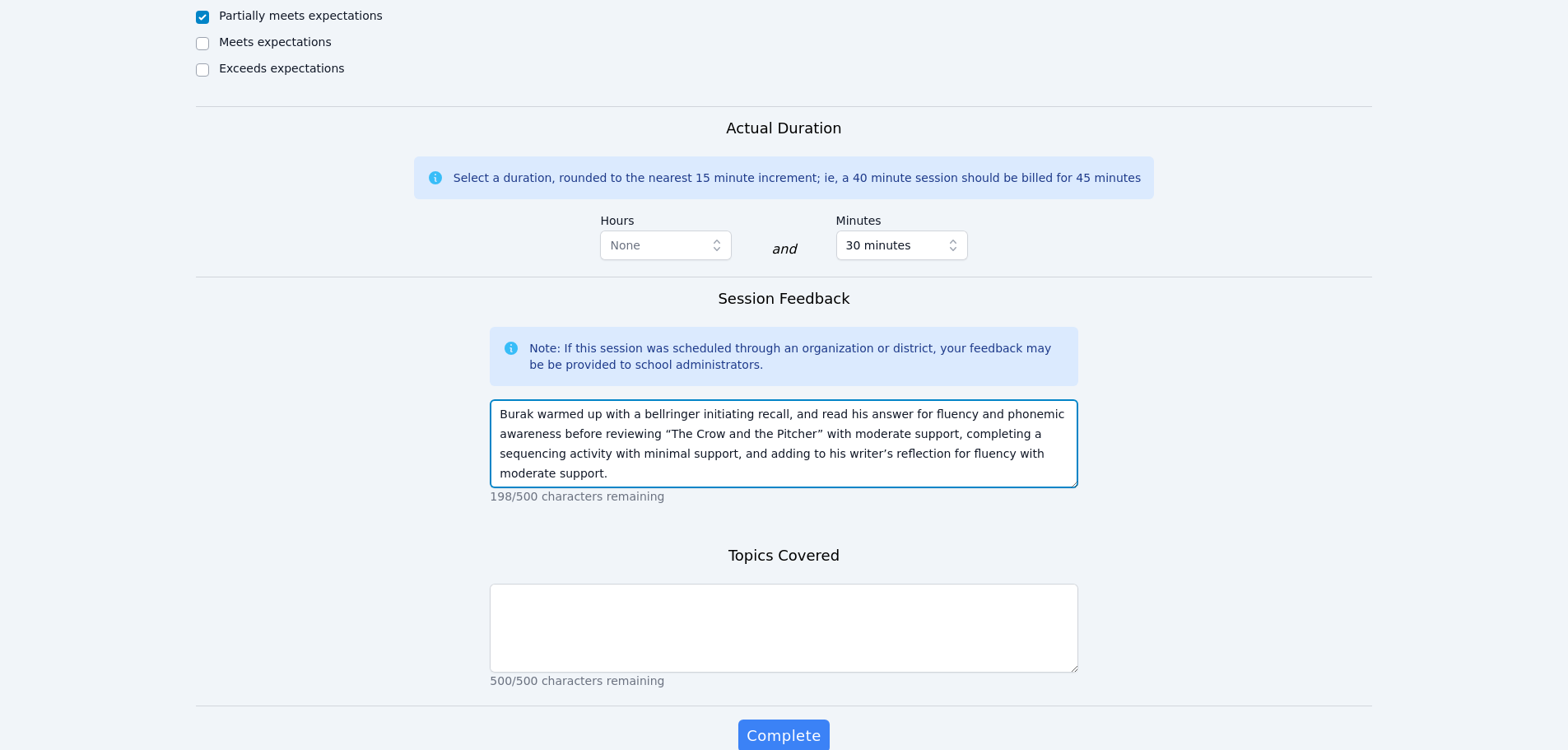
type textarea "Burak warmed up with a bellringer initiating recall, and read his answer for fl…"
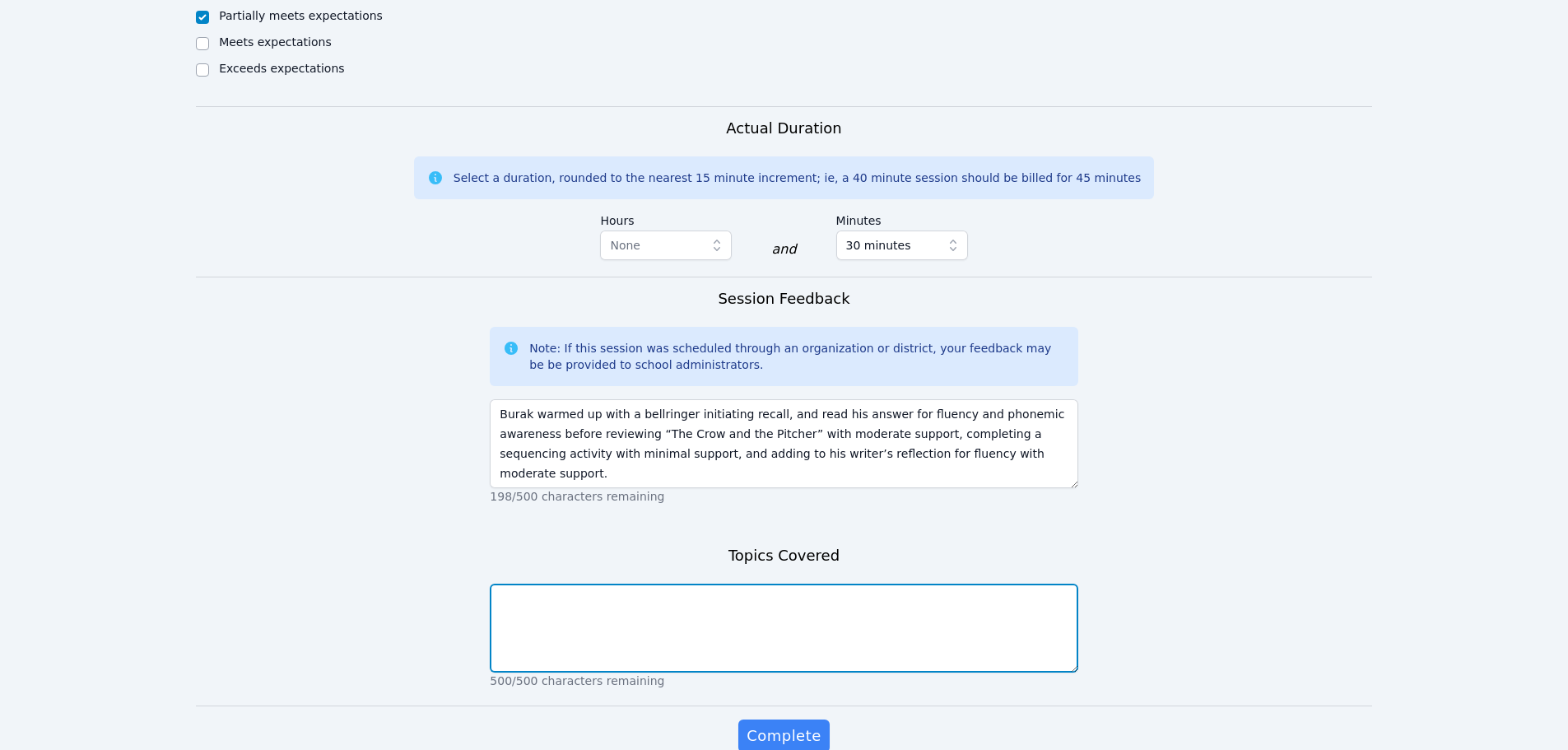
click at [531, 592] on textarea at bounding box center [783, 628] width 588 height 89
paste textarea "recall, phonemic awareness rules, listening, comprehension, retelling, summariz…"
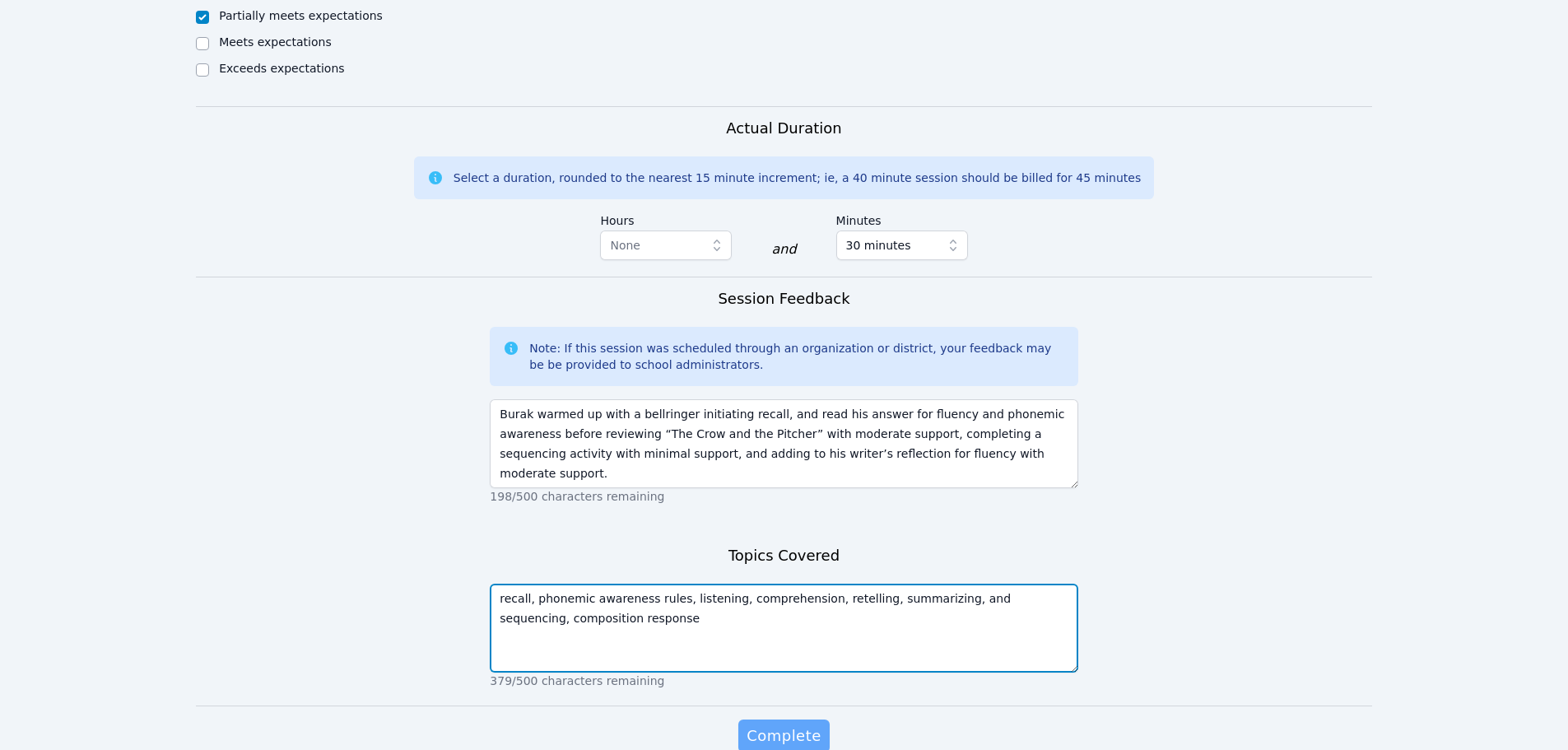
type textarea "recall, phonemic awareness rules, listening, comprehension, retelling, summariz…"
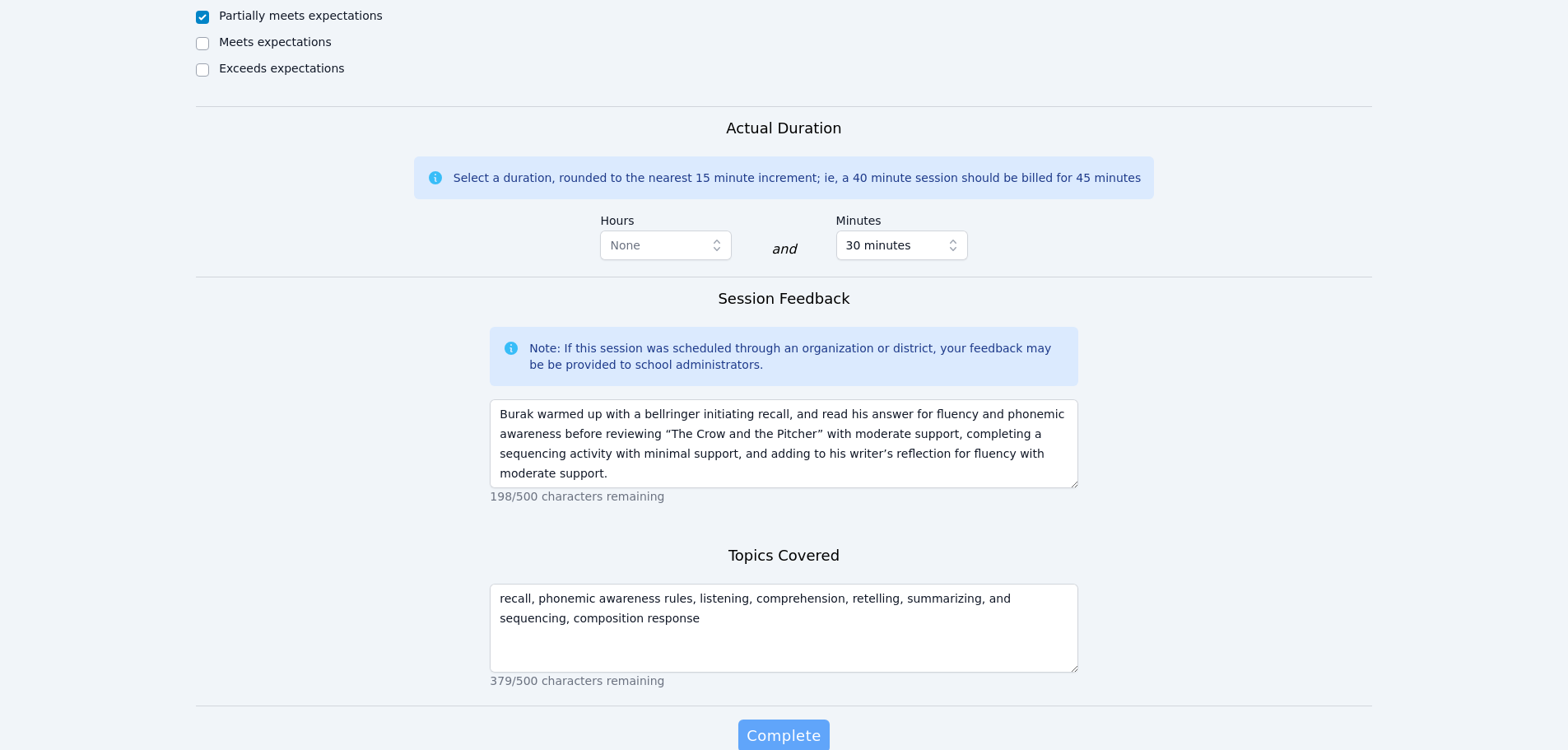
click at [790, 724] on span "Complete" at bounding box center [784, 735] width 74 height 23
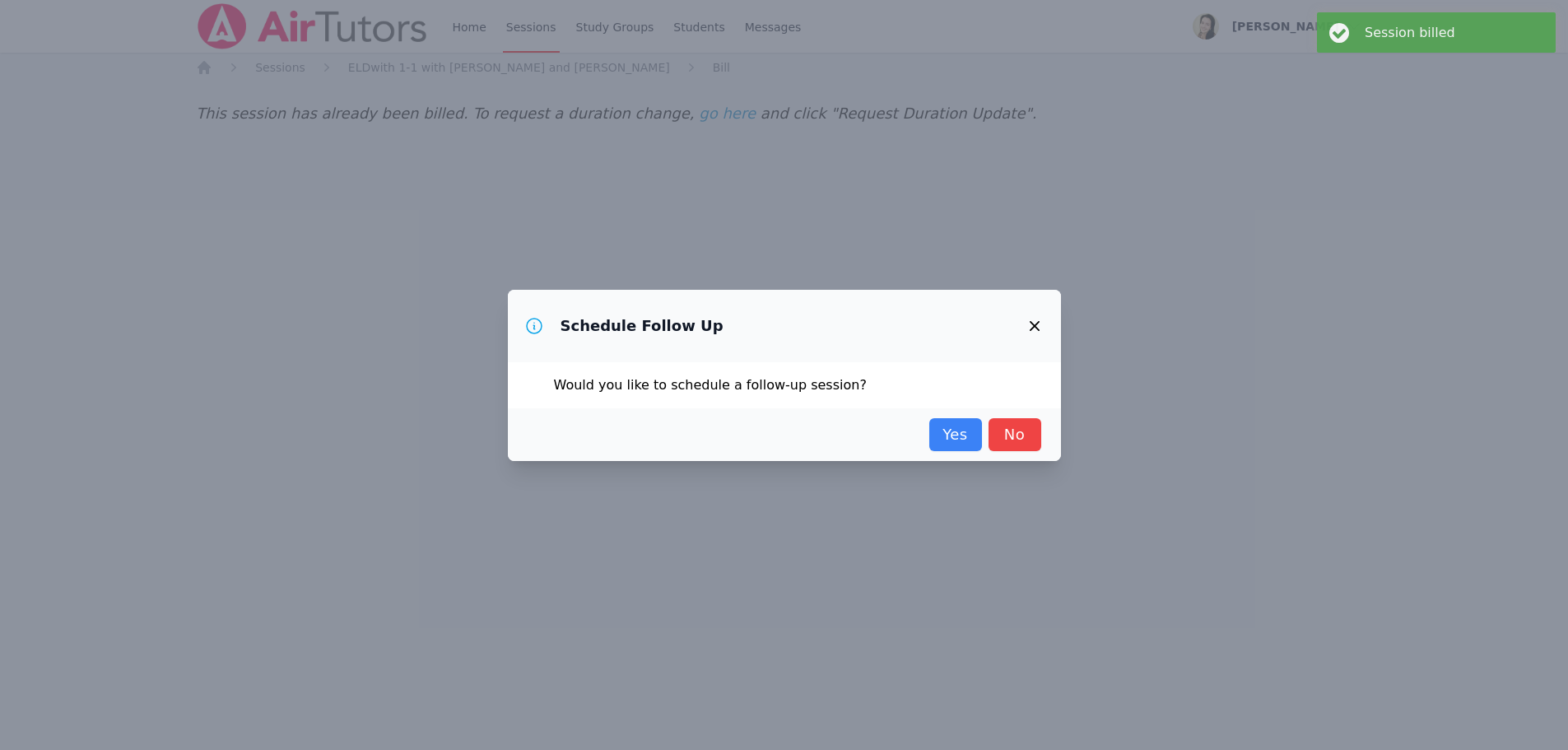
scroll to position [0, 0]
click at [1029, 423] on link "No" at bounding box center [1020, 435] width 53 height 33
